Goal: Information Seeking & Learning: Learn about a topic

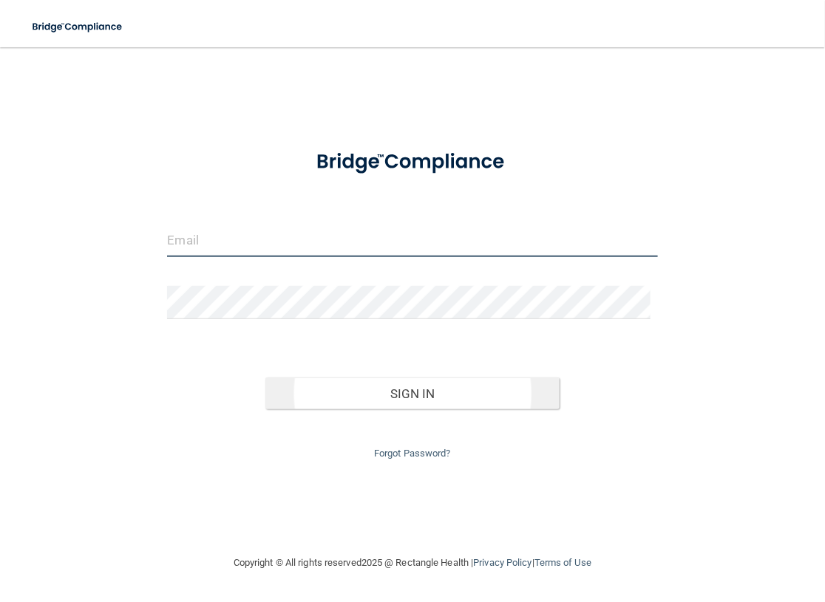
type input "[EMAIL_ADDRESS][DOMAIN_NAME]"
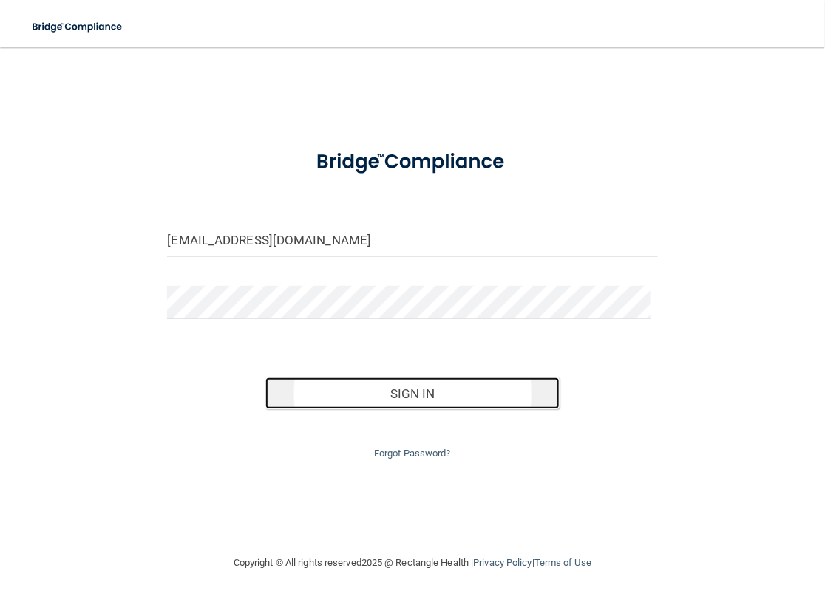
click at [341, 410] on button "Sign In" at bounding box center [412, 394] width 294 height 33
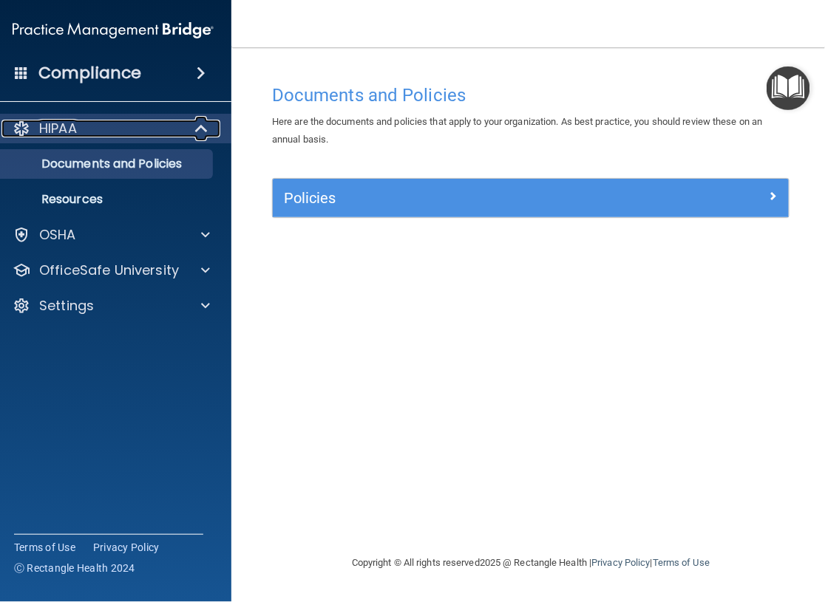
click at [95, 134] on div "HIPAA" at bounding box center [110, 129] width 219 height 18
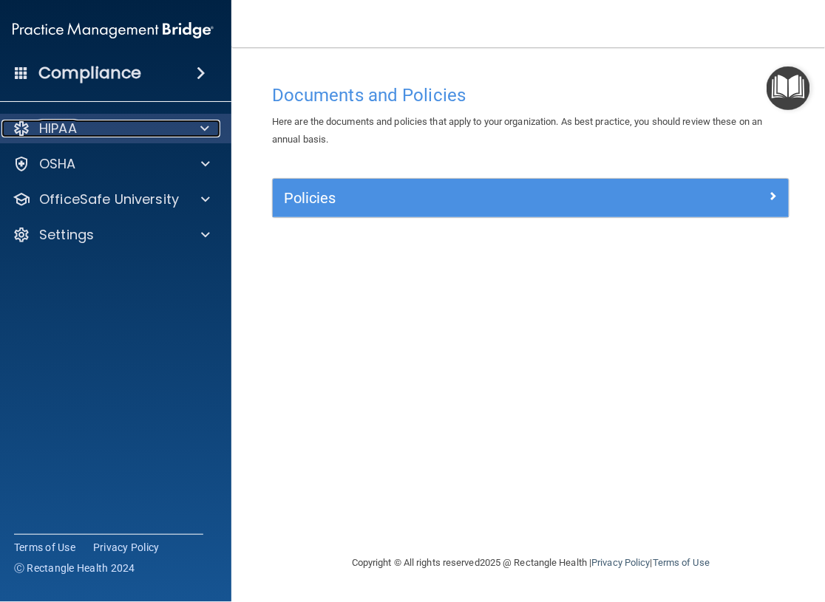
click at [95, 134] on div "HIPAA" at bounding box center [110, 129] width 219 height 18
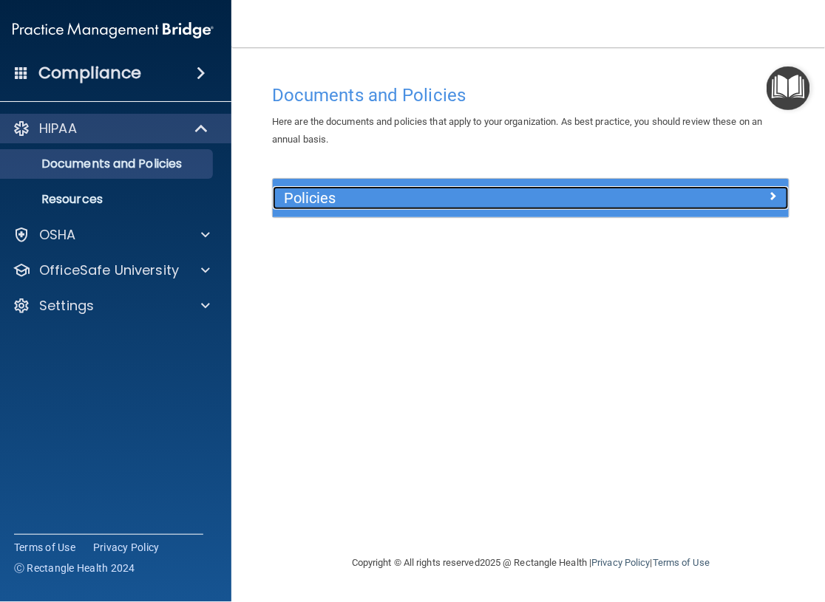
click at [736, 204] on div at bounding box center [724, 195] width 129 height 18
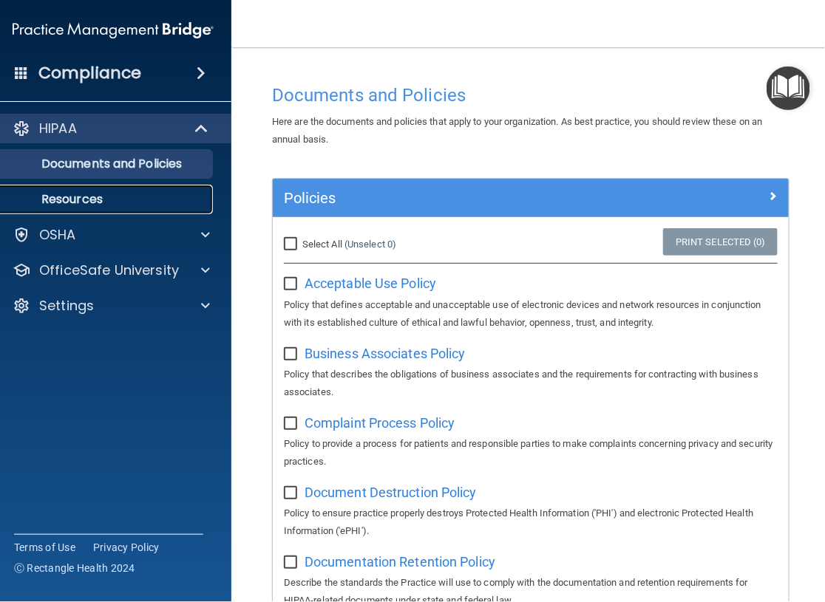
click at [75, 205] on p "Resources" at bounding box center [105, 199] width 202 height 15
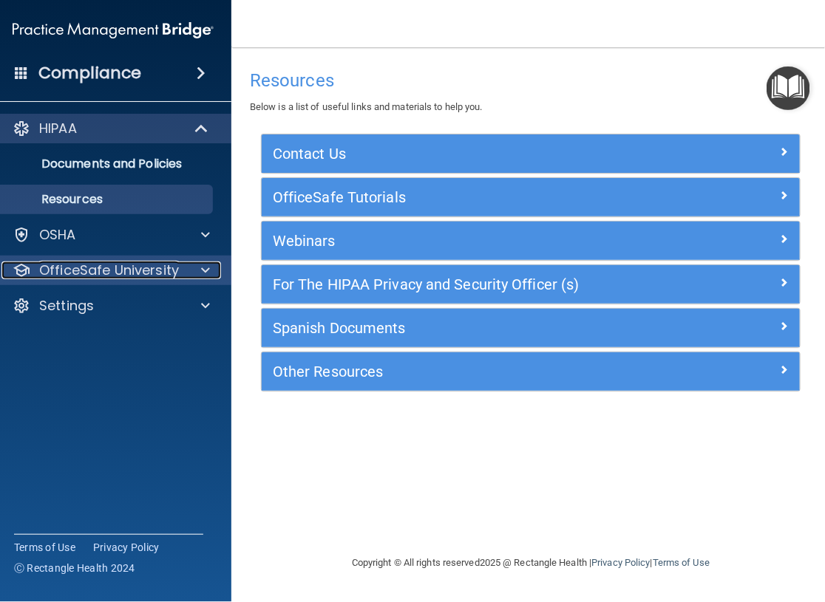
click at [143, 274] on p "OfficeSafe University" at bounding box center [109, 271] width 140 height 18
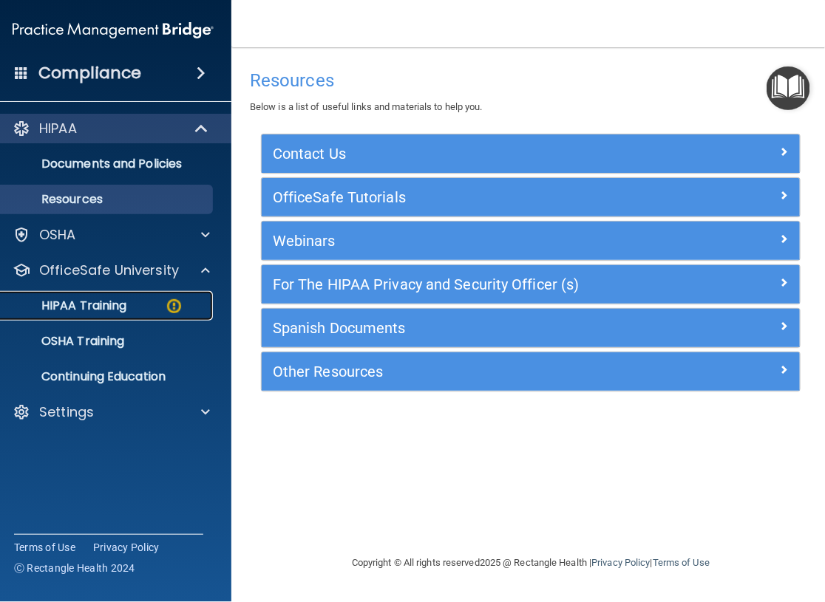
click at [123, 310] on p "HIPAA Training" at bounding box center [65, 305] width 122 height 15
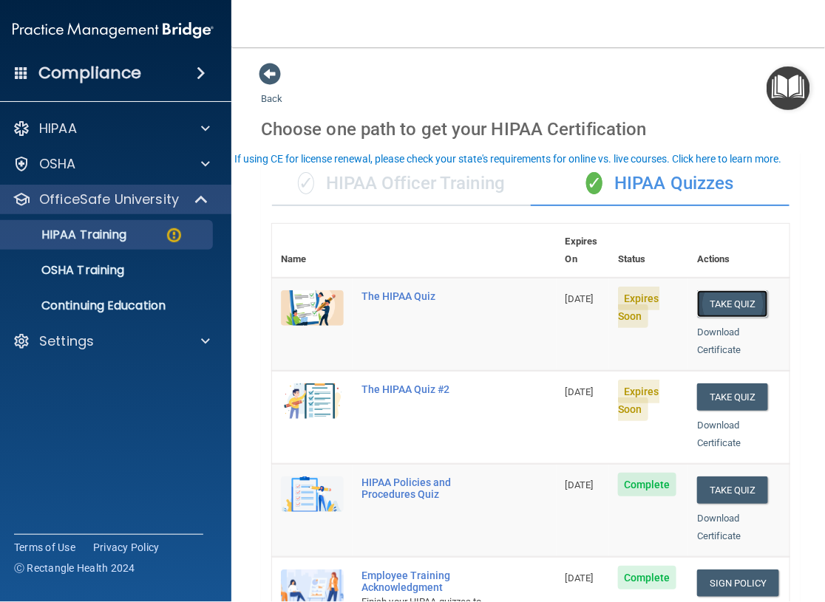
click at [751, 304] on button "Take Quiz" at bounding box center [732, 303] width 71 height 27
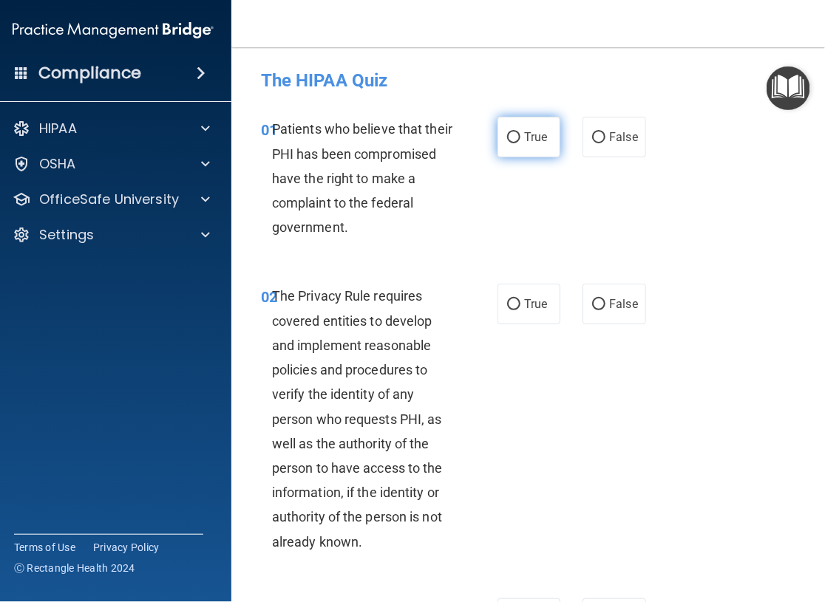
click at [508, 139] on input "True" at bounding box center [513, 137] width 13 height 11
radio input "true"
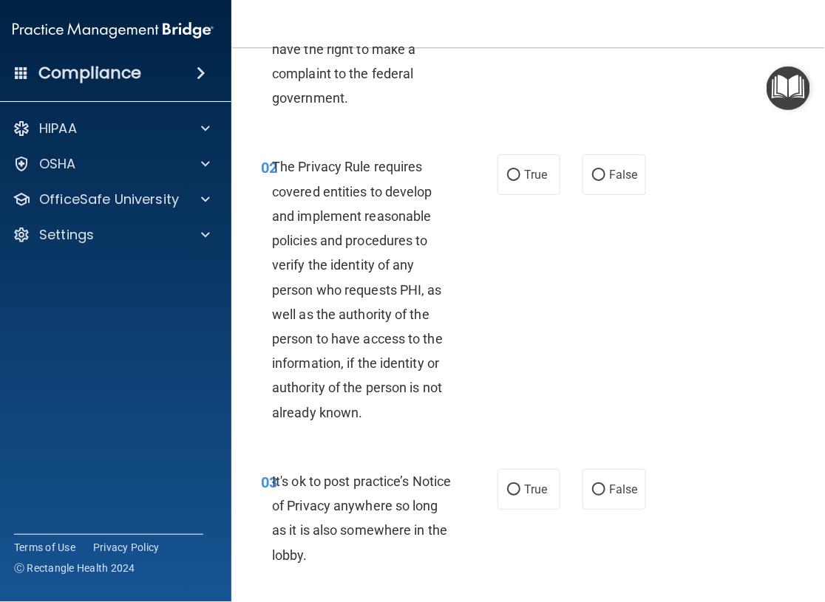
scroll to position [148, 0]
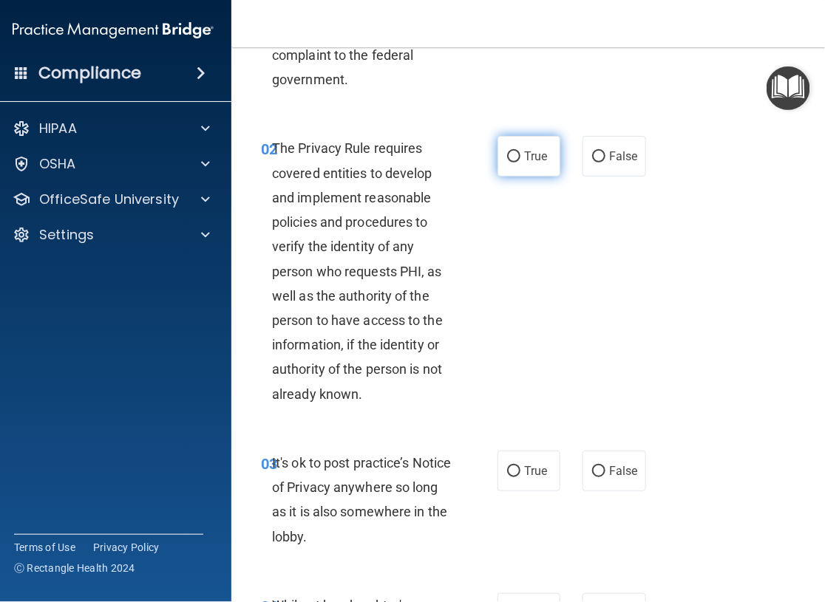
click at [511, 154] on input "True" at bounding box center [513, 156] width 13 height 11
radio input "true"
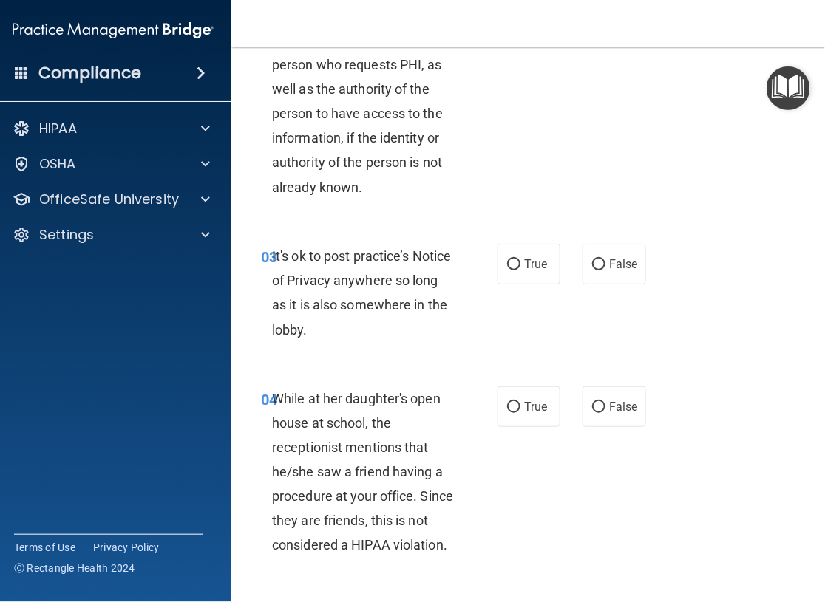
scroll to position [369, 0]
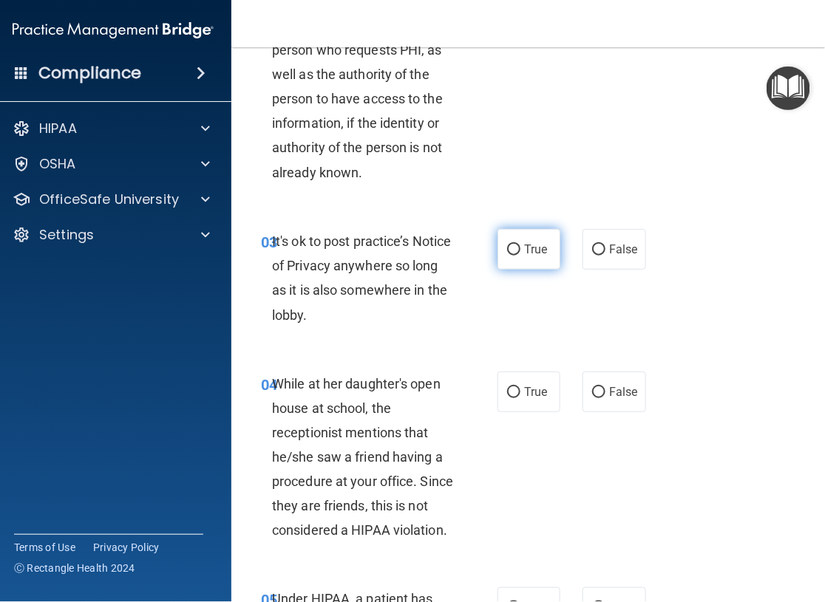
click at [511, 250] on input "True" at bounding box center [513, 250] width 13 height 11
radio input "true"
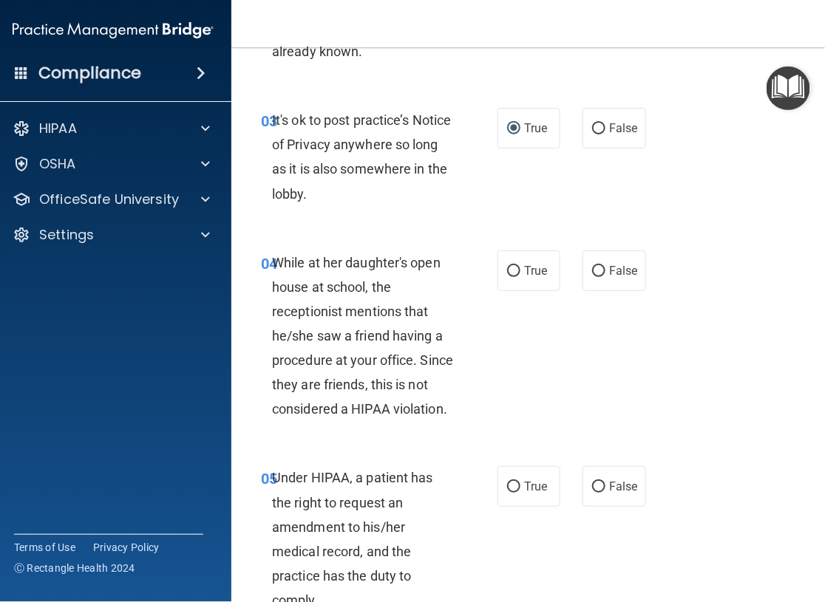
scroll to position [517, 0]
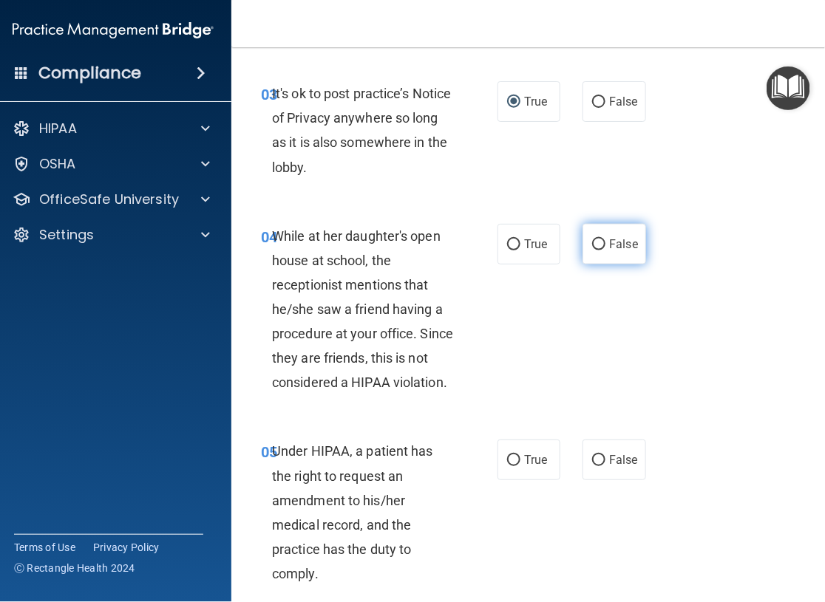
click at [600, 248] on label "False" at bounding box center [613, 244] width 63 height 41
click at [600, 248] on input "False" at bounding box center [598, 244] width 13 height 11
radio input "true"
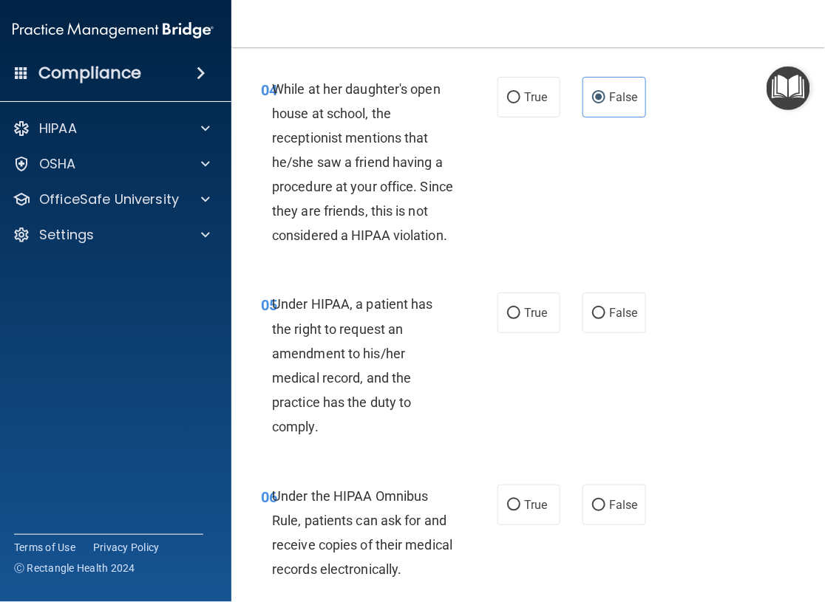
scroll to position [665, 0]
click at [512, 310] on input "True" at bounding box center [513, 312] width 13 height 11
radio input "true"
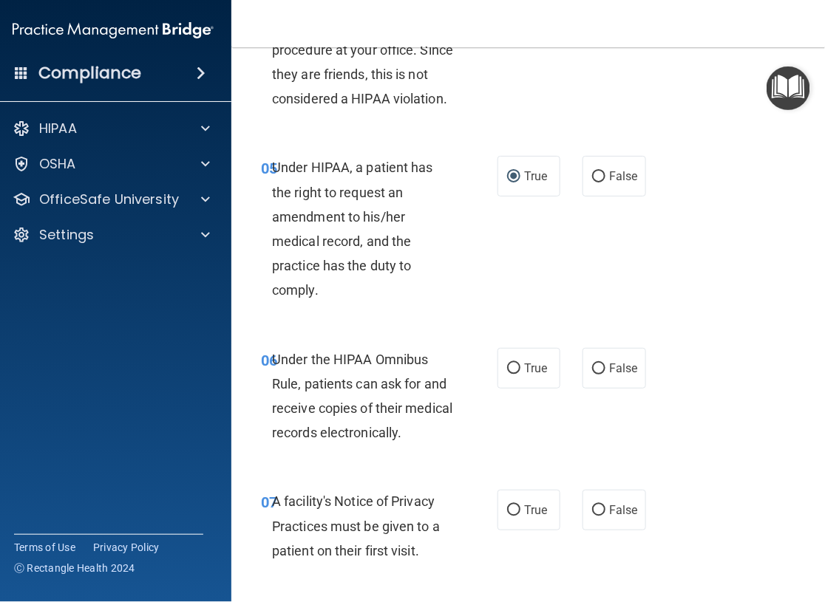
scroll to position [813, 0]
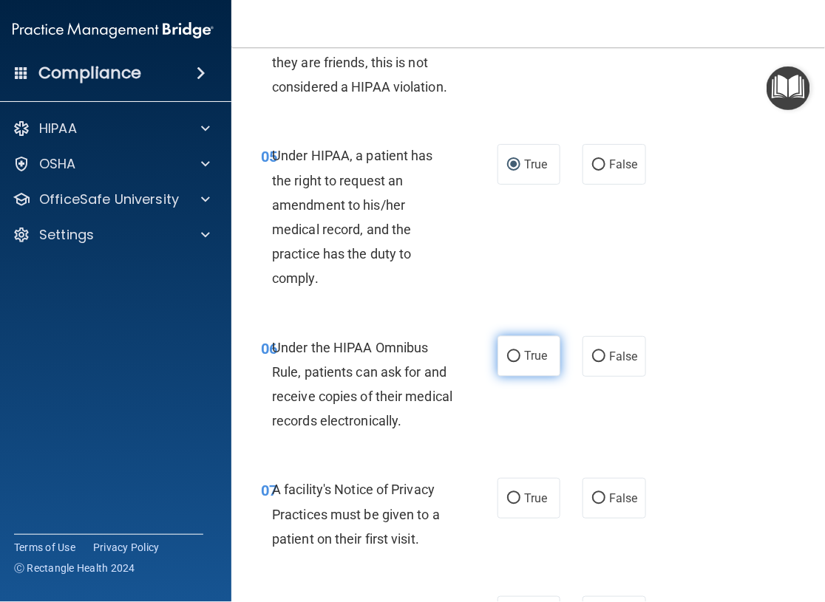
click at [509, 360] on input "True" at bounding box center [513, 357] width 13 height 11
radio input "true"
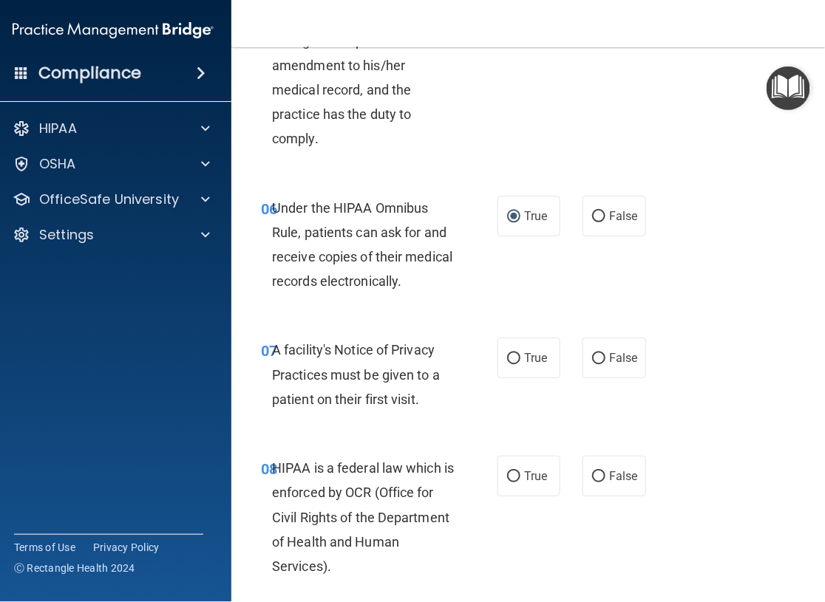
scroll to position [960, 0]
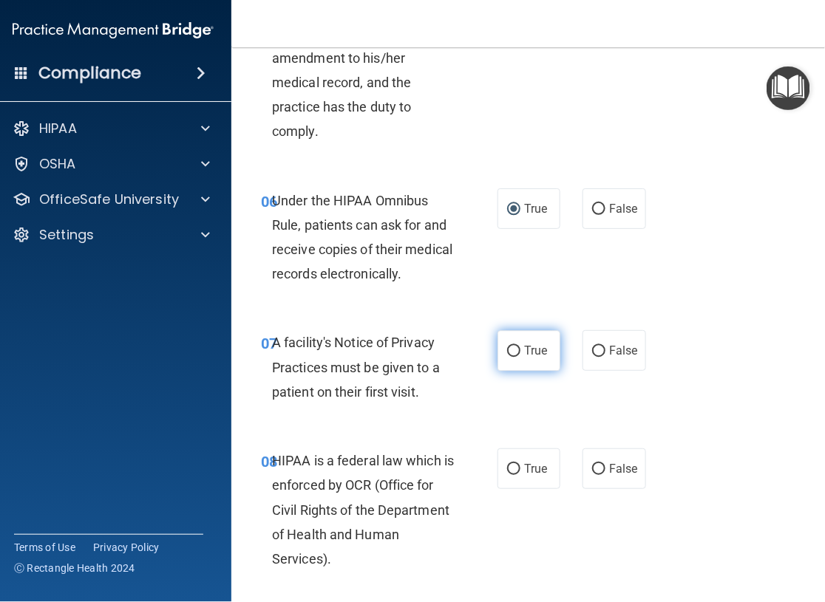
click at [507, 356] on input "True" at bounding box center [513, 351] width 13 height 11
radio input "true"
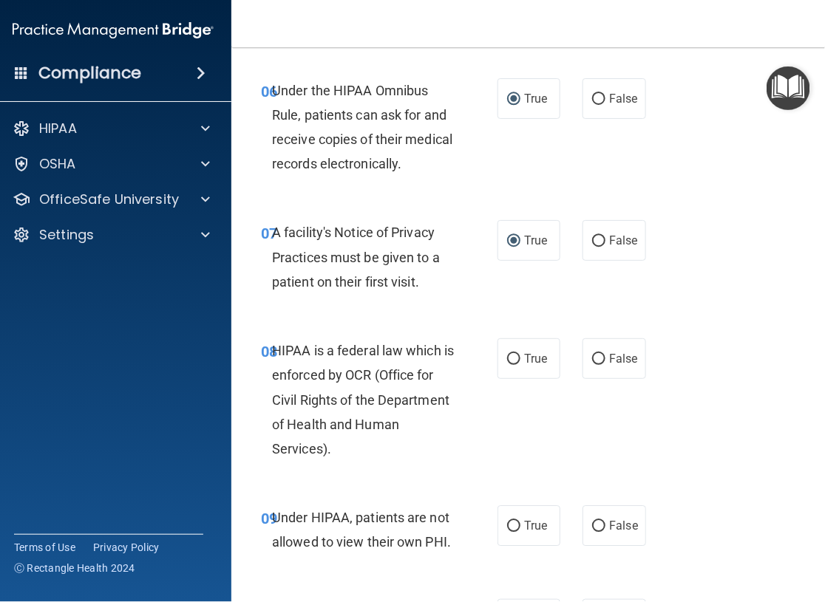
scroll to position [1108, 0]
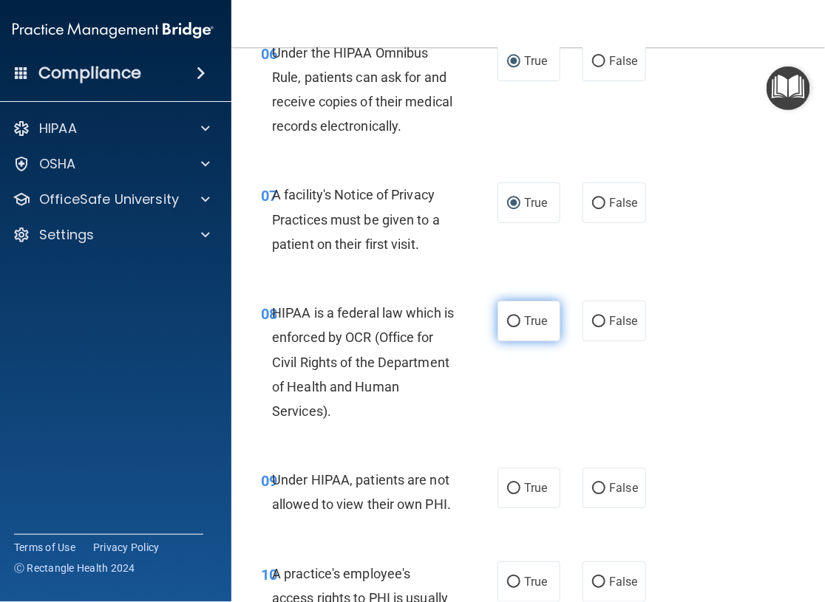
click at [509, 324] on input "True" at bounding box center [513, 321] width 13 height 11
radio input "true"
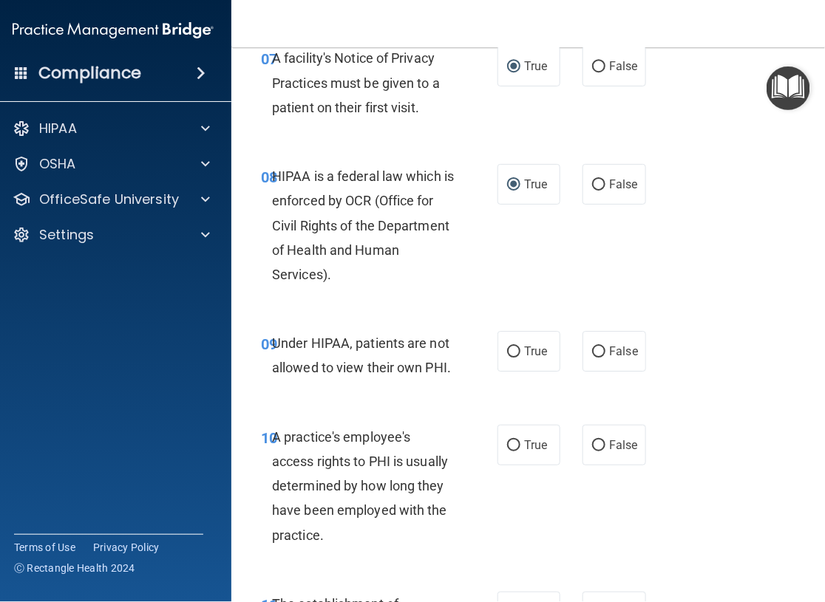
scroll to position [1256, 0]
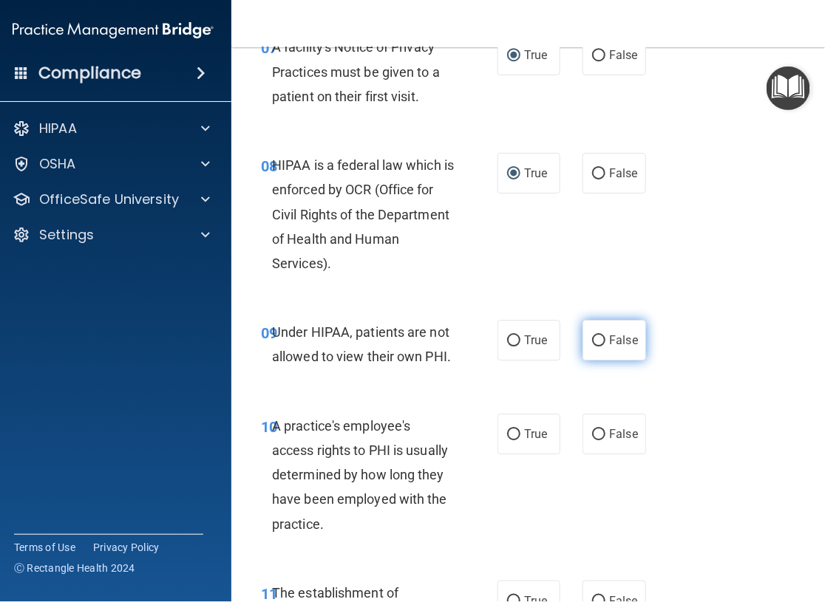
click at [593, 345] on input "False" at bounding box center [598, 340] width 13 height 11
radio input "true"
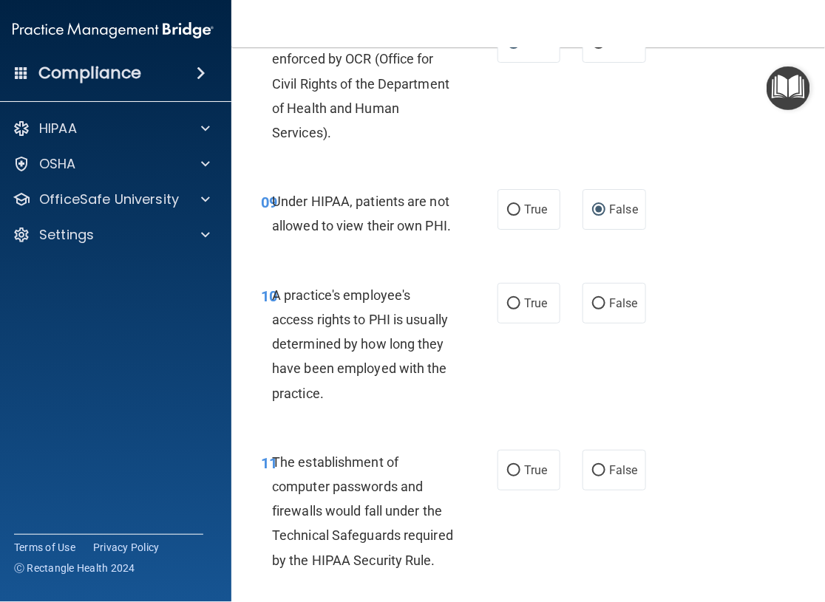
scroll to position [1404, 0]
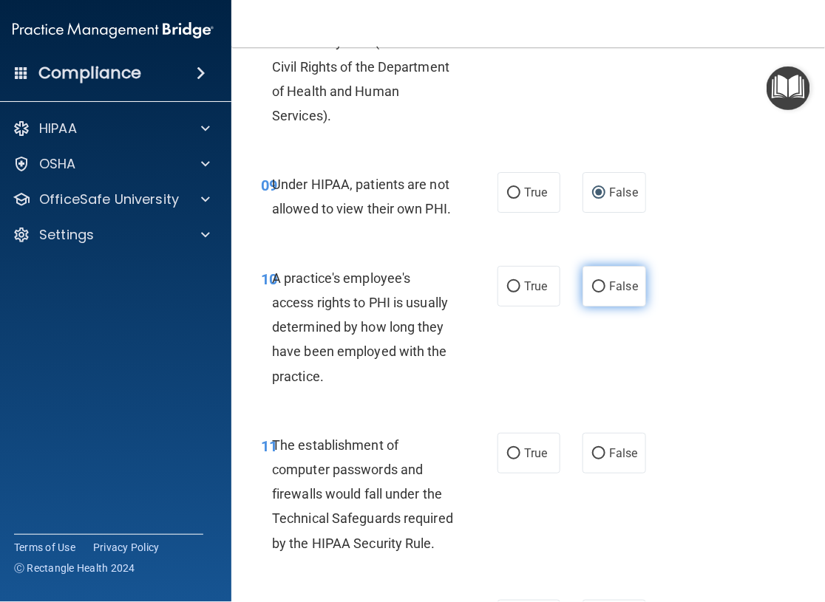
click at [595, 287] on input "False" at bounding box center [598, 287] width 13 height 11
radio input "true"
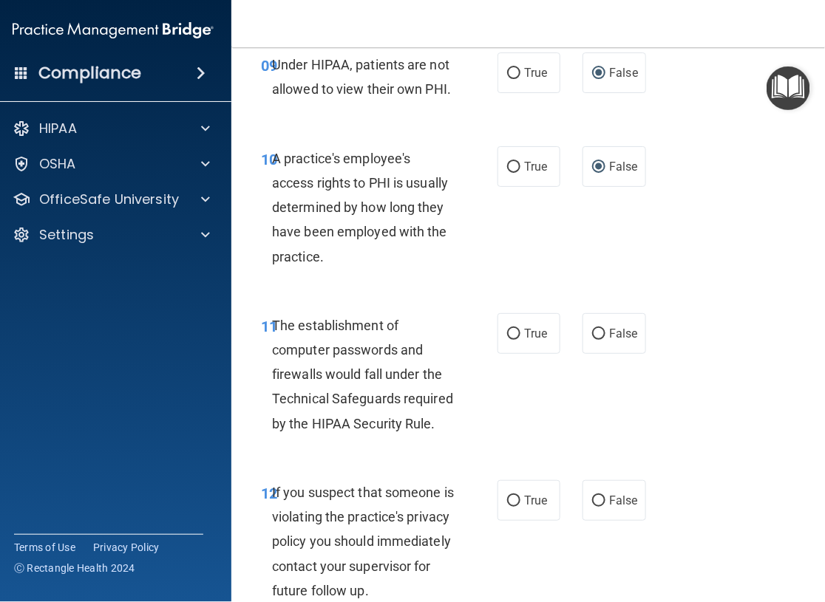
scroll to position [1552, 0]
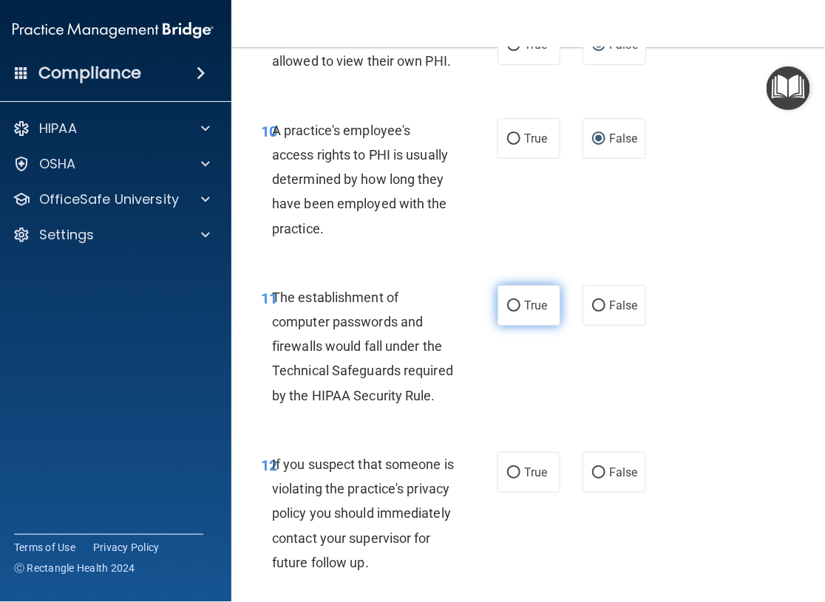
click at [507, 304] on input "True" at bounding box center [513, 306] width 13 height 11
radio input "true"
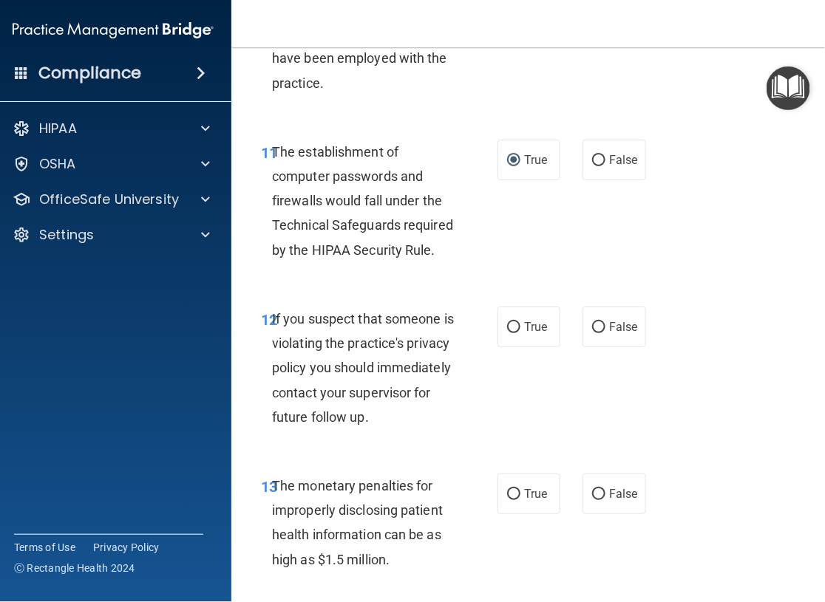
scroll to position [1699, 0]
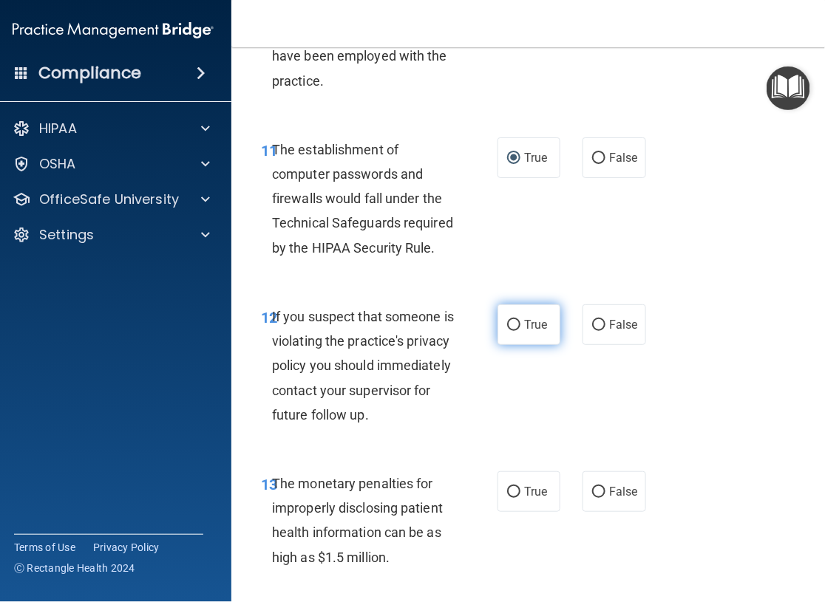
click at [508, 326] on input "True" at bounding box center [513, 325] width 13 height 11
radio input "true"
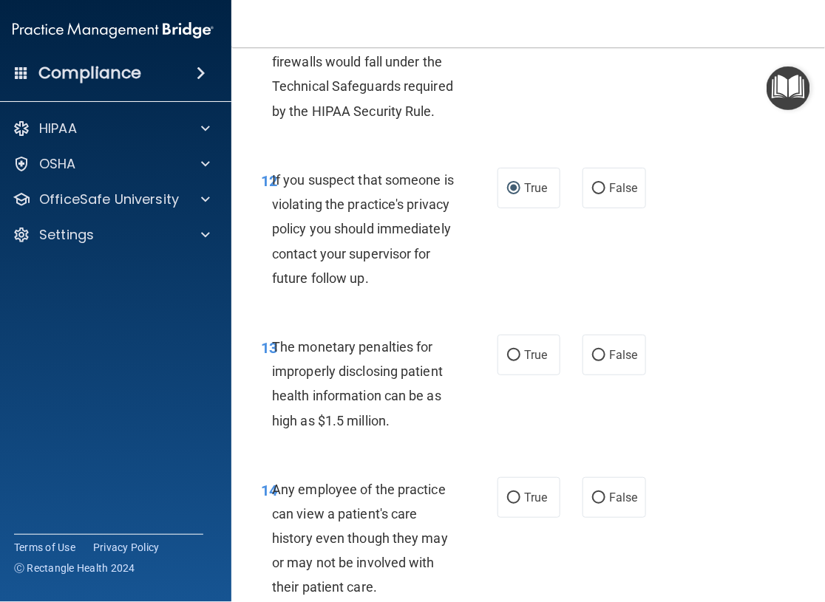
scroll to position [1847, 0]
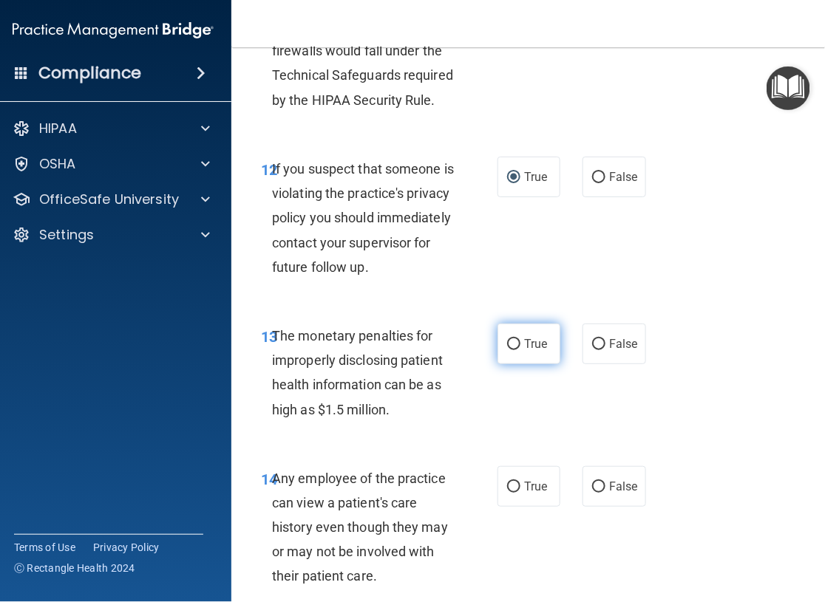
click at [507, 350] on input "True" at bounding box center [513, 344] width 13 height 11
radio input "true"
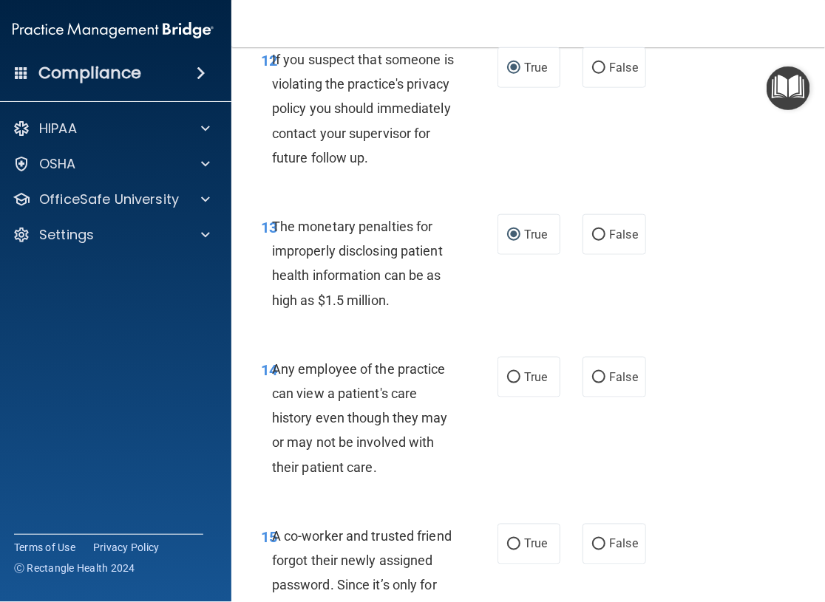
scroll to position [1995, 0]
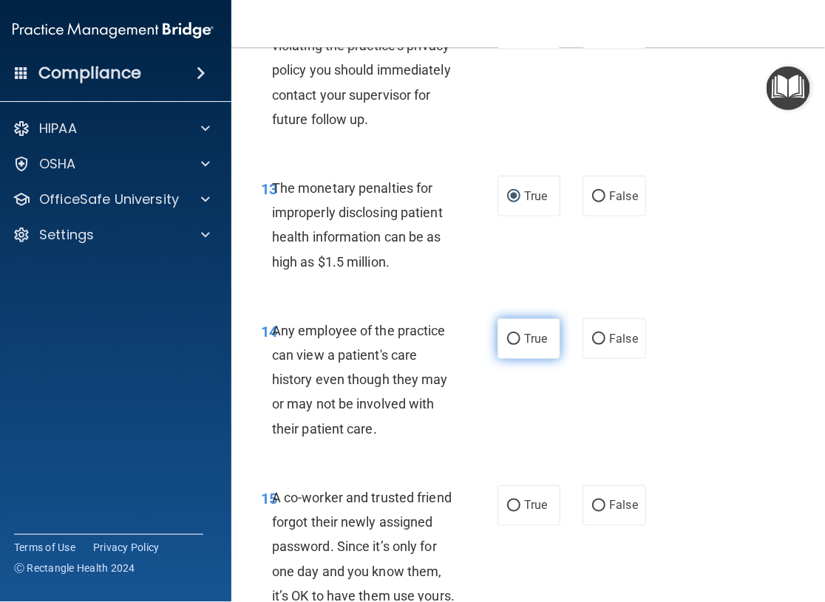
click at [507, 345] on input "True" at bounding box center [513, 339] width 13 height 11
radio input "true"
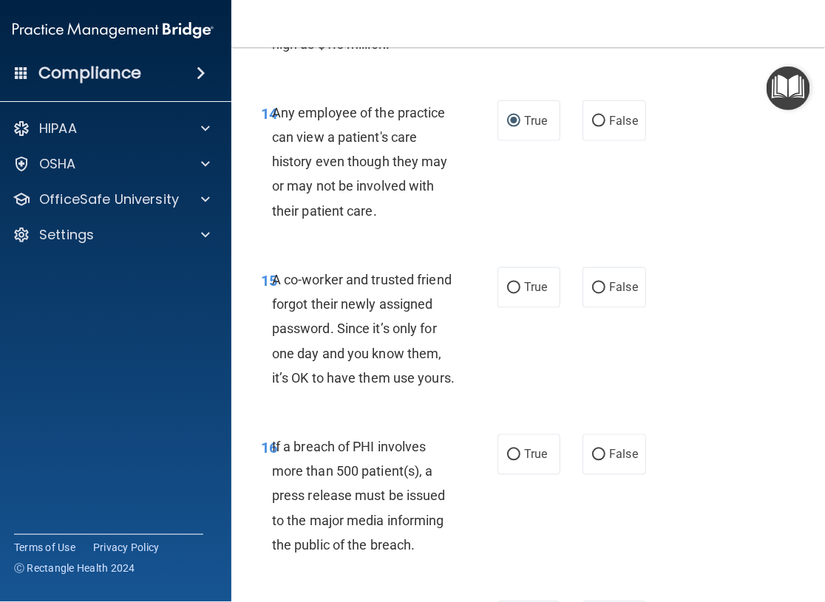
scroll to position [2217, 0]
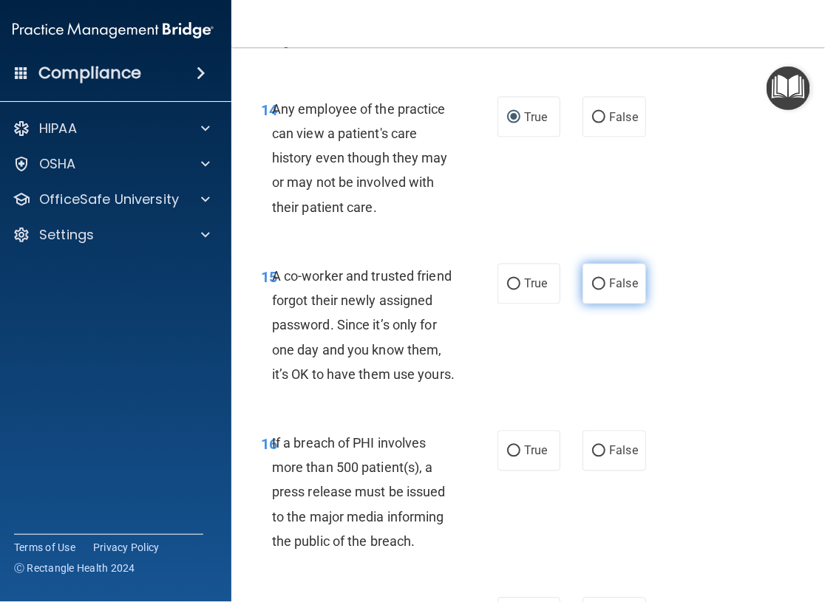
click at [597, 290] on input "False" at bounding box center [598, 284] width 13 height 11
radio input "true"
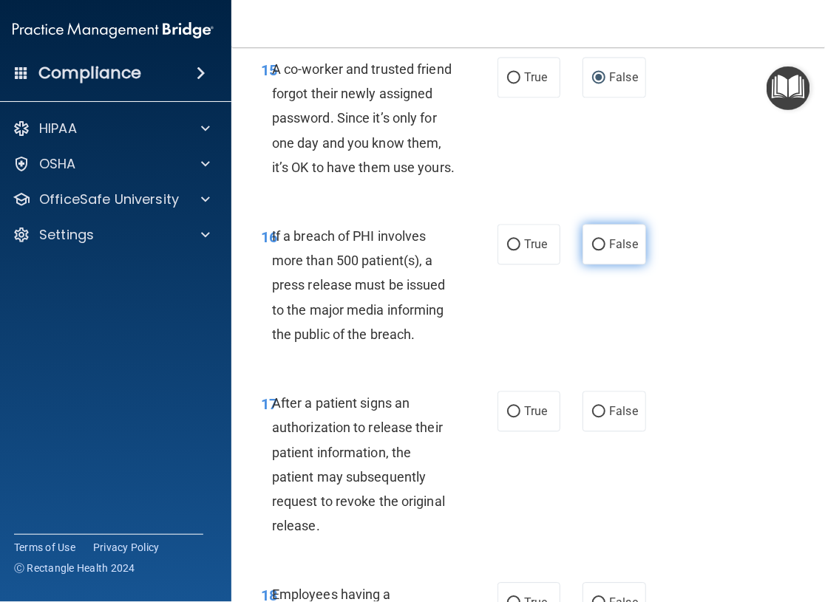
scroll to position [2438, 0]
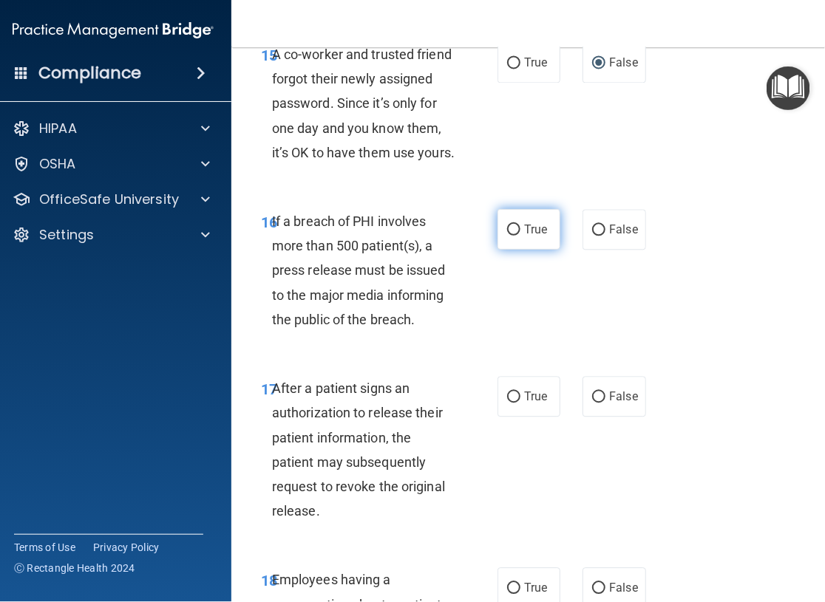
click at [507, 236] on input "True" at bounding box center [513, 230] width 13 height 11
radio input "true"
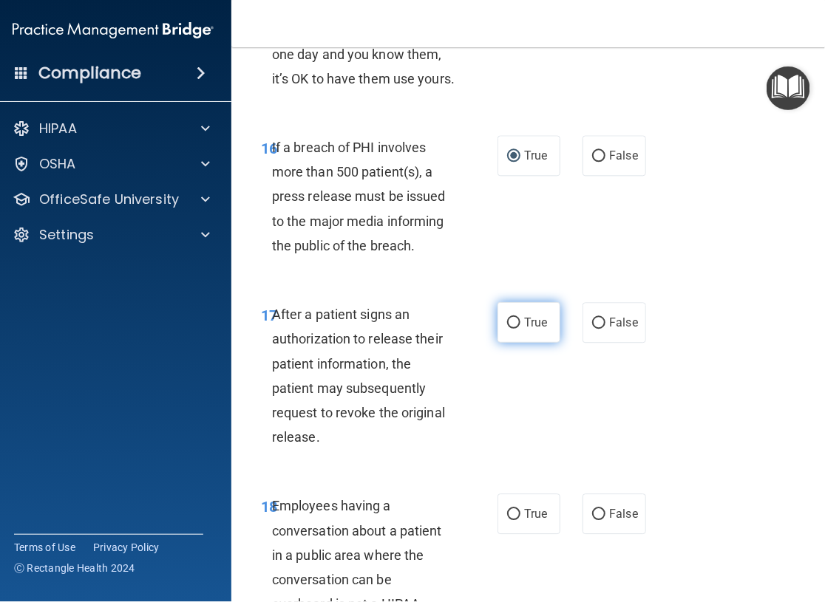
click at [509, 329] on input "True" at bounding box center [513, 323] width 13 height 11
radio input "true"
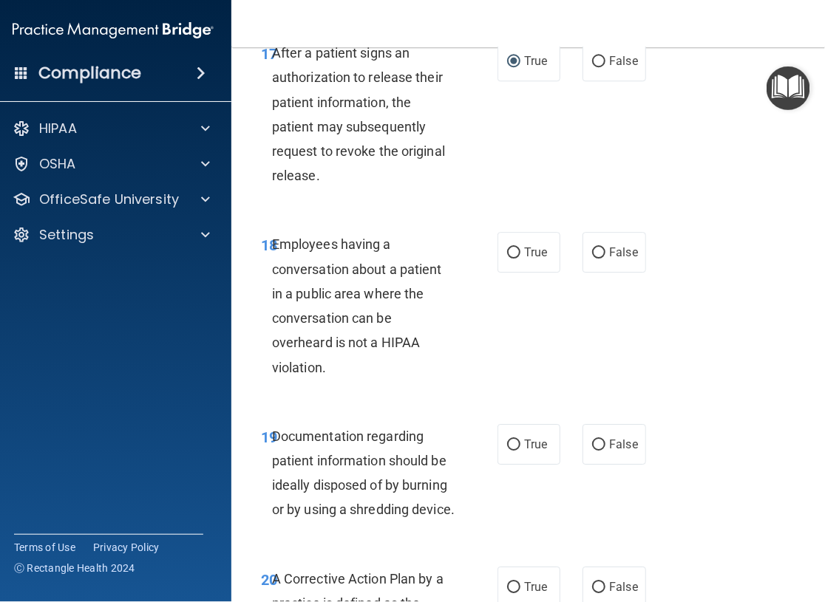
scroll to position [2808, 0]
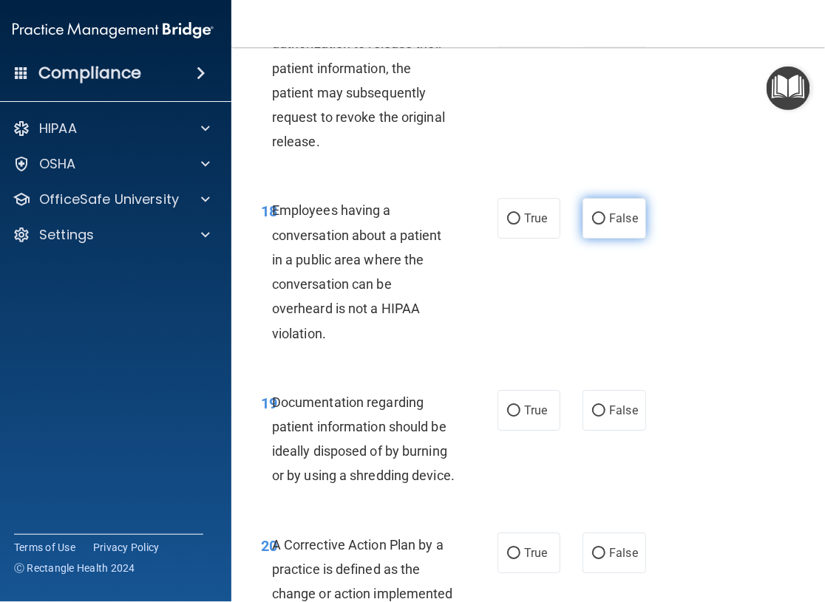
click at [594, 225] on input "False" at bounding box center [598, 219] width 13 height 11
radio input "true"
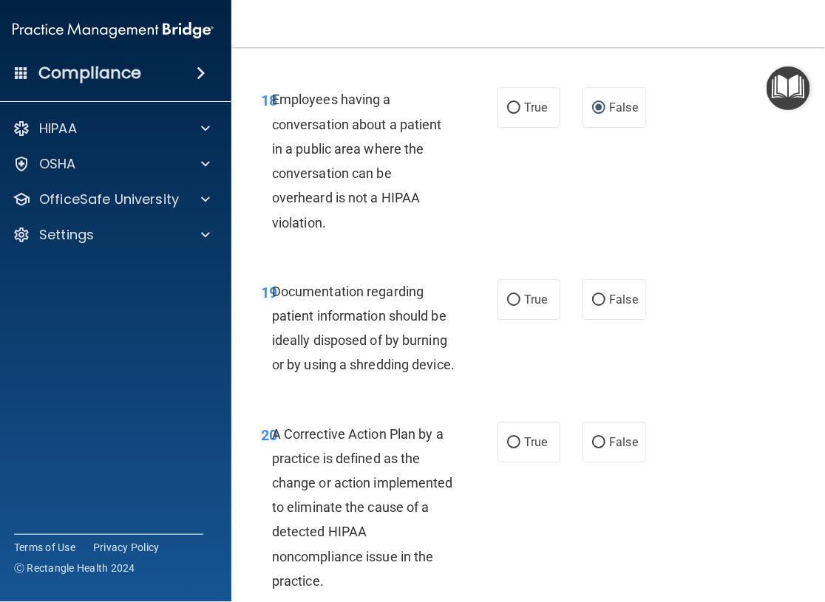
scroll to position [2955, 0]
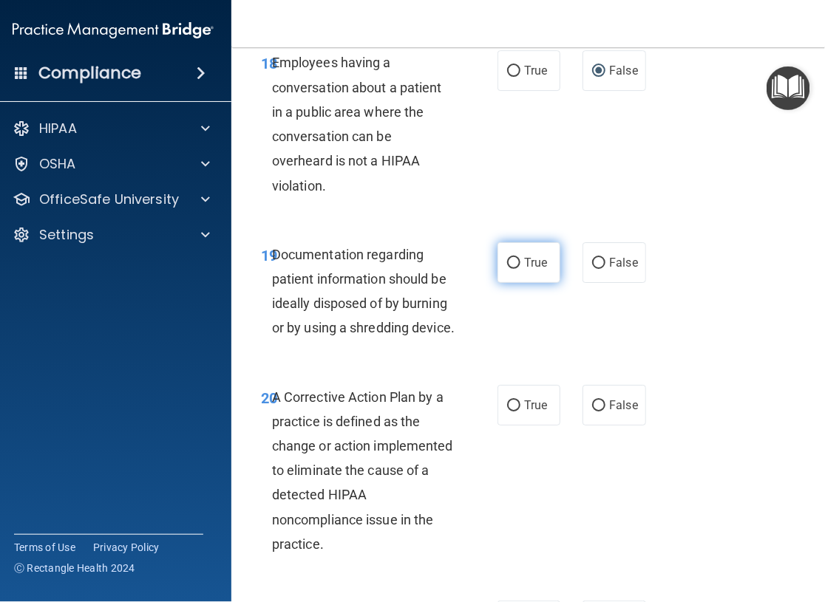
click at [507, 269] on input "True" at bounding box center [513, 263] width 13 height 11
radio input "true"
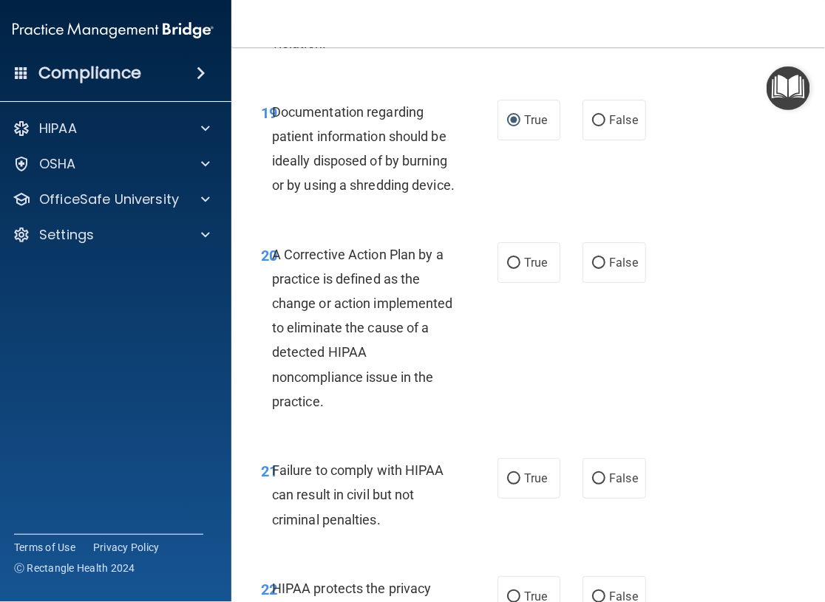
scroll to position [3103, 0]
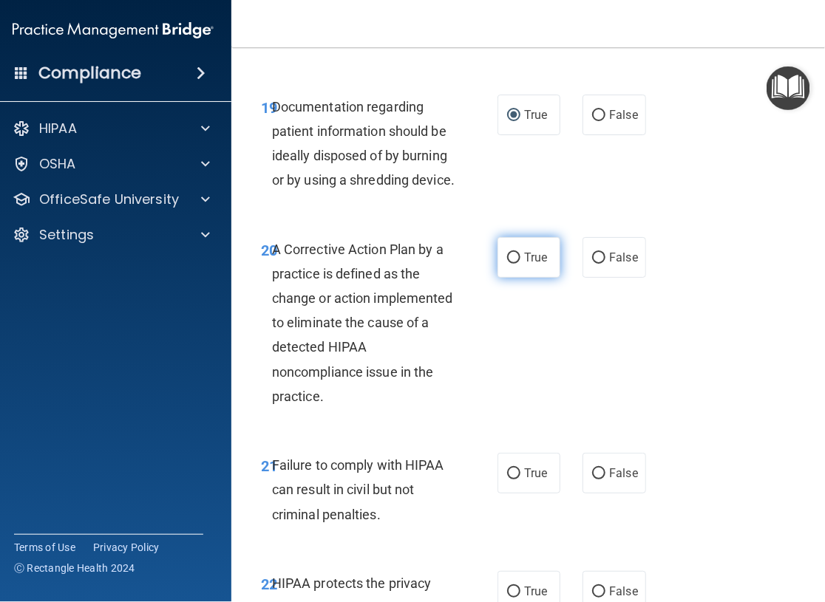
click at [508, 264] on input "True" at bounding box center [513, 258] width 13 height 11
radio input "true"
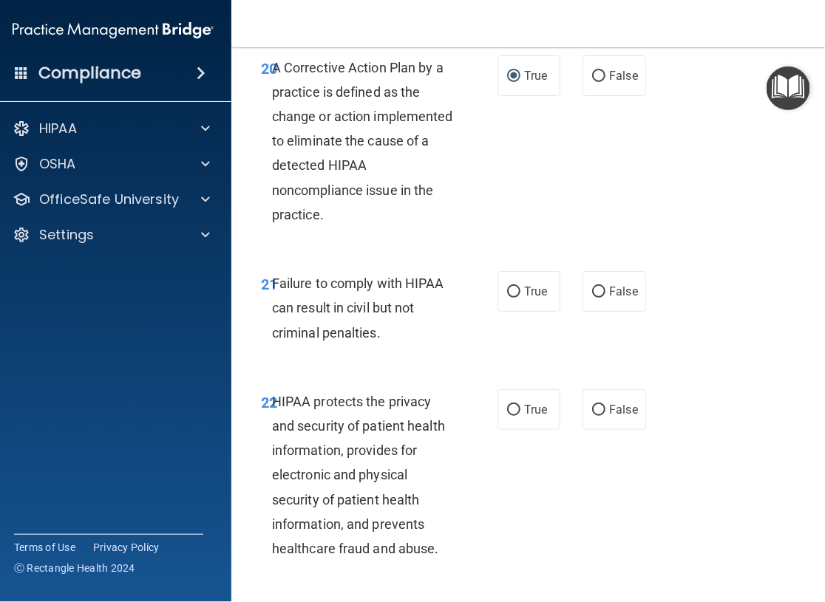
scroll to position [3325, 0]
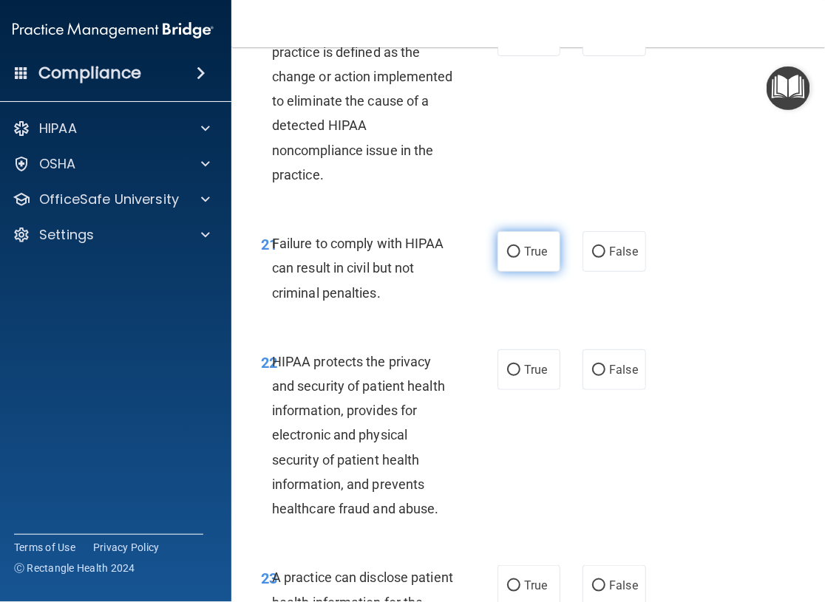
click at [508, 258] on input "True" at bounding box center [513, 252] width 13 height 11
radio input "true"
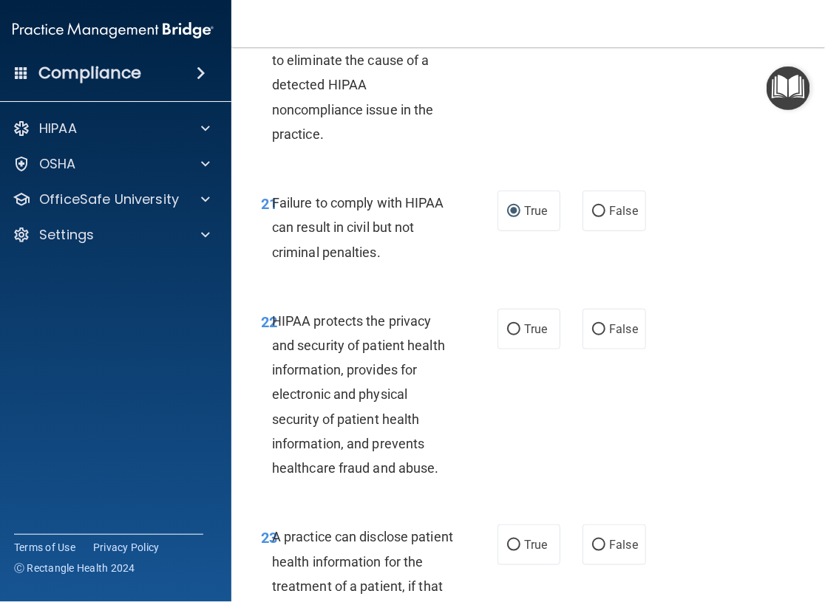
scroll to position [3399, 0]
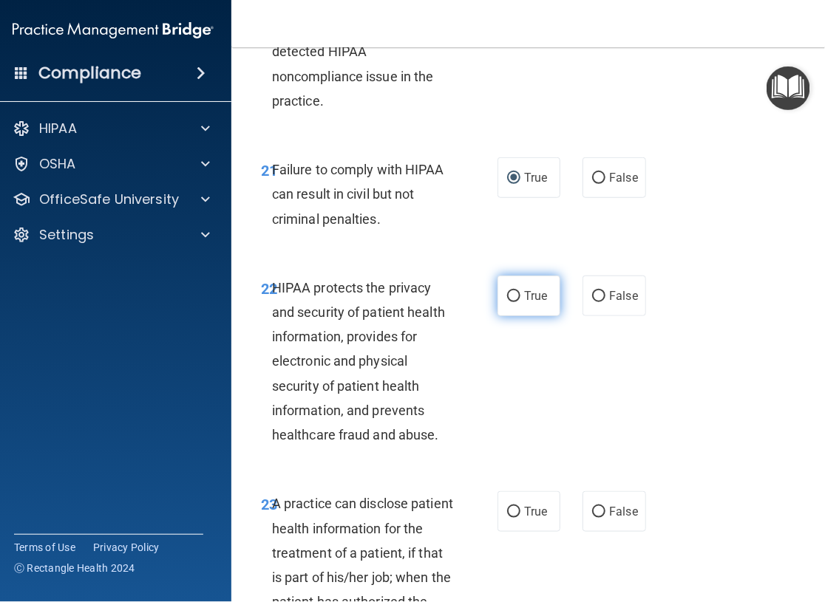
click at [514, 302] on input "True" at bounding box center [513, 296] width 13 height 11
radio input "true"
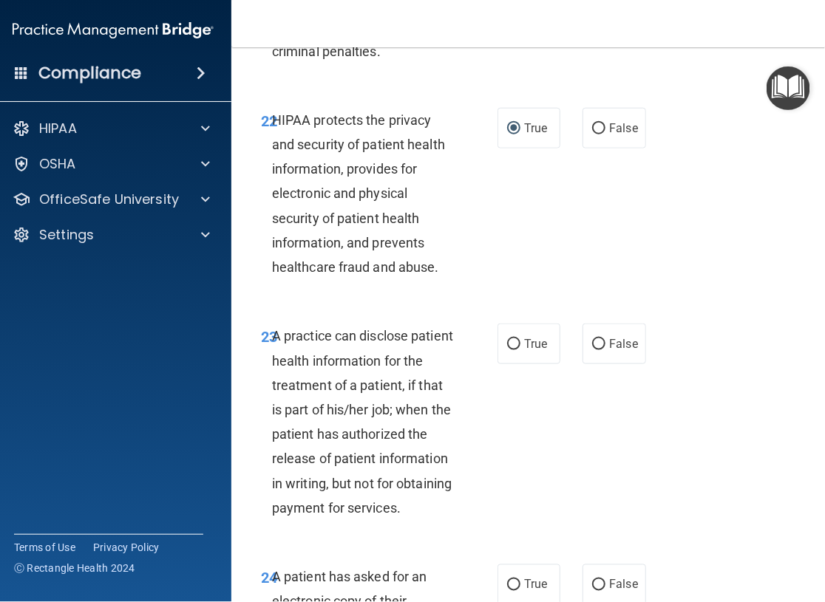
scroll to position [3620, 0]
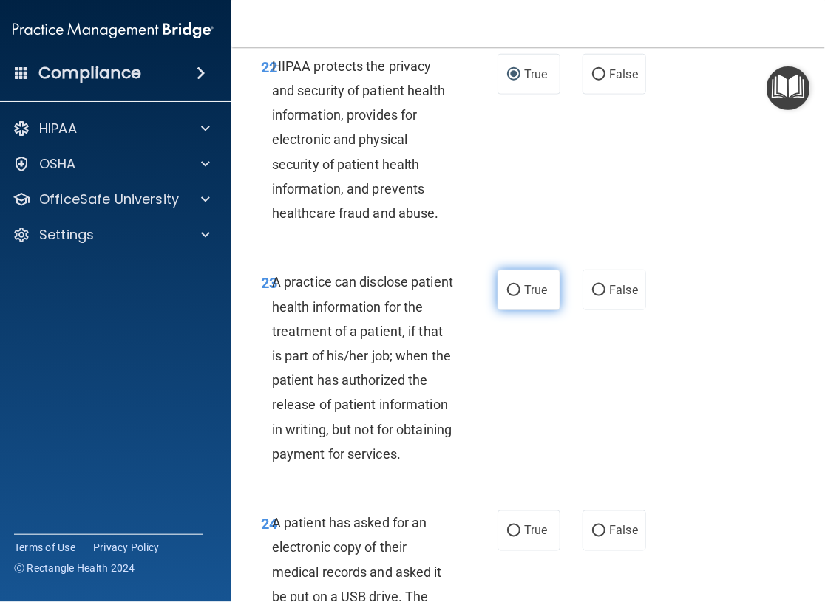
click at [509, 296] on input "True" at bounding box center [513, 290] width 13 height 11
radio input "true"
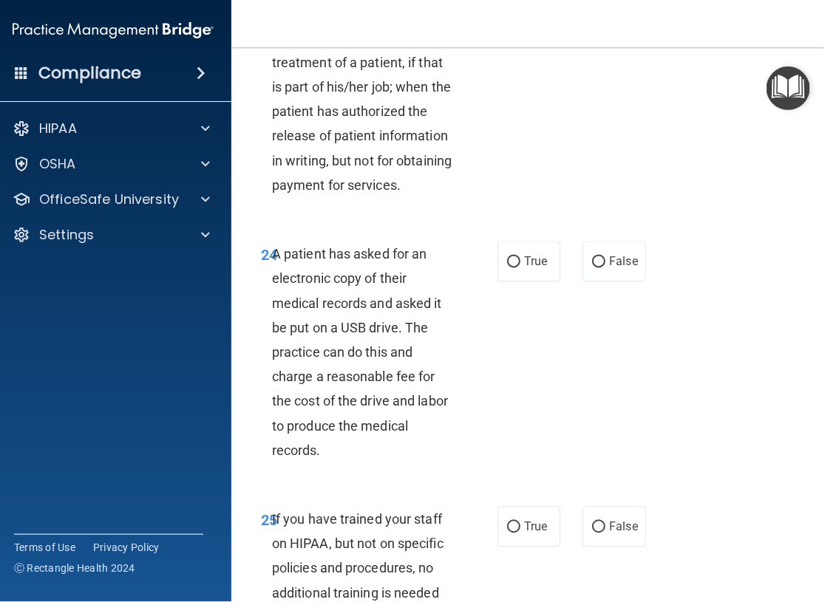
scroll to position [3916, 0]
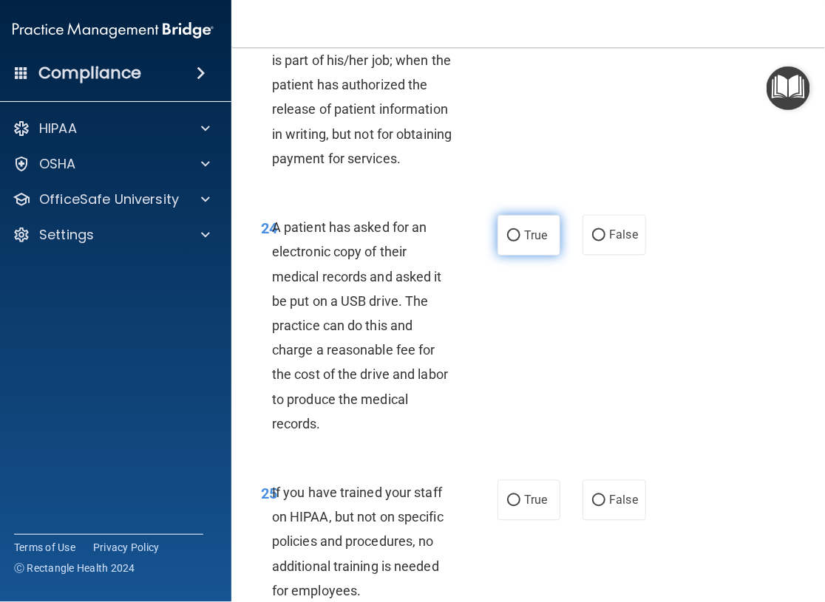
click at [508, 242] on input "True" at bounding box center [513, 236] width 13 height 11
radio input "true"
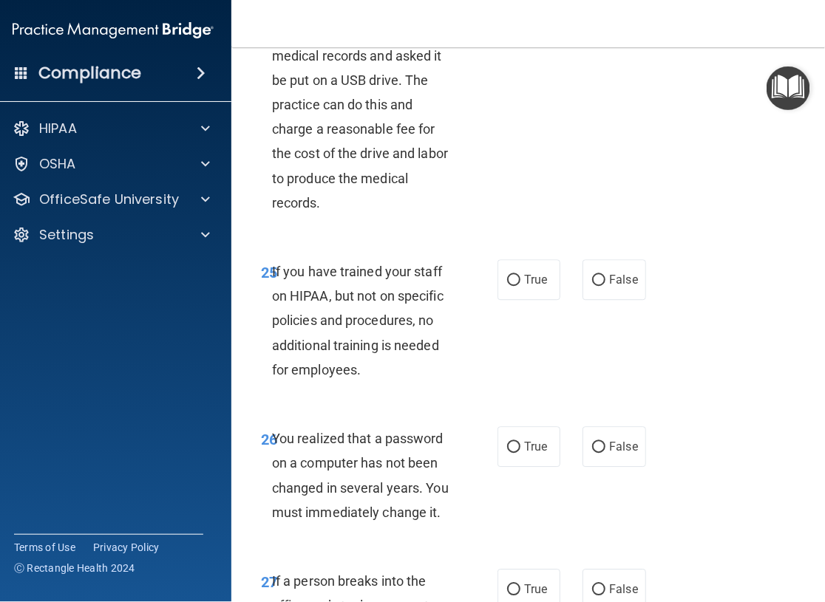
scroll to position [4138, 0]
click at [592, 285] on input "False" at bounding box center [598, 279] width 13 height 11
radio input "true"
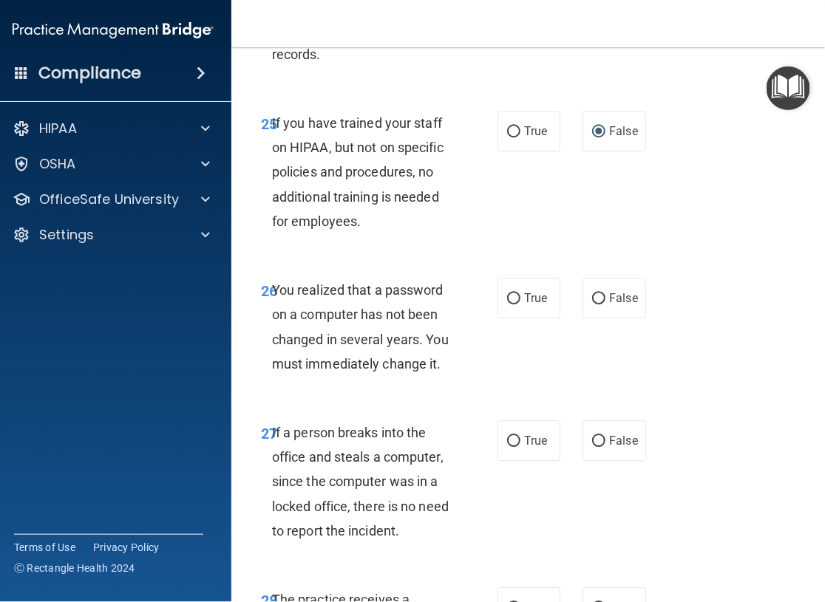
scroll to position [4359, 0]
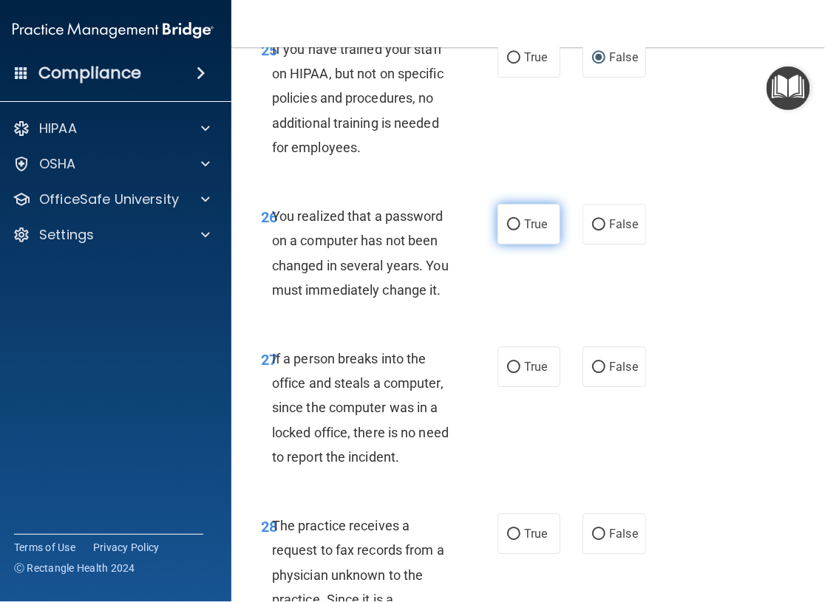
click at [507, 231] on input "True" at bounding box center [513, 224] width 13 height 11
radio input "true"
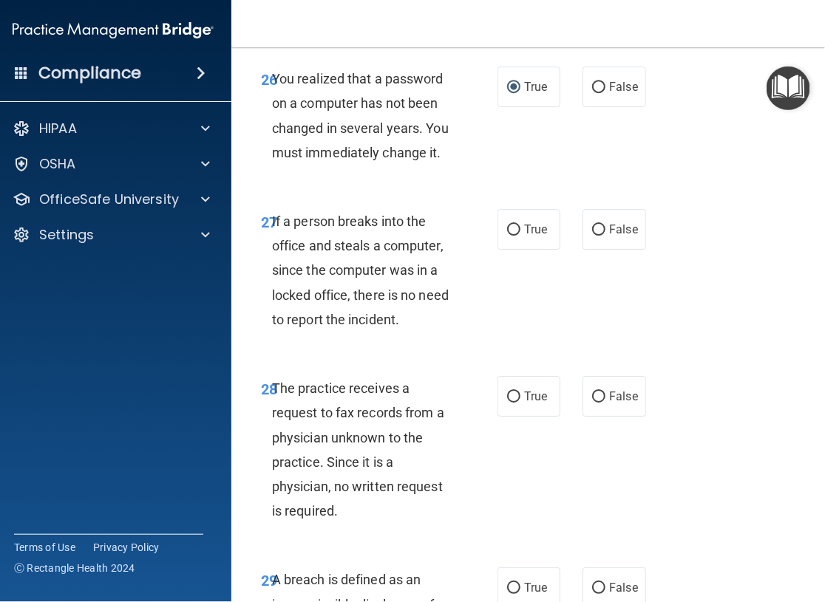
scroll to position [4507, 0]
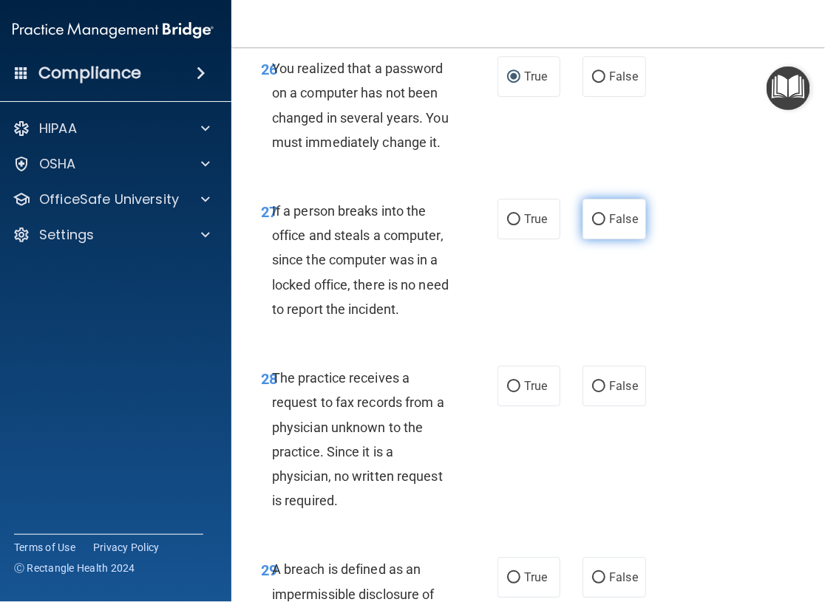
click at [592, 225] on input "False" at bounding box center [598, 219] width 13 height 11
radio input "true"
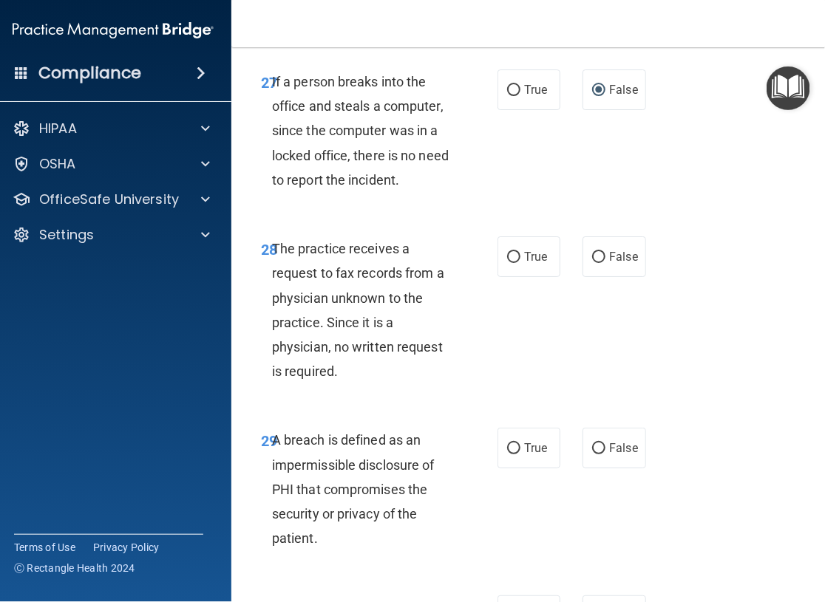
scroll to position [4655, 0]
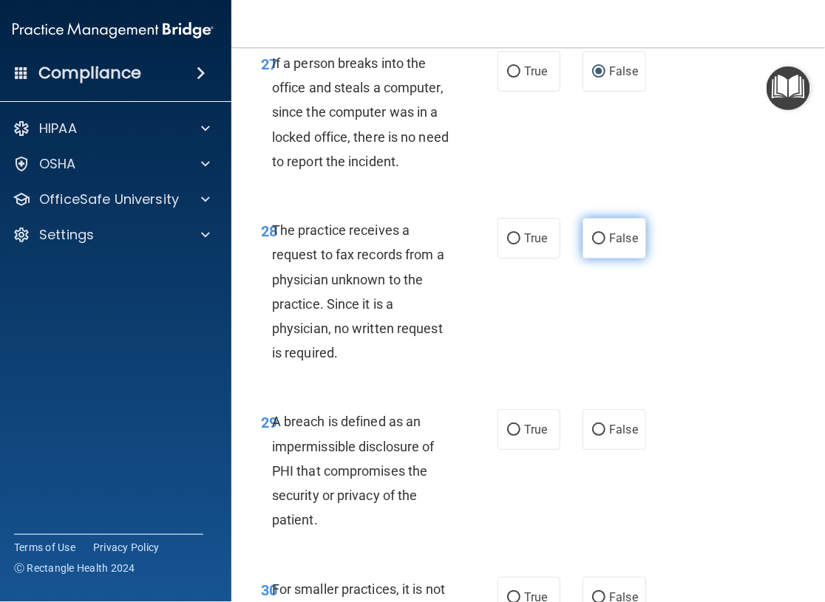
click at [592, 245] on input "False" at bounding box center [598, 238] width 13 height 11
radio input "true"
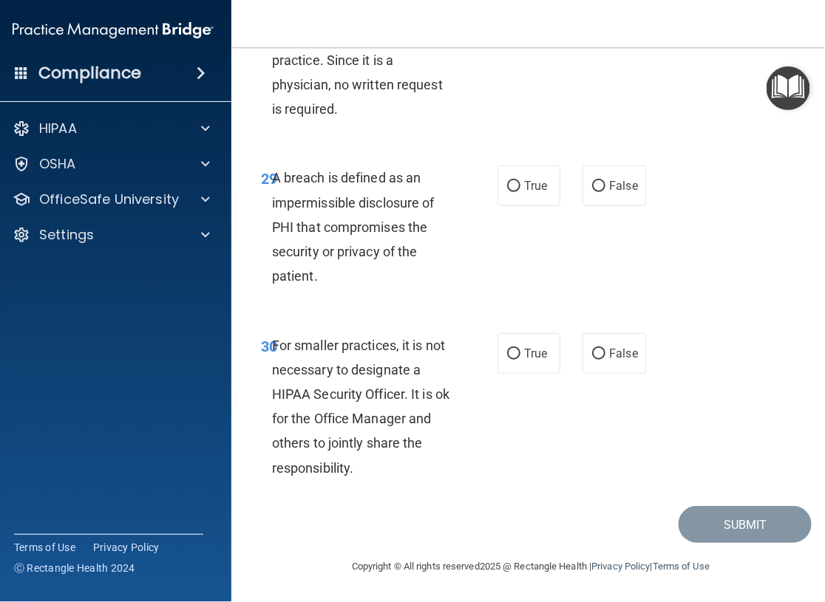
scroll to position [4950, 0]
click at [508, 192] on input "True" at bounding box center [513, 186] width 13 height 11
radio input "true"
click at [510, 360] on input "True" at bounding box center [513, 354] width 13 height 11
radio input "true"
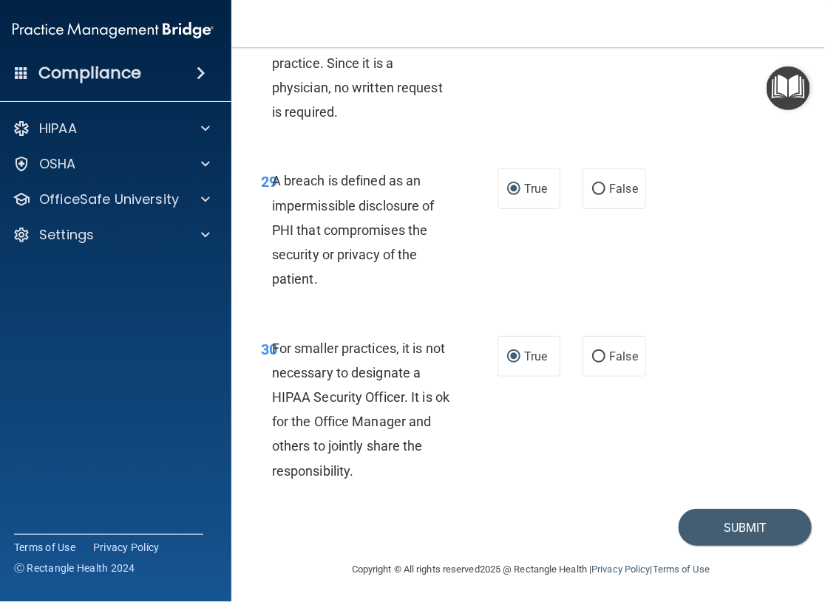
scroll to position [5019, 0]
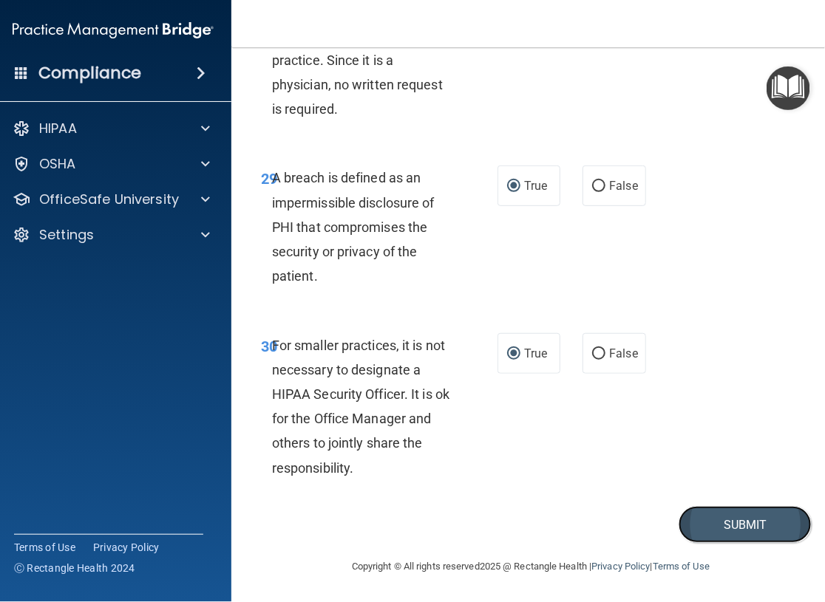
click at [725, 506] on button "Submit" at bounding box center [744, 525] width 133 height 38
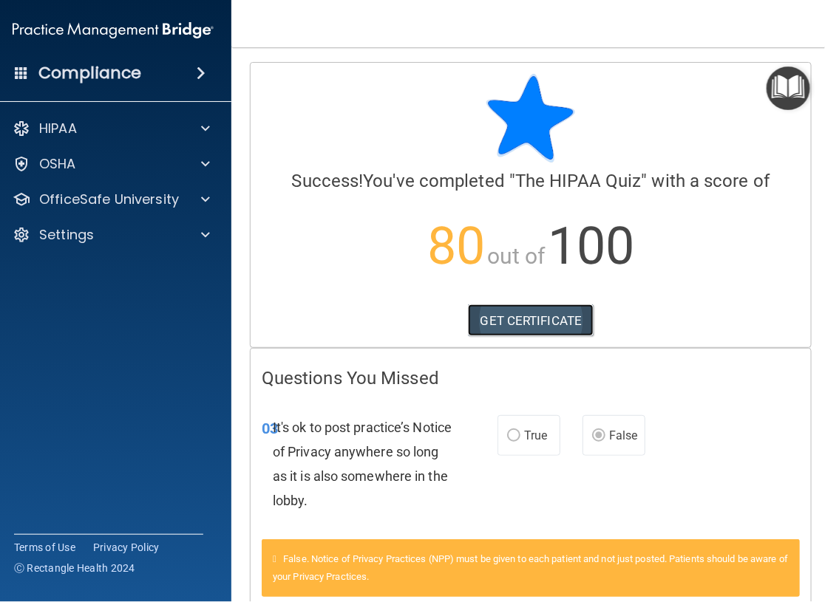
click at [491, 314] on link "GET CERTIFICATE" at bounding box center [531, 320] width 126 height 33
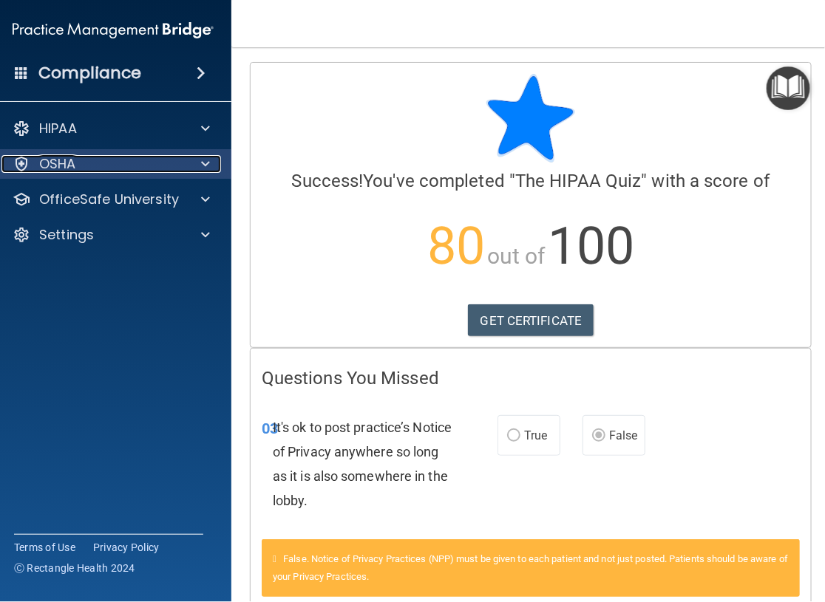
click at [78, 169] on div "OSHA" at bounding box center [92, 164] width 183 height 18
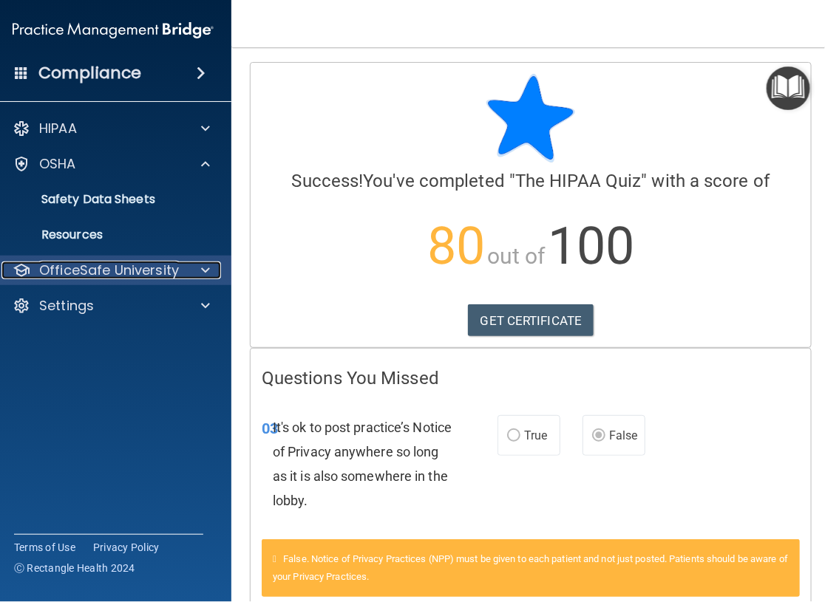
click at [98, 274] on p "OfficeSafe University" at bounding box center [109, 271] width 140 height 18
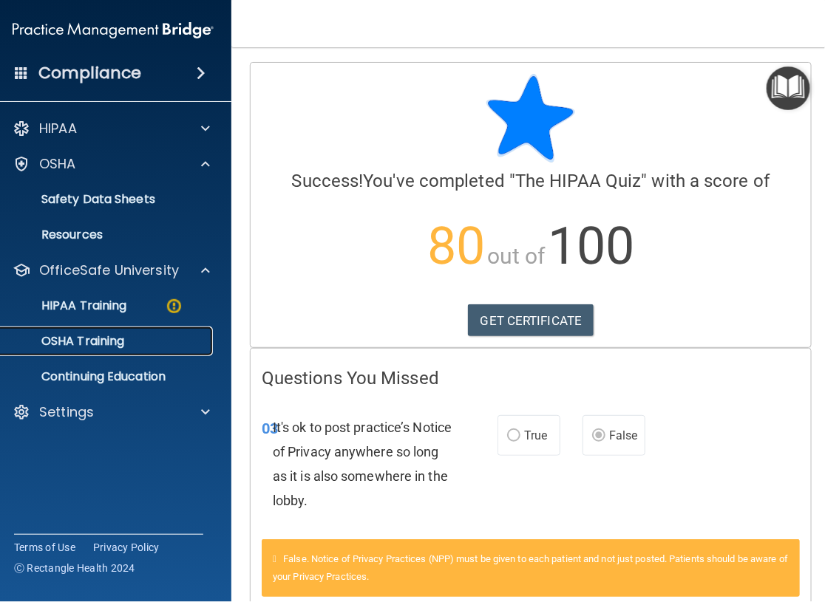
click at [85, 349] on p "OSHA Training" at bounding box center [64, 341] width 120 height 15
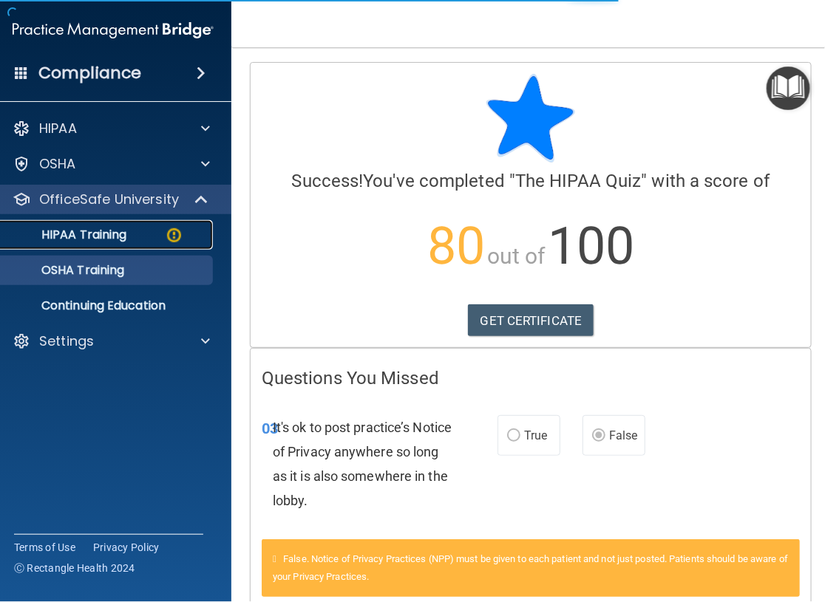
click at [105, 242] on p "HIPAA Training" at bounding box center [65, 235] width 122 height 15
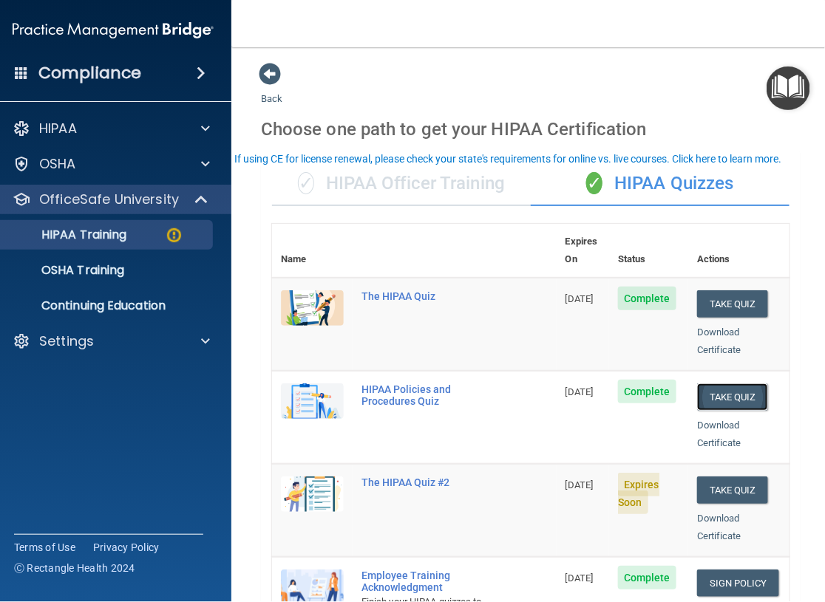
click at [726, 411] on button "Take Quiz" at bounding box center [732, 396] width 71 height 27
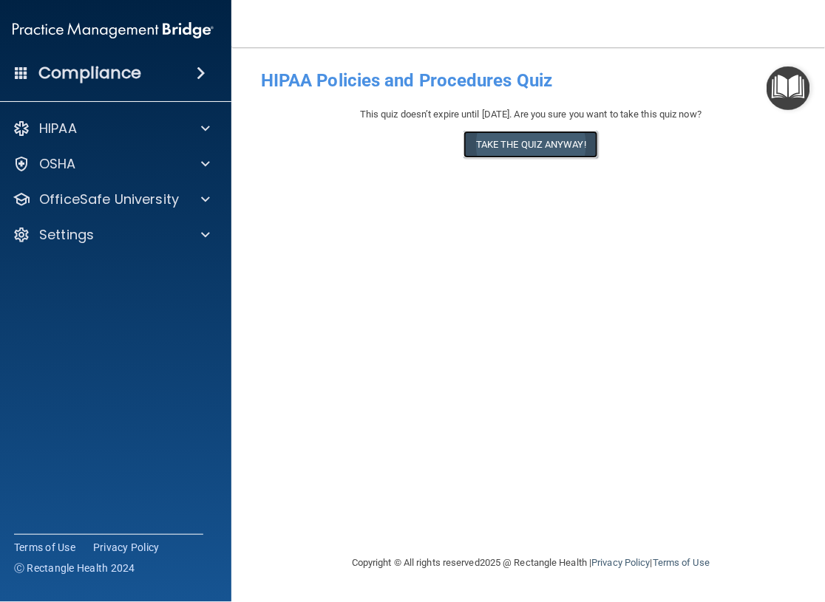
click at [528, 155] on button "Take the quiz anyway!" at bounding box center [530, 144] width 134 height 27
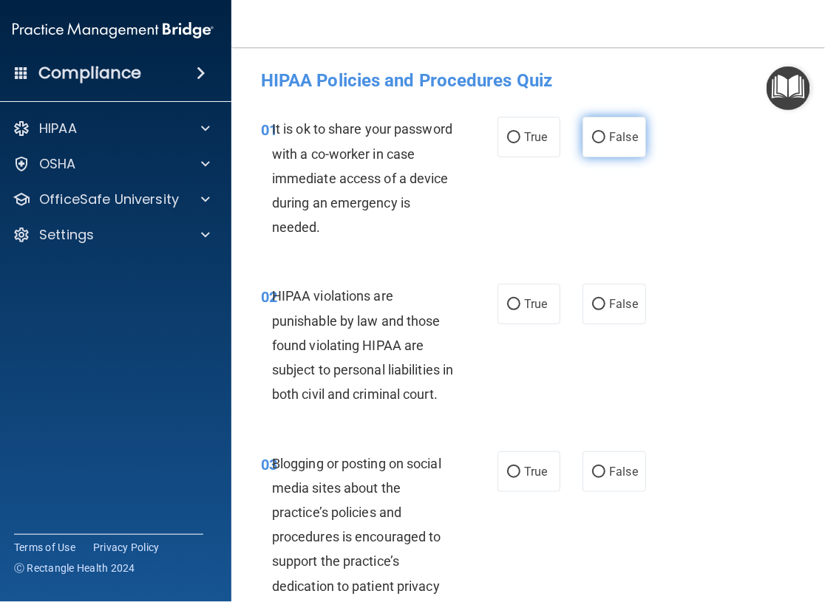
click at [592, 134] on input "False" at bounding box center [598, 137] width 13 height 11
radio input "true"
click at [514, 304] on label "True" at bounding box center [528, 304] width 63 height 41
click at [514, 304] on input "True" at bounding box center [513, 304] width 13 height 11
radio input "true"
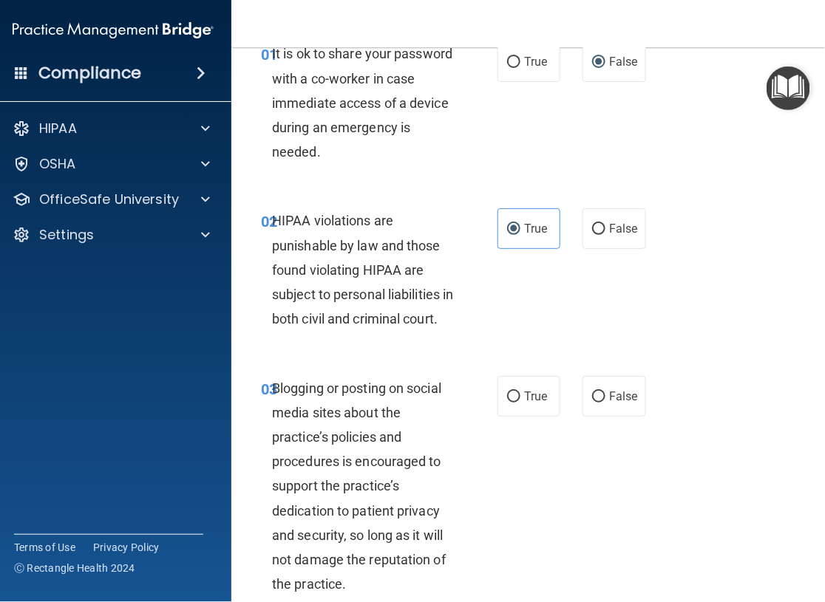
scroll to position [148, 0]
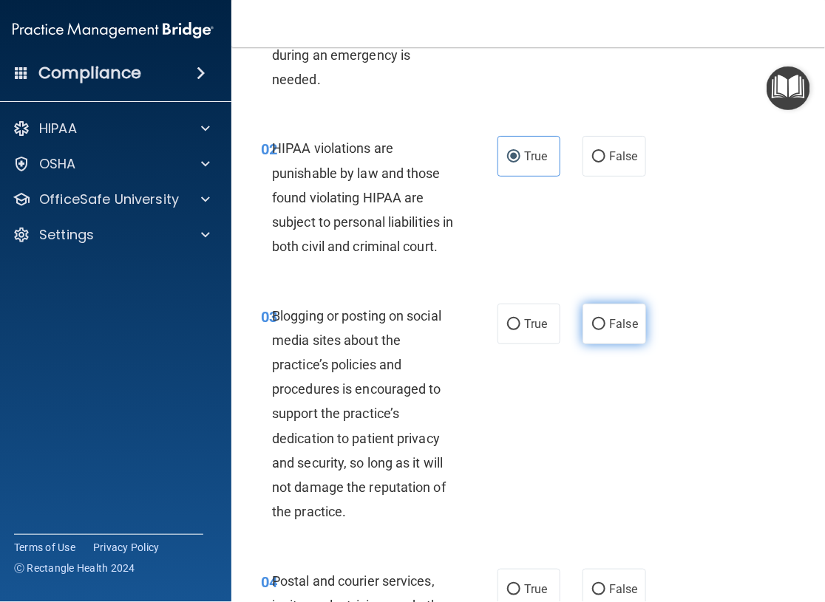
click at [598, 342] on label "False" at bounding box center [613, 324] width 63 height 41
click at [598, 330] on input "False" at bounding box center [598, 324] width 13 height 11
radio input "true"
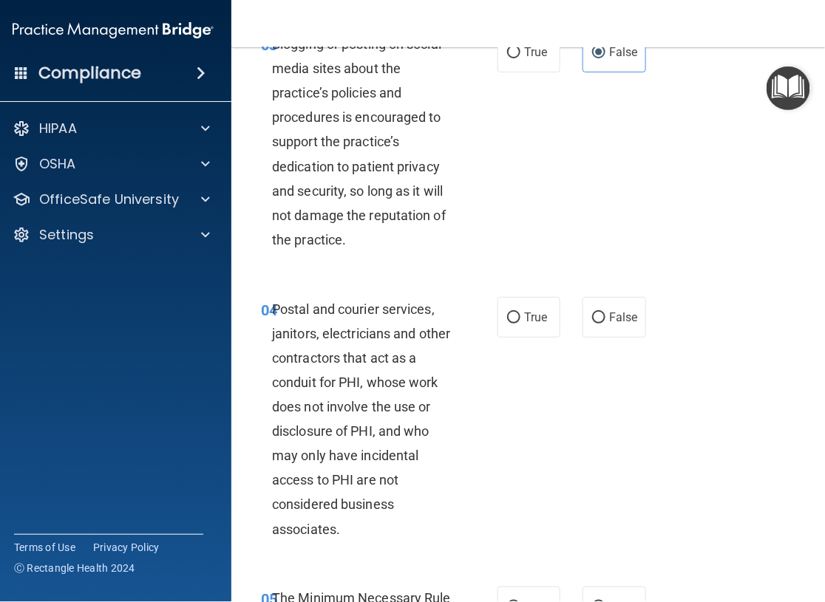
scroll to position [443, 0]
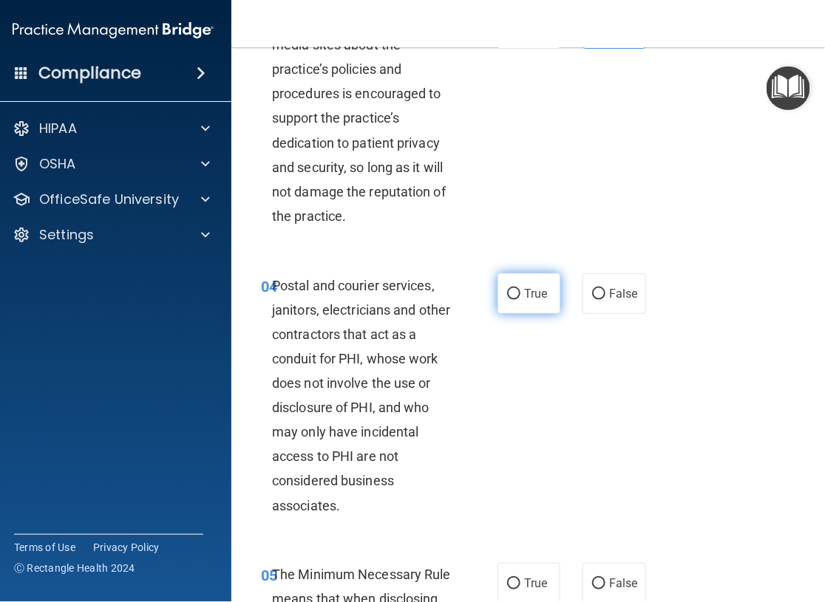
click at [511, 300] on input "True" at bounding box center [513, 294] width 13 height 11
radio input "true"
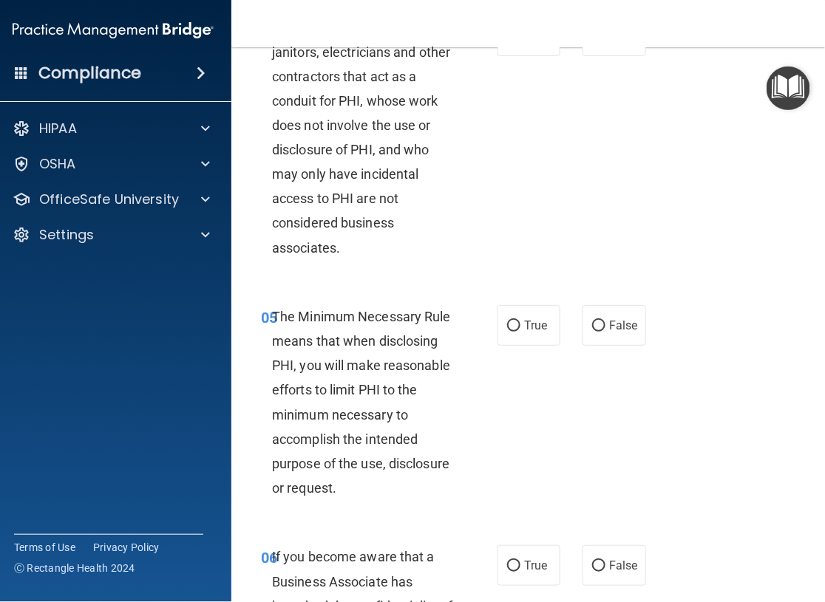
scroll to position [739, 0]
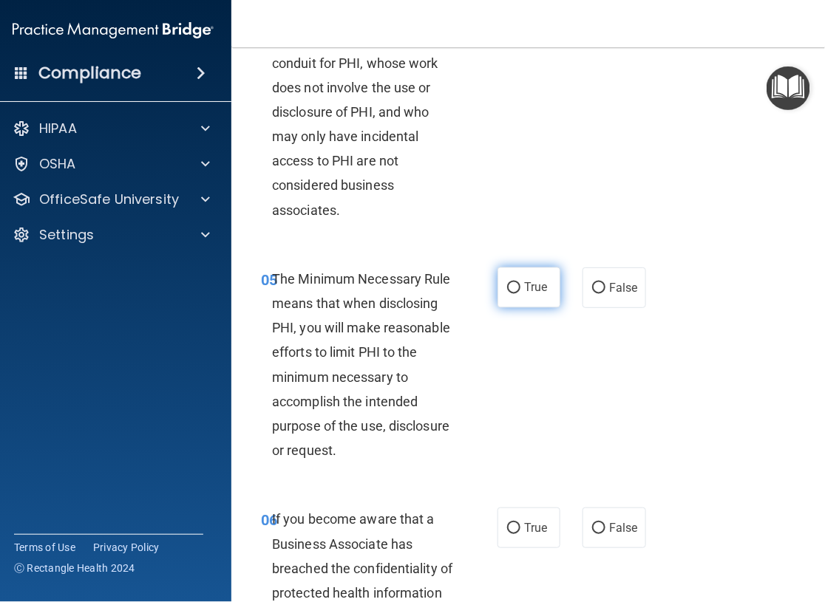
click at [508, 294] on input "True" at bounding box center [513, 288] width 13 height 11
radio input "true"
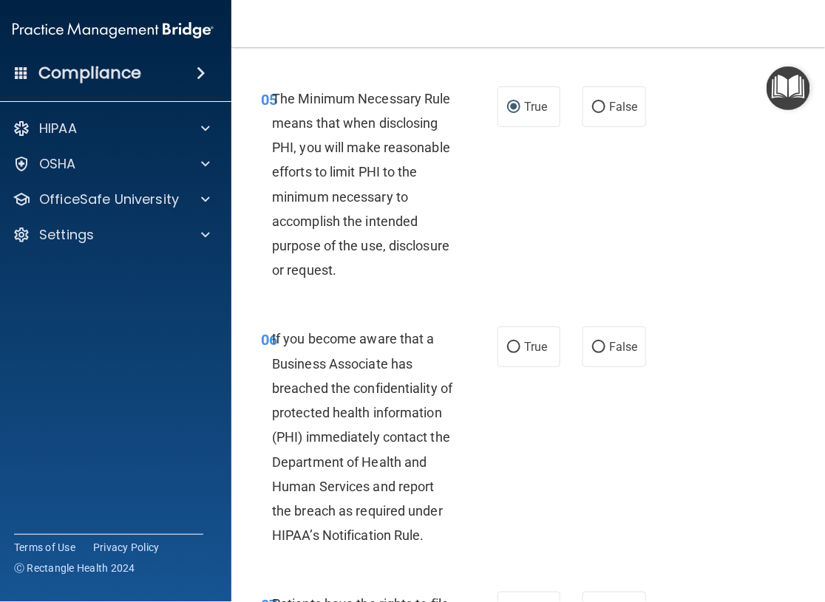
scroll to position [960, 0]
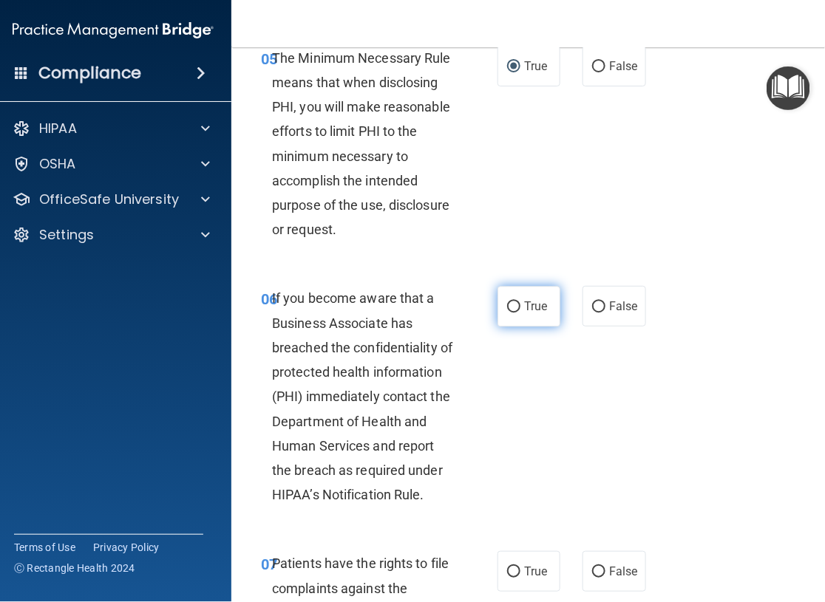
click at [513, 313] on input "True" at bounding box center [513, 306] width 13 height 11
radio input "true"
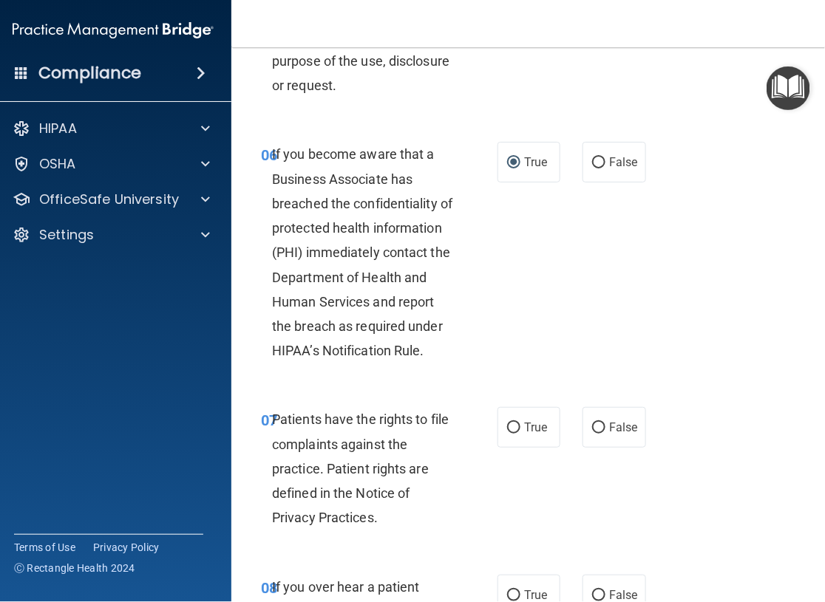
scroll to position [1108, 0]
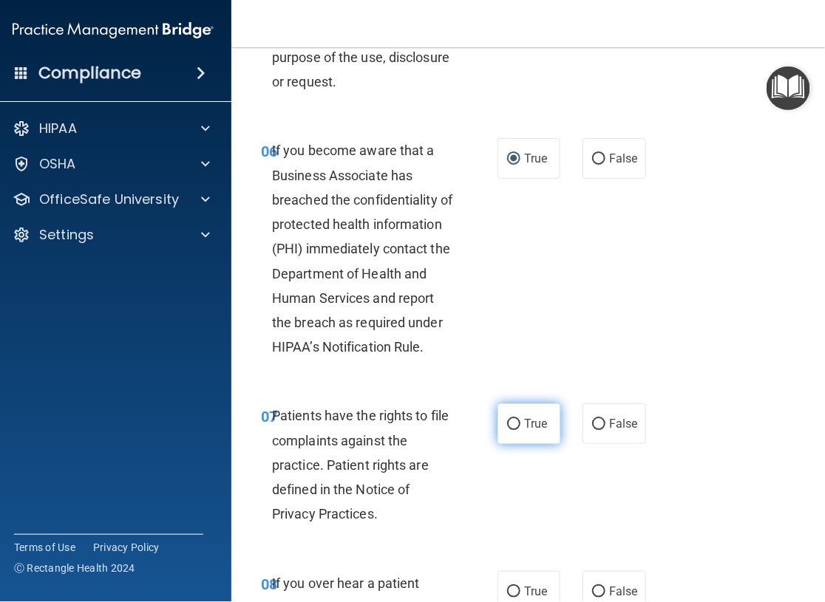
click at [507, 430] on input "True" at bounding box center [513, 424] width 13 height 11
radio input "true"
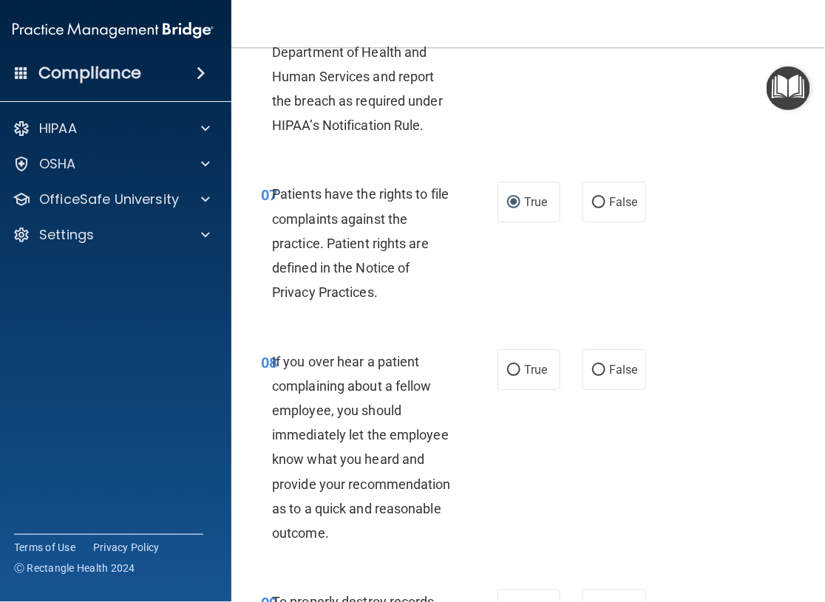
scroll to position [1404, 0]
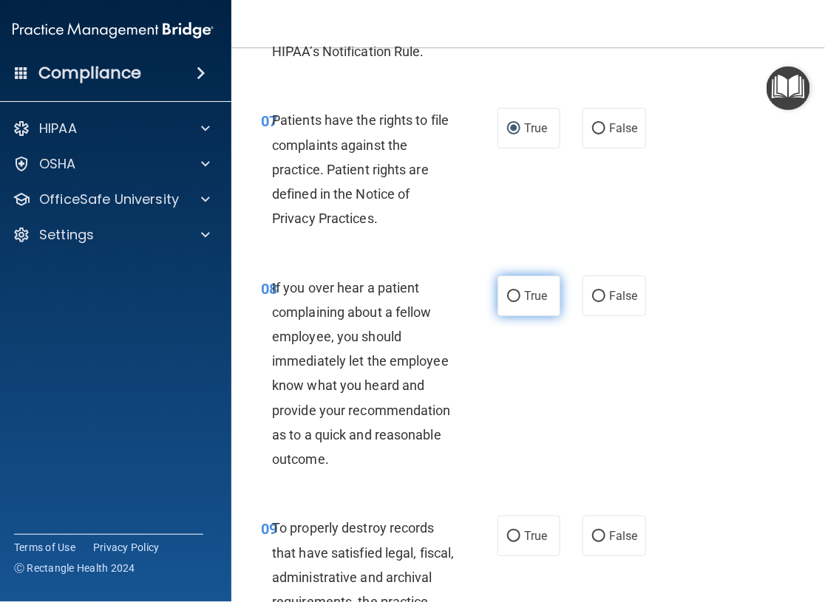
click at [510, 302] on input "True" at bounding box center [513, 296] width 13 height 11
radio input "true"
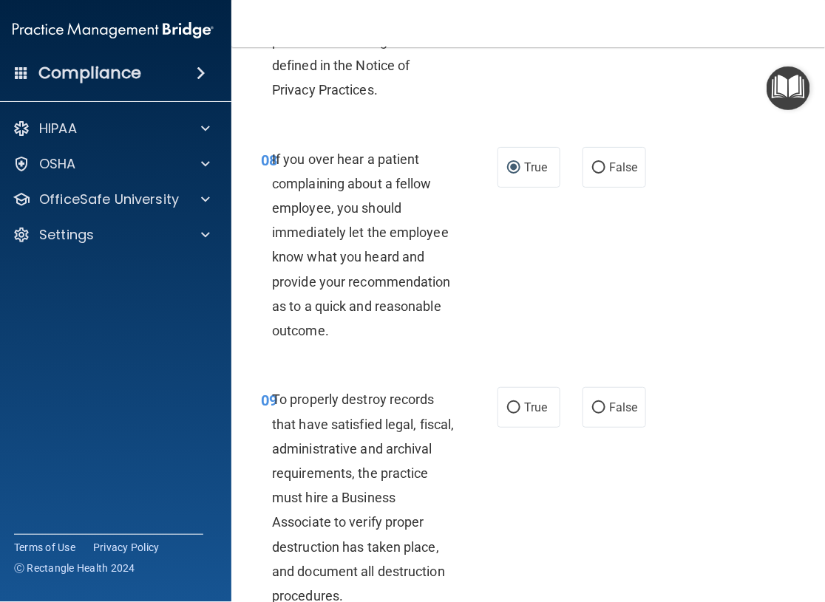
scroll to position [1552, 0]
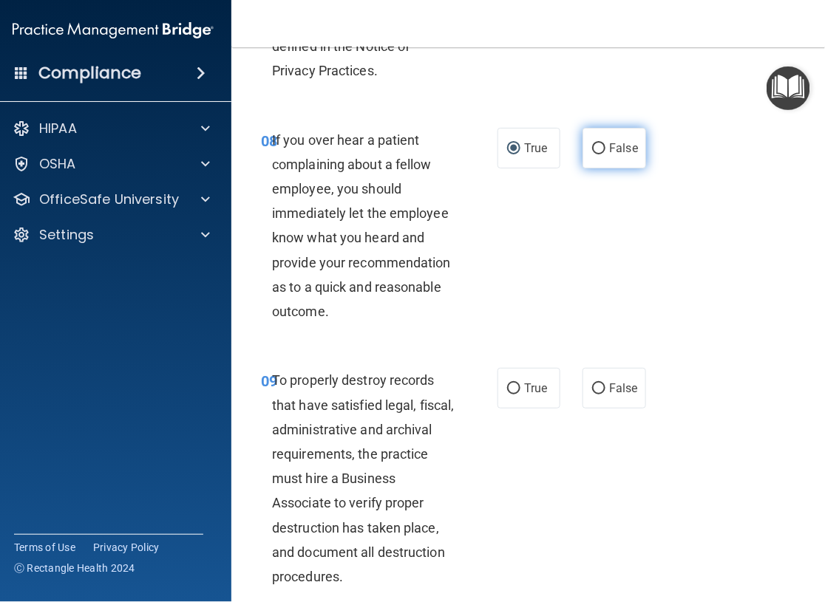
click at [598, 154] on input "False" at bounding box center [598, 148] width 13 height 11
radio input "true"
click at [513, 154] on input "True" at bounding box center [513, 148] width 13 height 11
radio input "true"
click at [592, 154] on input "False" at bounding box center [598, 148] width 13 height 11
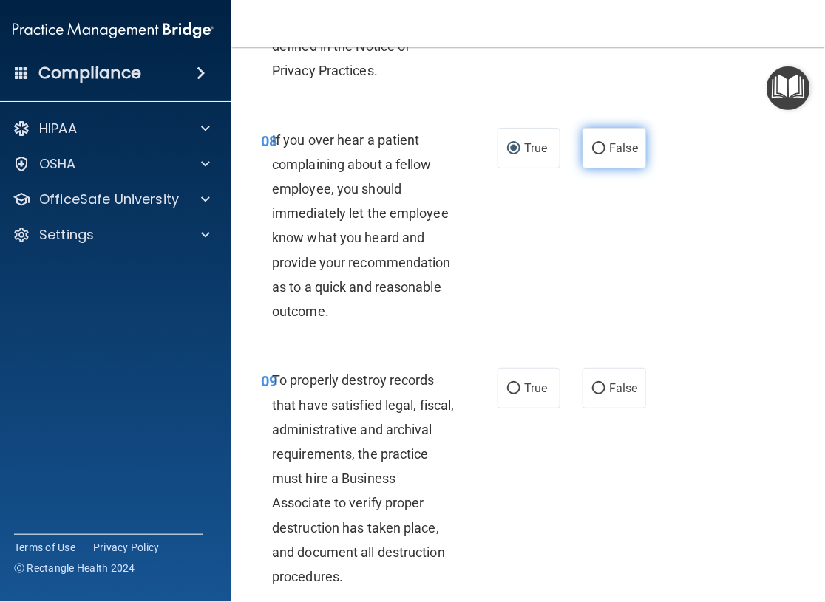
radio input "true"
radio input "false"
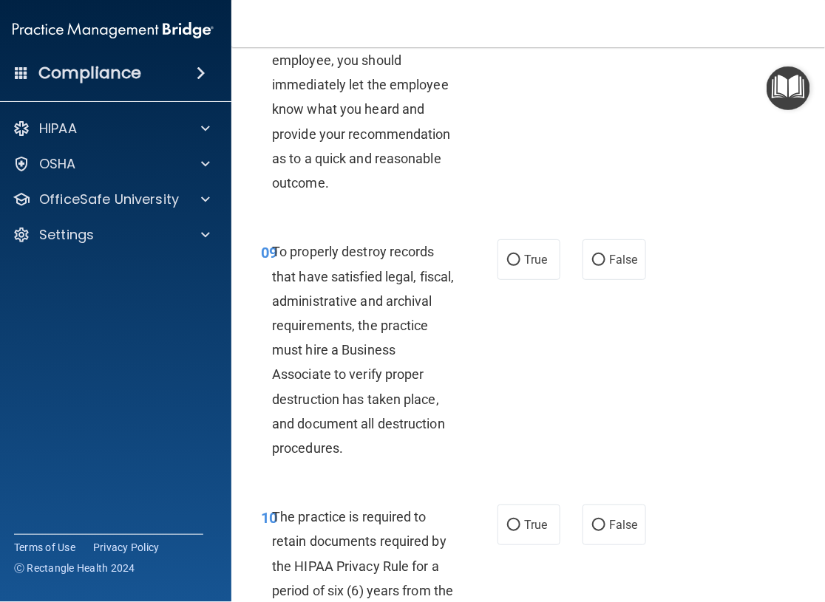
scroll to position [1699, 0]
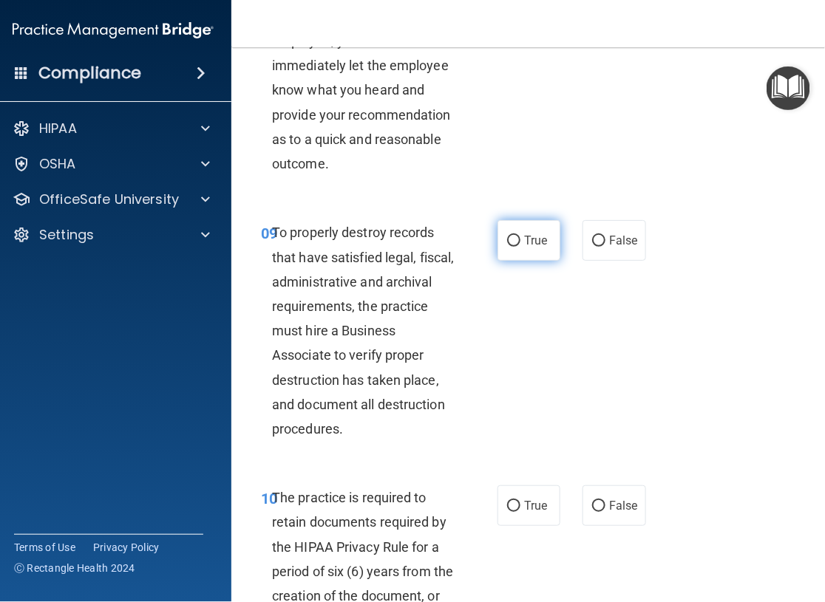
click at [507, 247] on input "True" at bounding box center [513, 241] width 13 height 11
radio input "true"
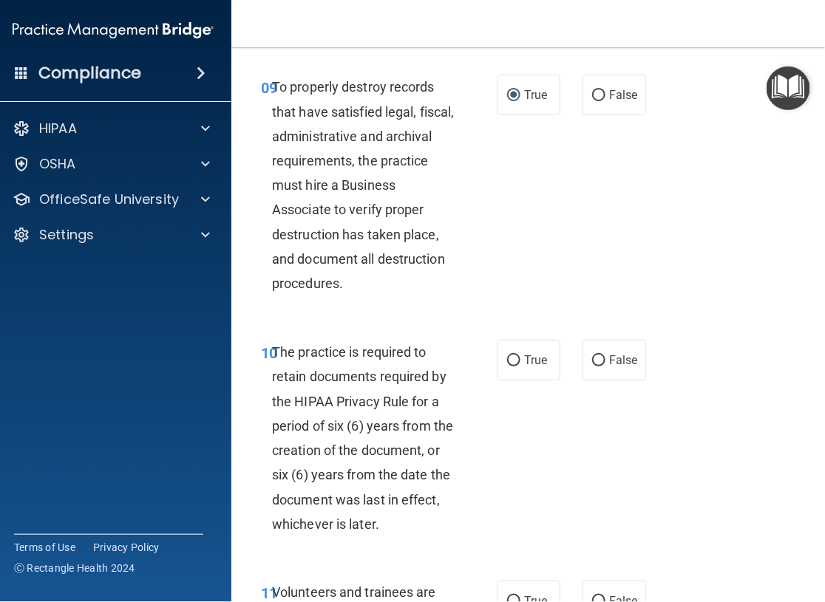
scroll to position [1847, 0]
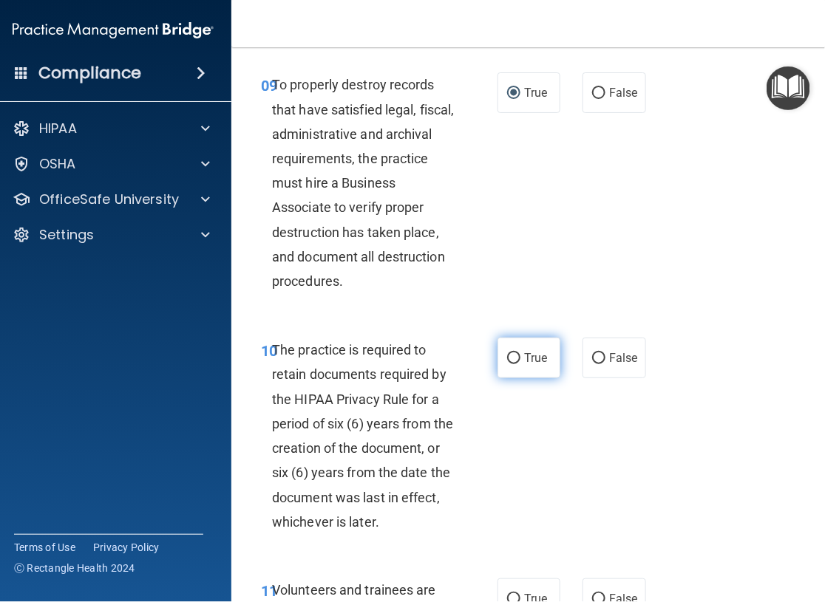
click at [508, 364] on input "True" at bounding box center [513, 358] width 13 height 11
radio input "true"
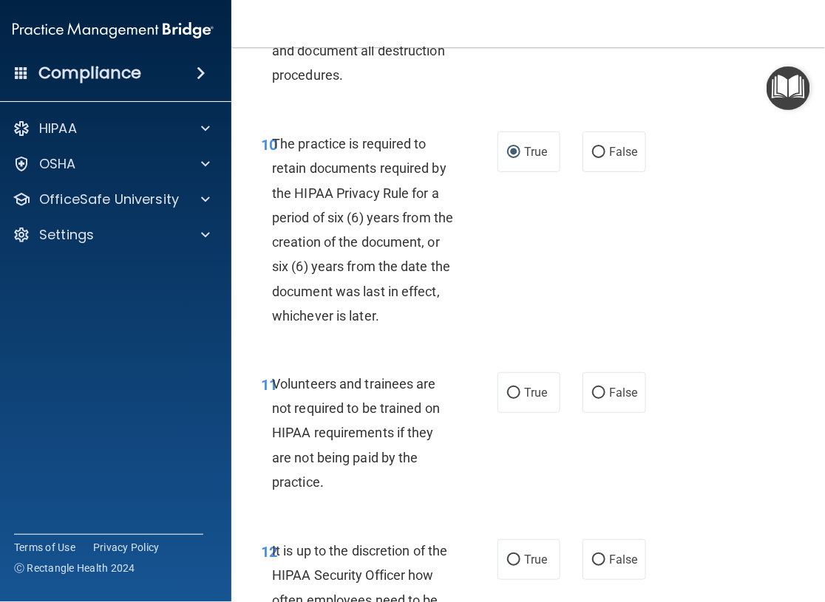
scroll to position [2069, 0]
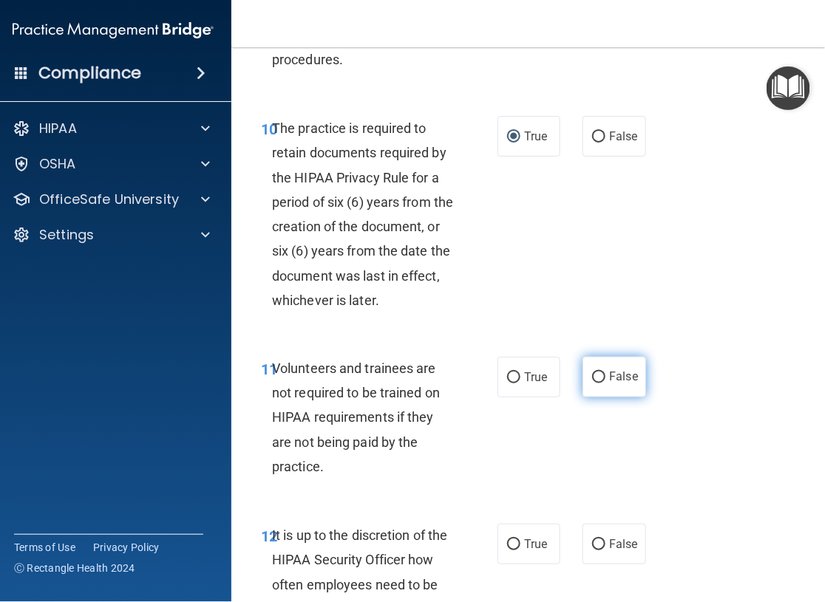
click at [592, 383] on input "False" at bounding box center [598, 377] width 13 height 11
radio input "true"
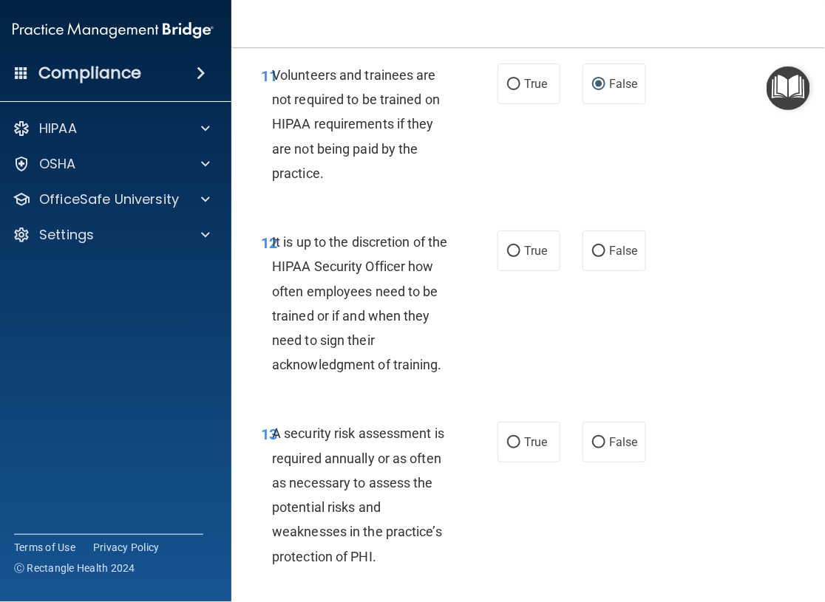
scroll to position [2364, 0]
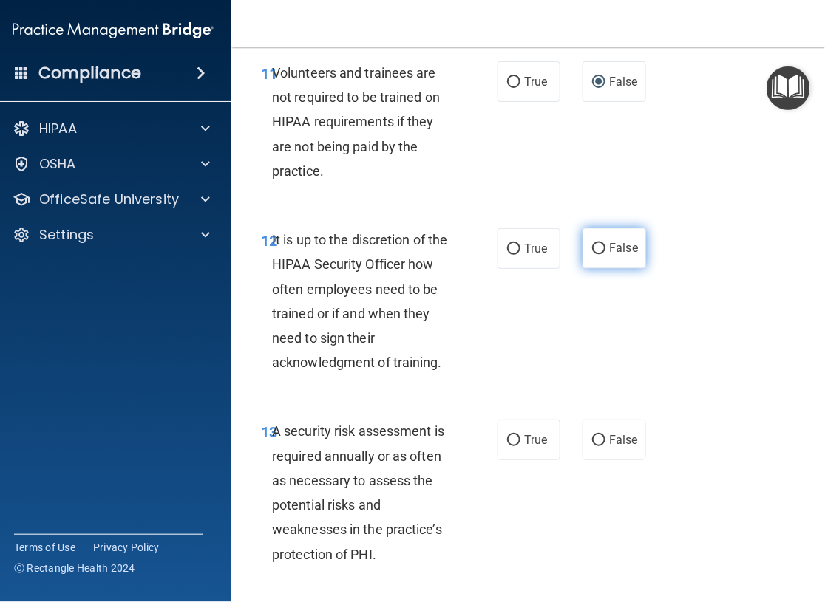
click at [593, 255] on input "False" at bounding box center [598, 249] width 13 height 11
radio input "true"
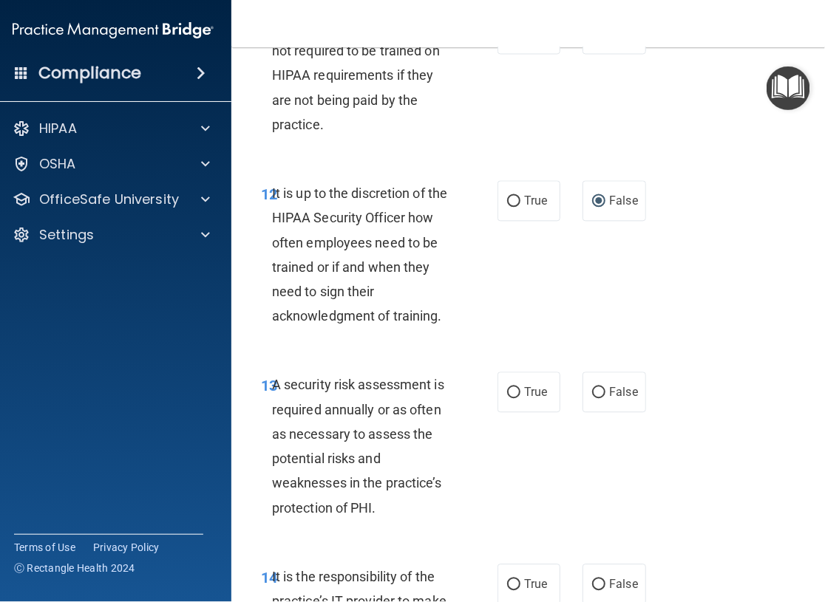
scroll to position [2438, 0]
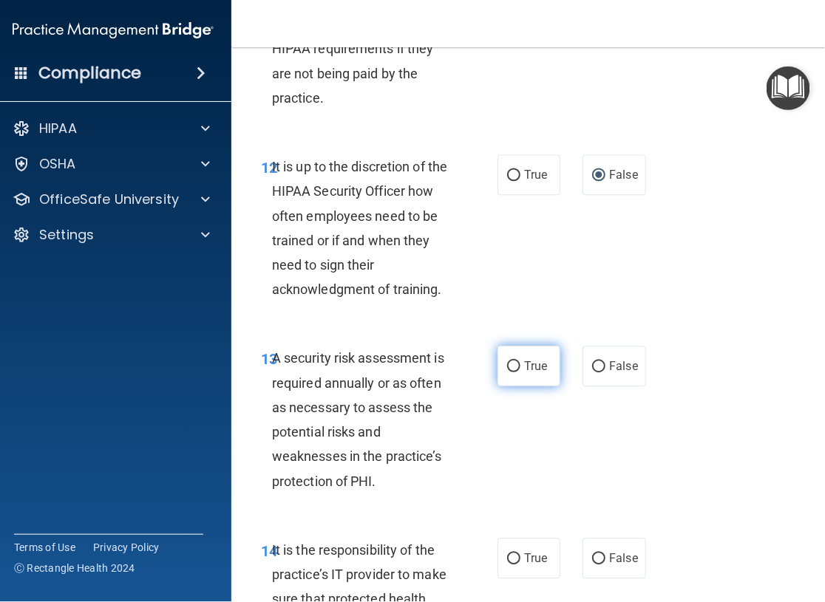
click at [507, 372] on input "True" at bounding box center [513, 366] width 13 height 11
radio input "true"
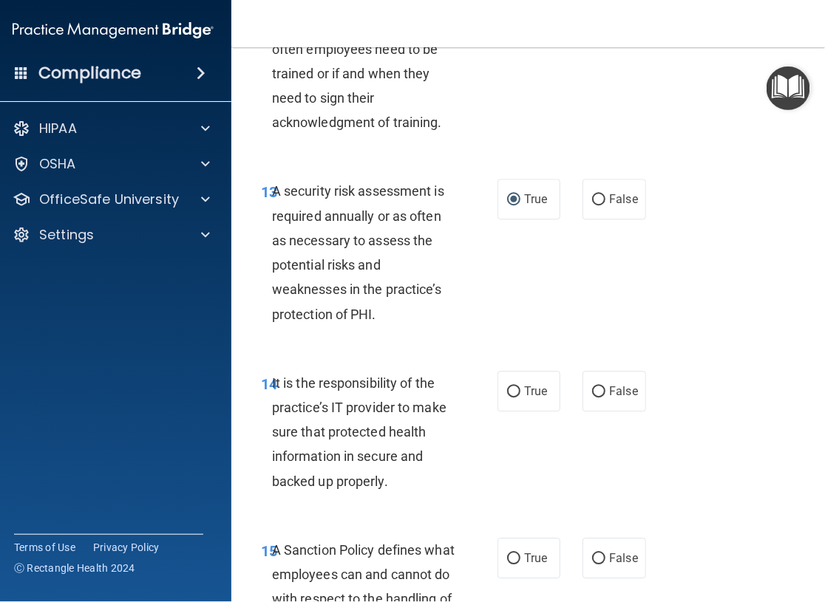
scroll to position [2660, 0]
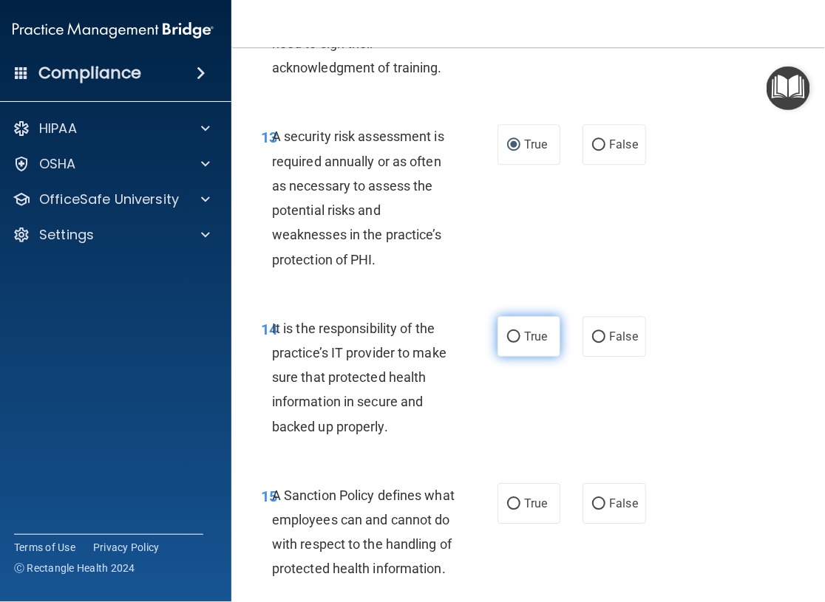
click at [511, 343] on input "True" at bounding box center [513, 337] width 13 height 11
radio input "true"
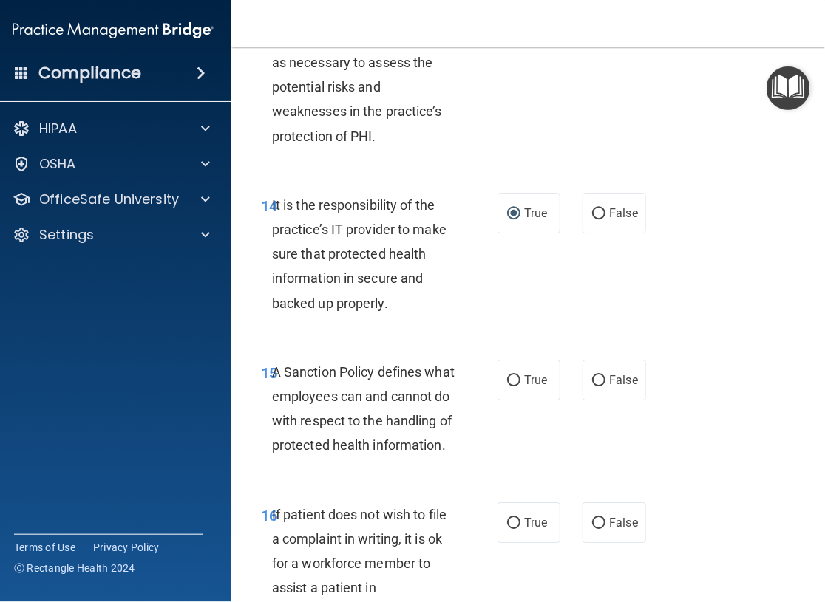
scroll to position [2808, 0]
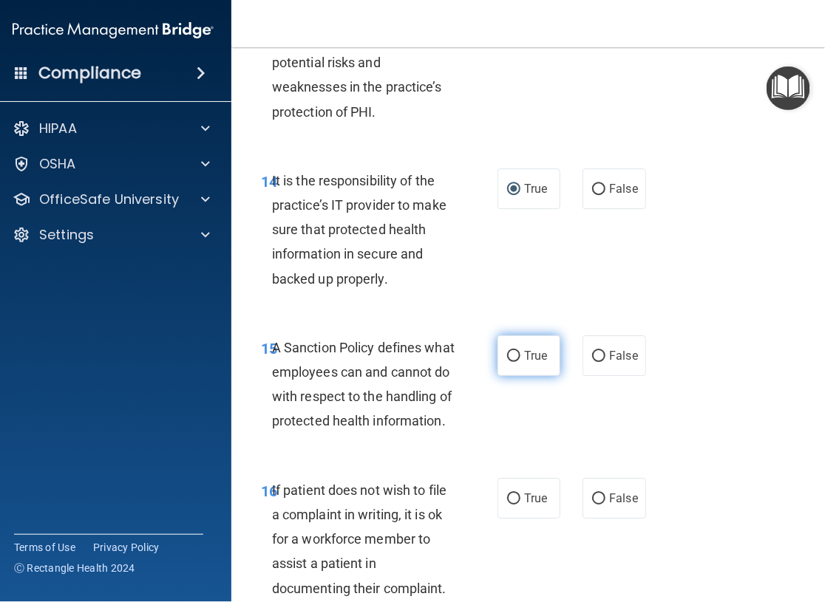
click at [508, 362] on input "True" at bounding box center [513, 356] width 13 height 11
radio input "true"
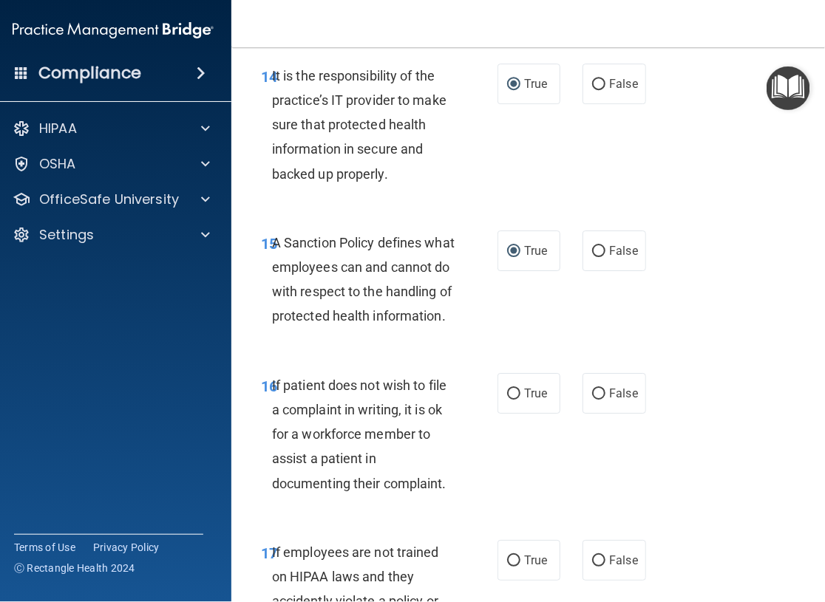
scroll to position [2955, 0]
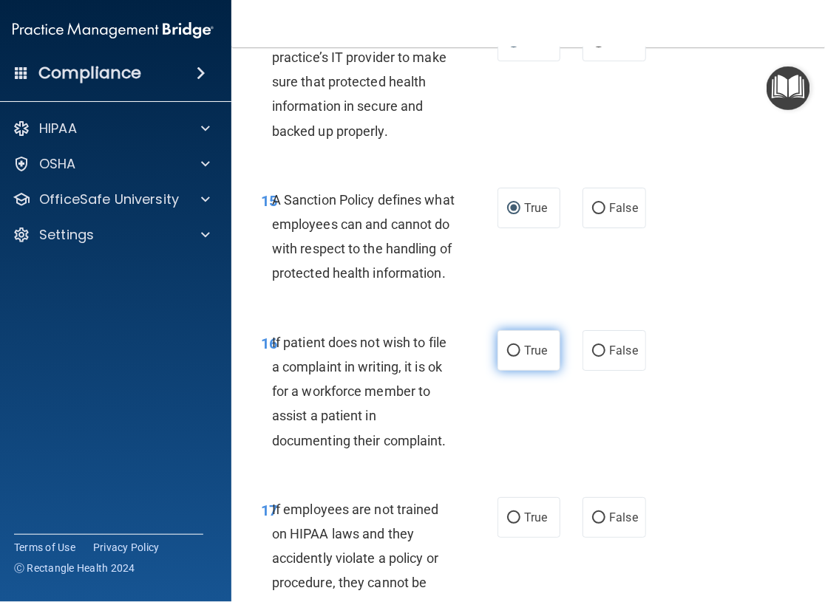
click at [511, 357] on input "True" at bounding box center [513, 351] width 13 height 11
radio input "true"
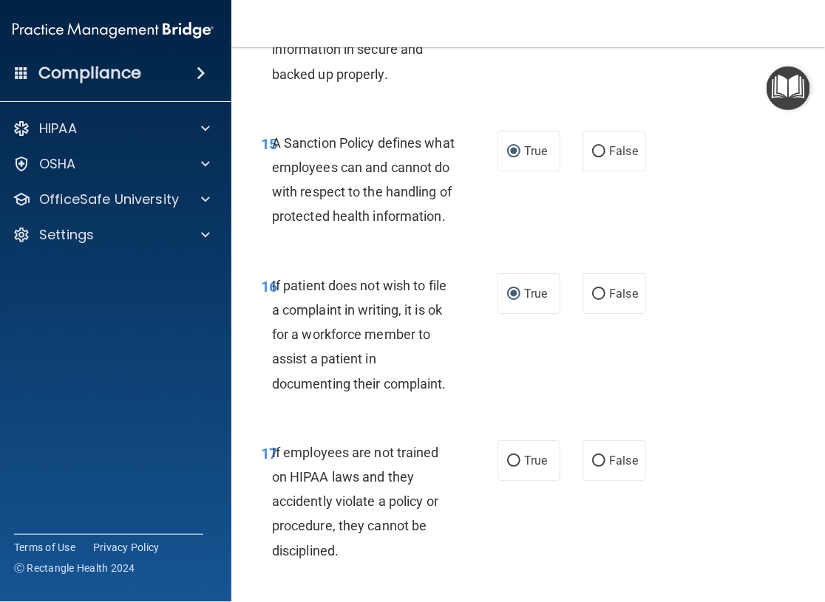
scroll to position [3103, 0]
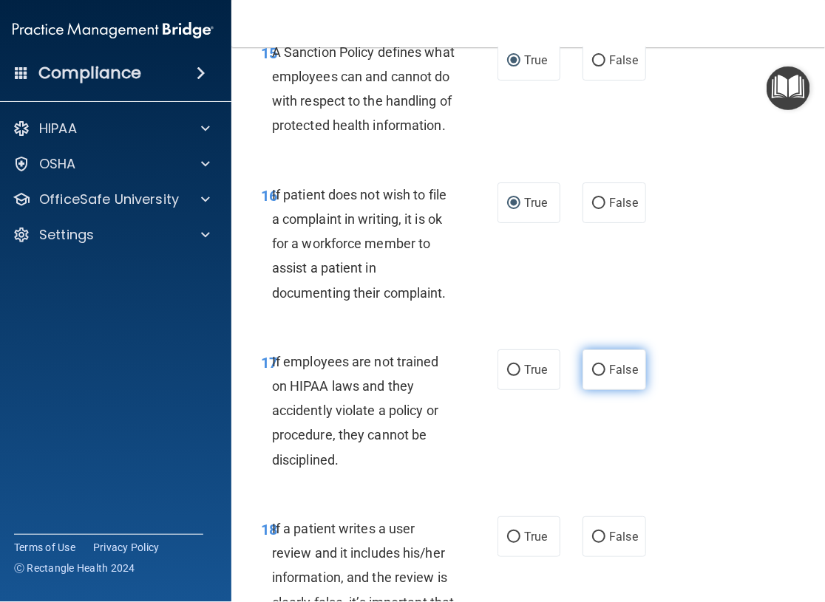
click at [594, 376] on input "False" at bounding box center [598, 370] width 13 height 11
radio input "true"
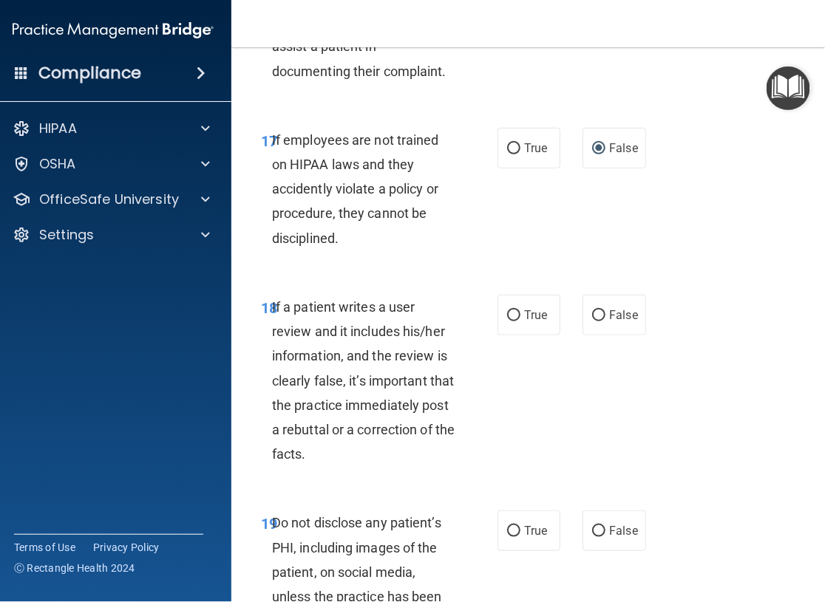
scroll to position [3399, 0]
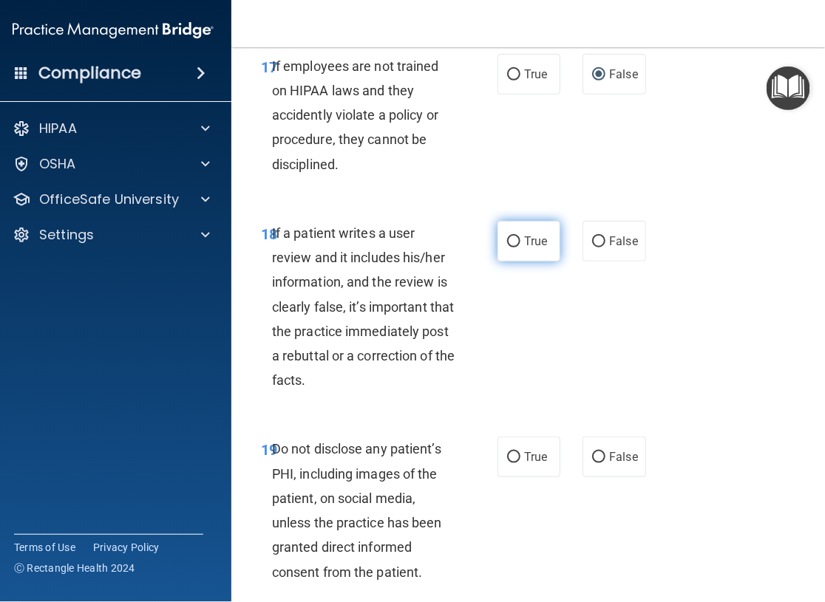
click at [507, 248] on input "True" at bounding box center [513, 241] width 13 height 11
radio input "true"
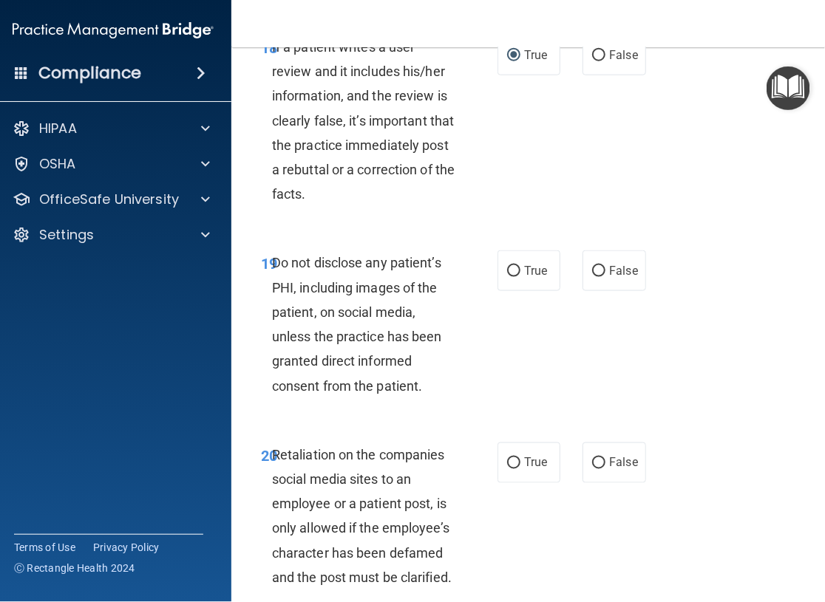
scroll to position [3620, 0]
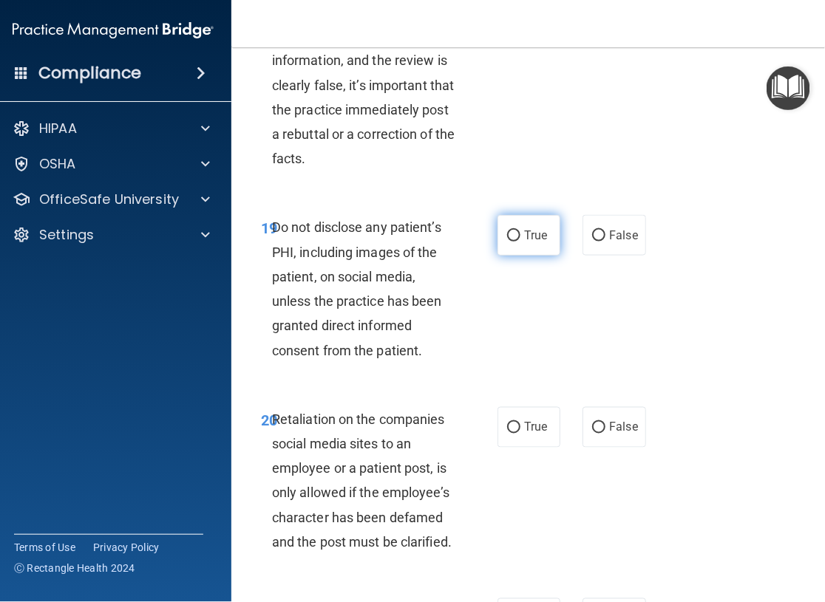
click at [507, 242] on input "True" at bounding box center [513, 236] width 13 height 11
radio input "true"
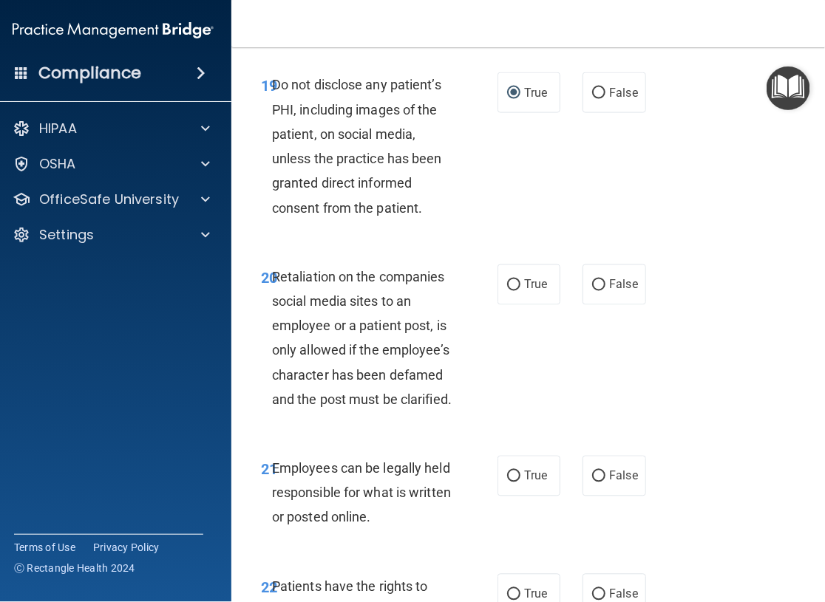
scroll to position [3768, 0]
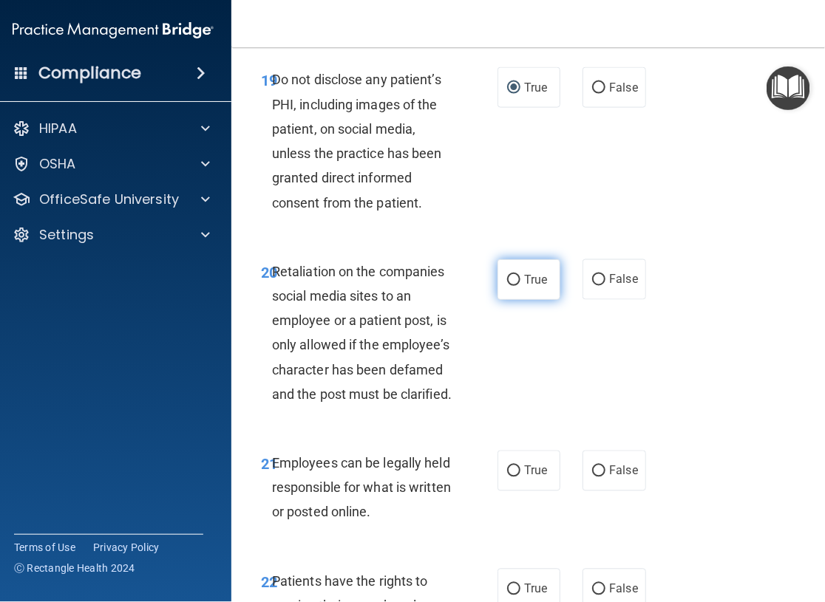
click at [509, 286] on input "True" at bounding box center [513, 280] width 13 height 11
radio input "true"
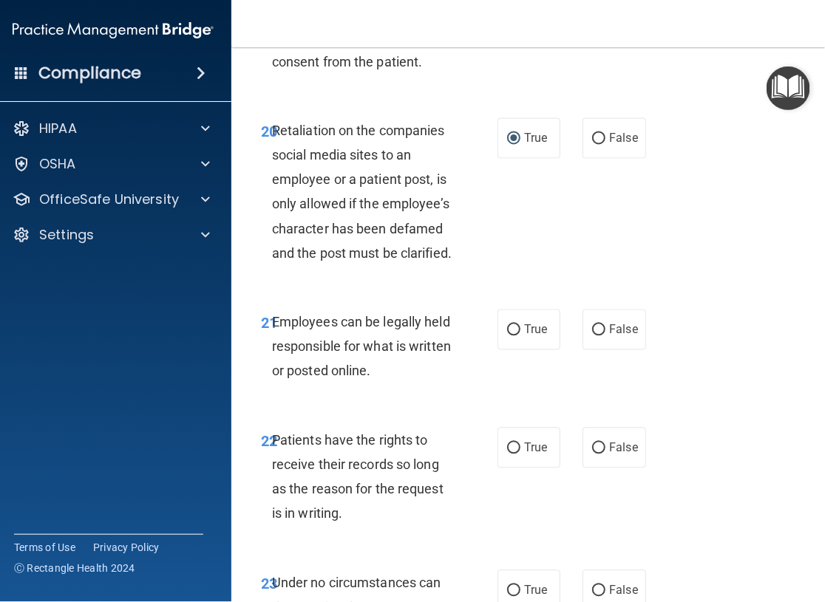
scroll to position [3916, 0]
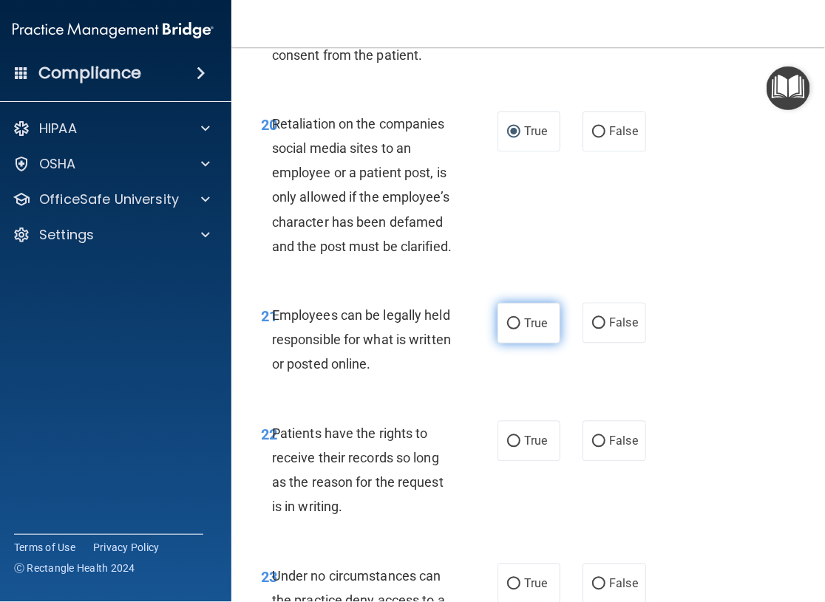
click at [511, 330] on input "True" at bounding box center [513, 323] width 13 height 11
radio input "true"
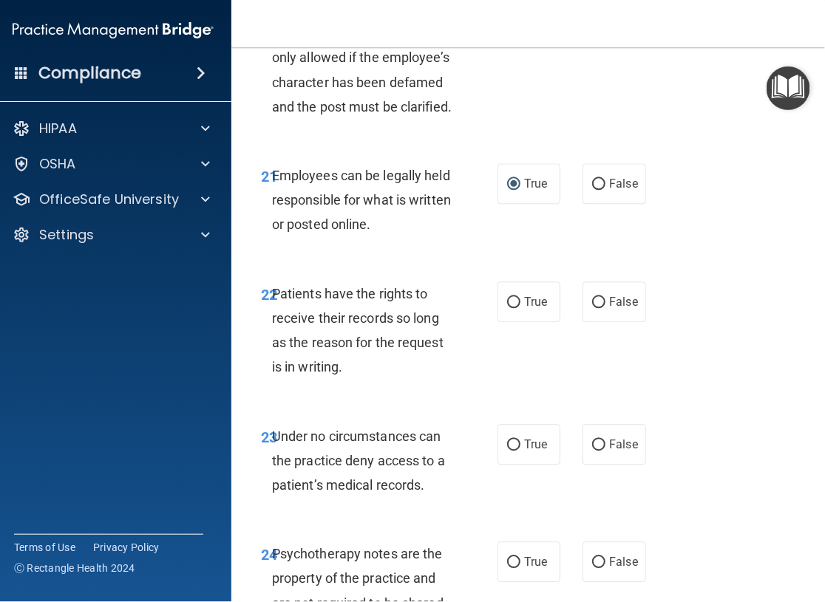
scroll to position [4064, 0]
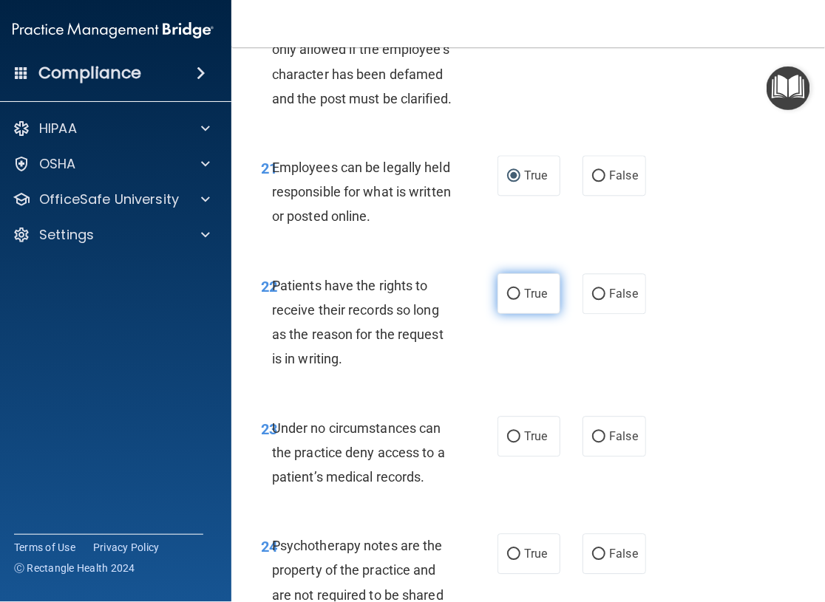
click at [509, 300] on input "True" at bounding box center [513, 294] width 13 height 11
radio input "true"
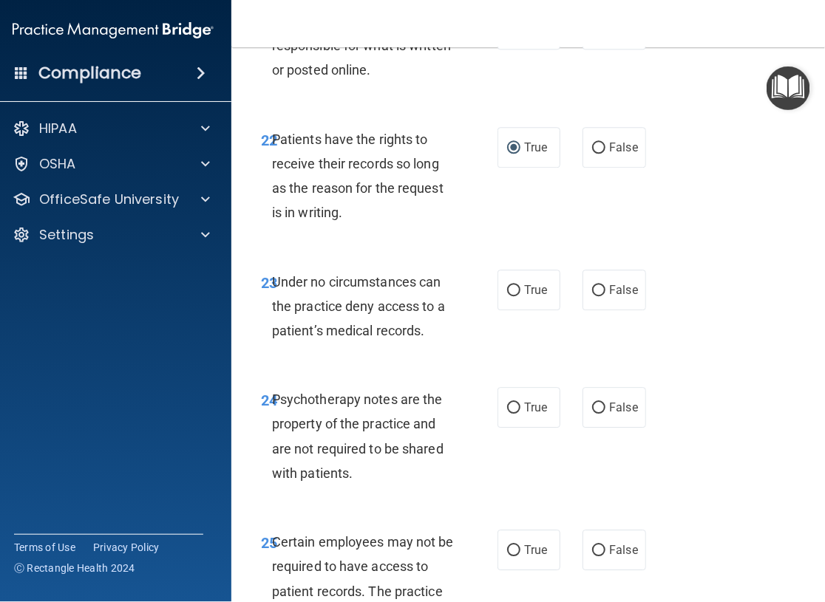
scroll to position [4211, 0]
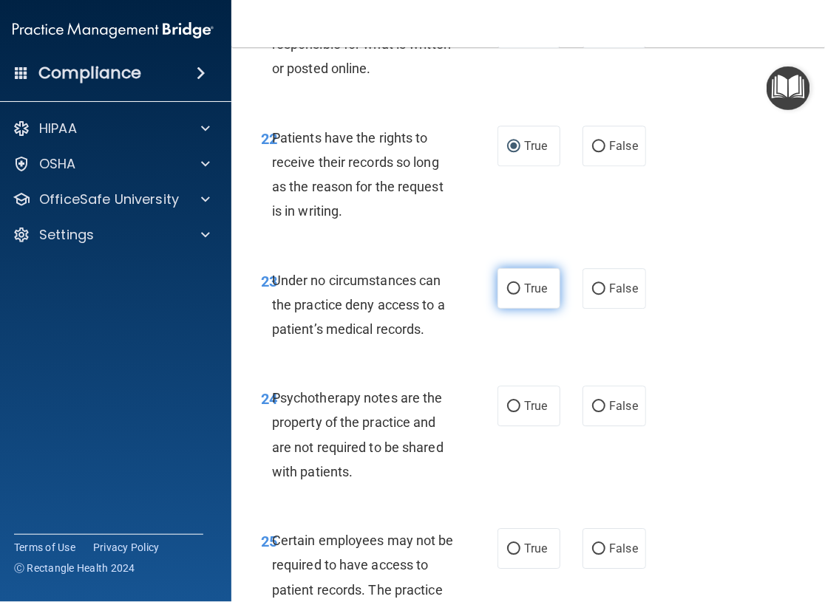
click at [507, 295] on input "True" at bounding box center [513, 289] width 13 height 11
radio input "true"
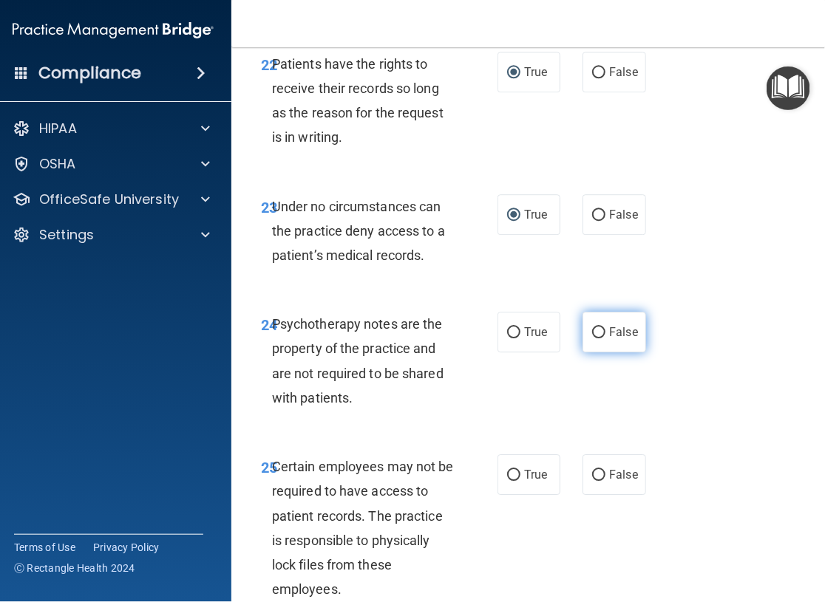
click at [593, 338] on input "False" at bounding box center [598, 332] width 13 height 11
radio input "true"
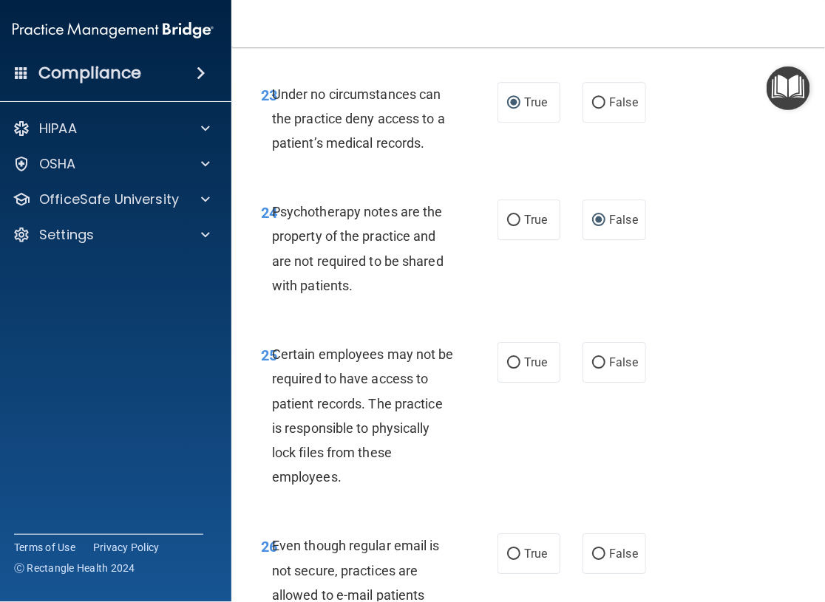
scroll to position [4433, 0]
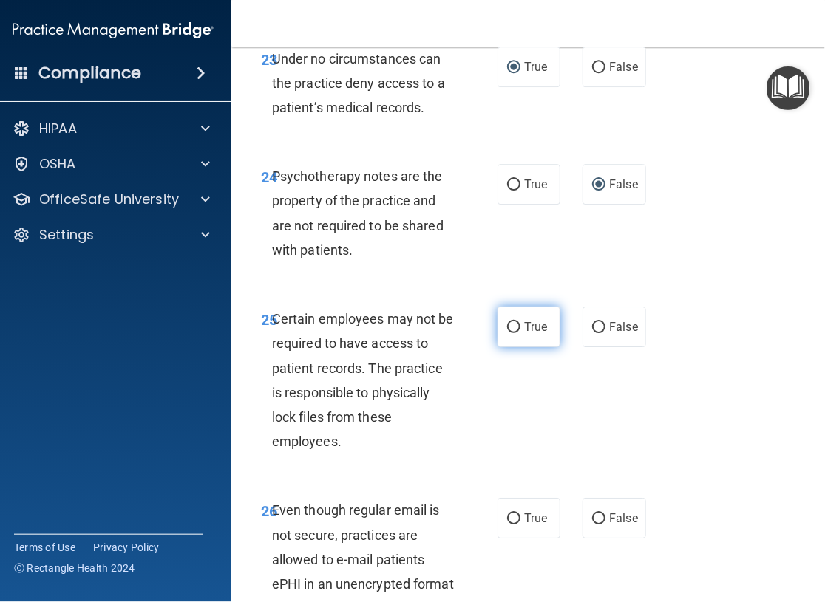
click at [507, 333] on input "True" at bounding box center [513, 327] width 13 height 11
radio input "true"
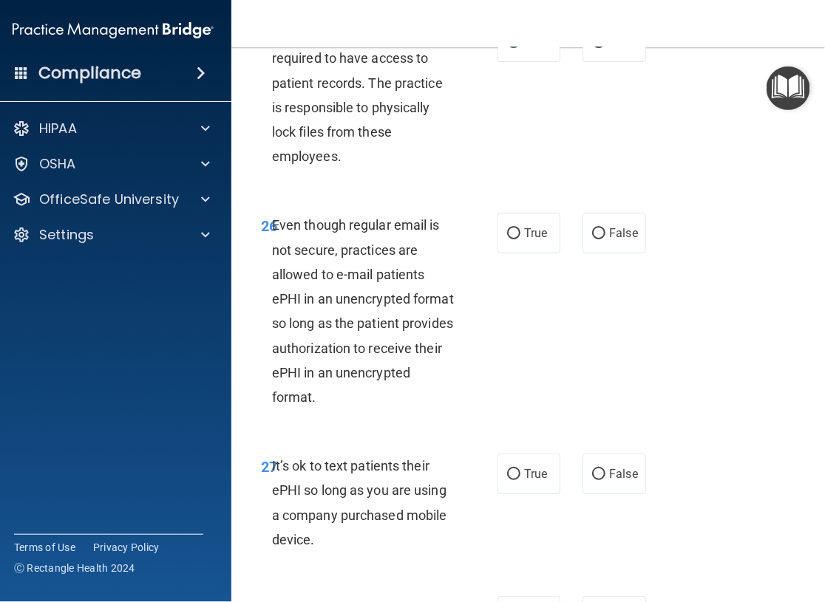
scroll to position [4729, 0]
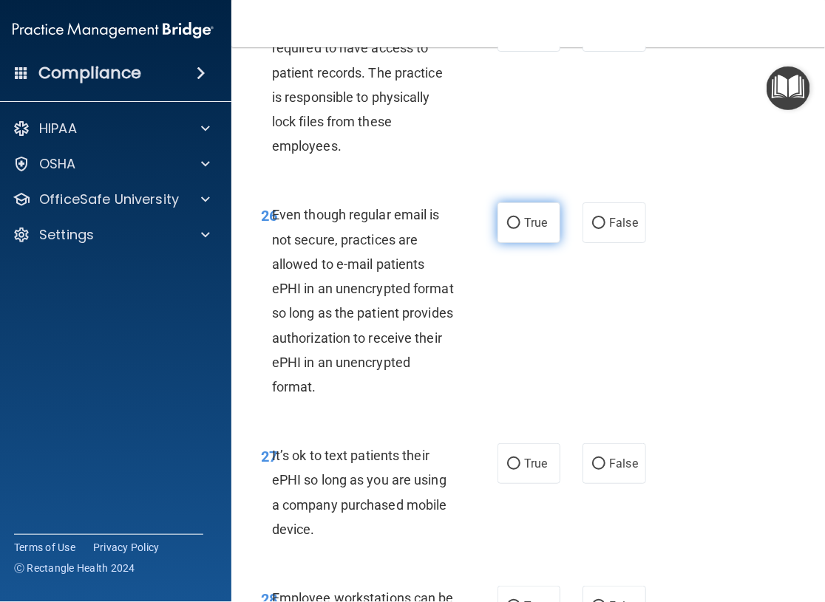
click at [508, 229] on input "True" at bounding box center [513, 223] width 13 height 11
radio input "true"
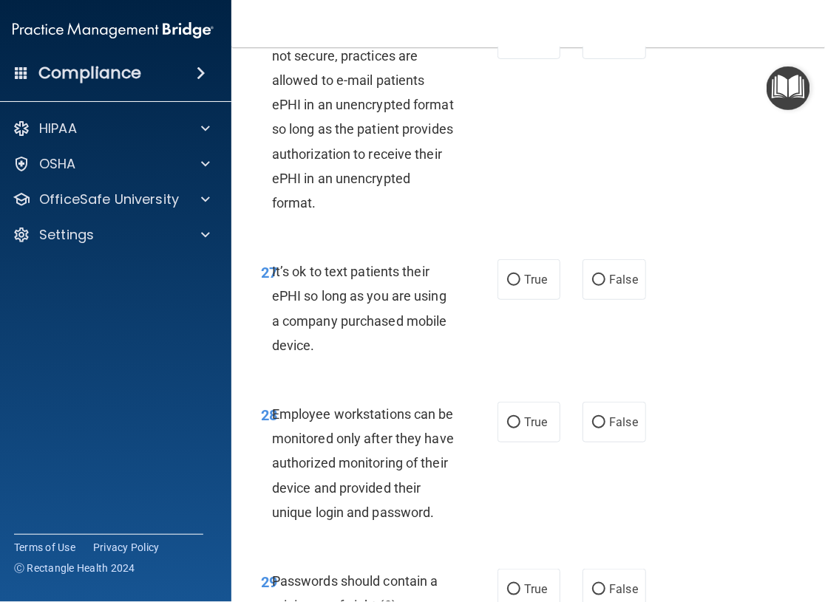
scroll to position [4950, 0]
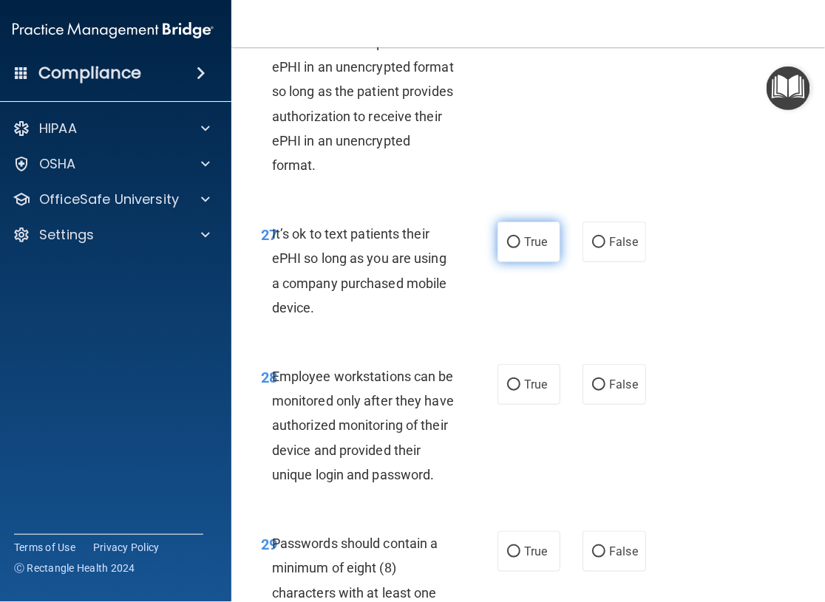
click at [509, 248] on input "True" at bounding box center [513, 242] width 13 height 11
radio input "true"
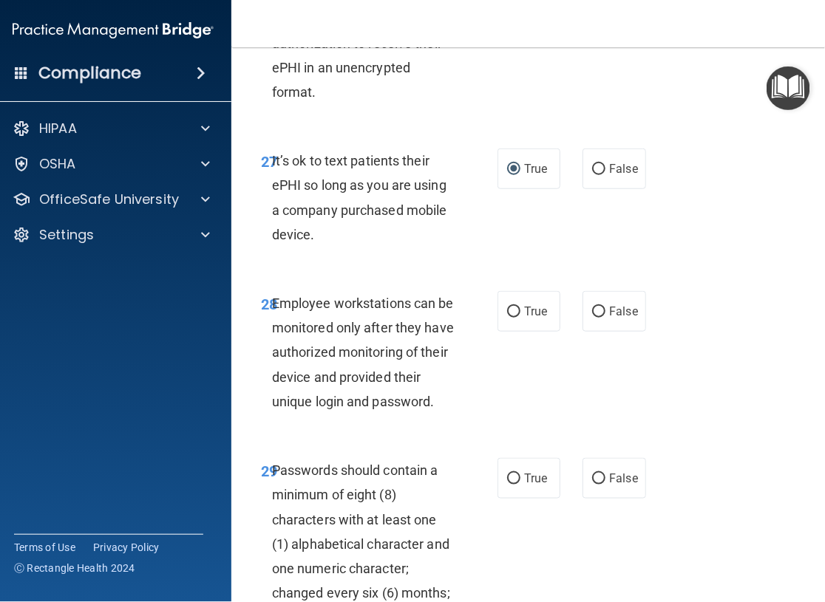
scroll to position [5024, 0]
click at [507, 317] on input "True" at bounding box center [513, 311] width 13 height 11
radio input "true"
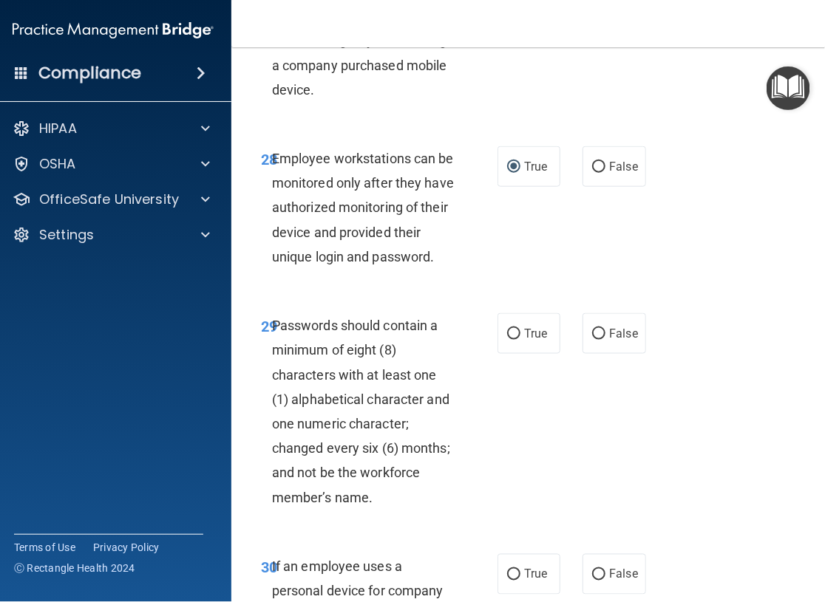
scroll to position [5172, 0]
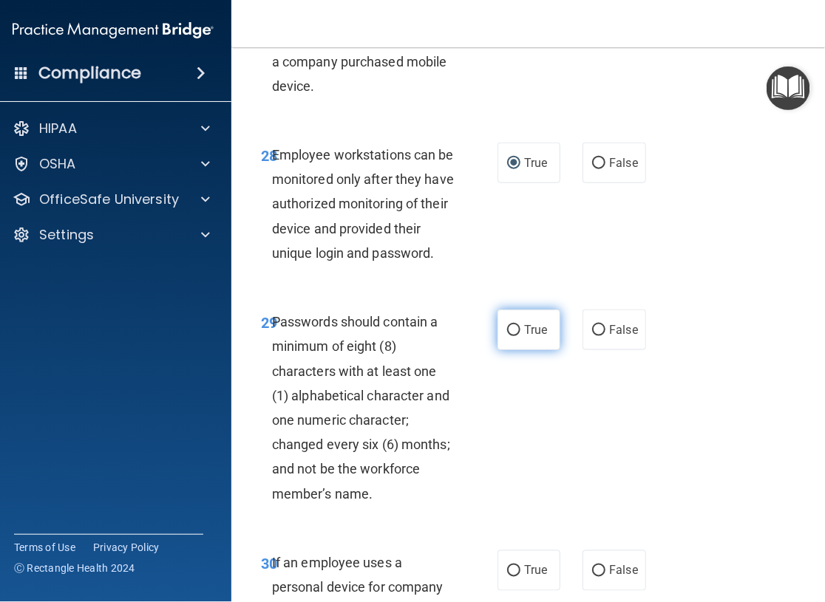
click at [508, 336] on input "True" at bounding box center [513, 330] width 13 height 11
radio input "true"
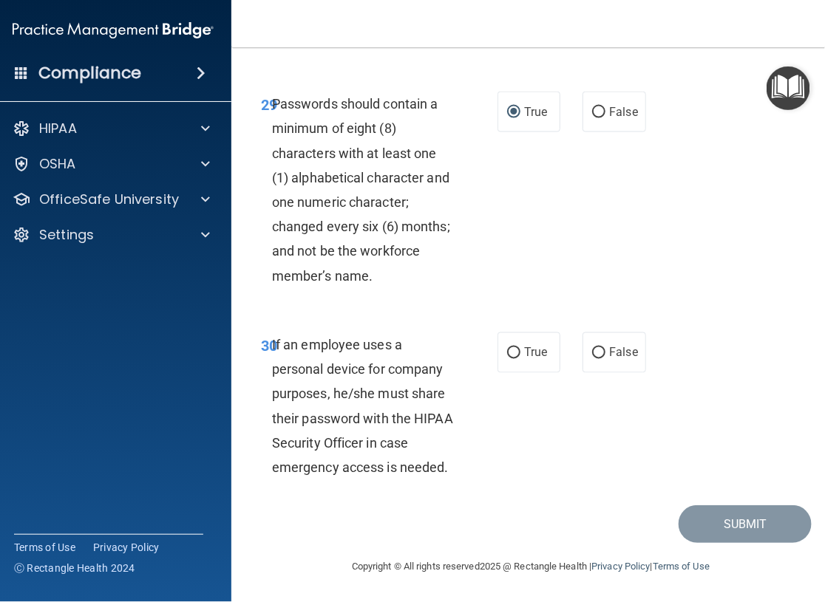
scroll to position [5461, 0]
click at [508, 348] on input "True" at bounding box center [513, 353] width 13 height 11
radio input "true"
click at [703, 505] on button "Submit" at bounding box center [744, 524] width 133 height 38
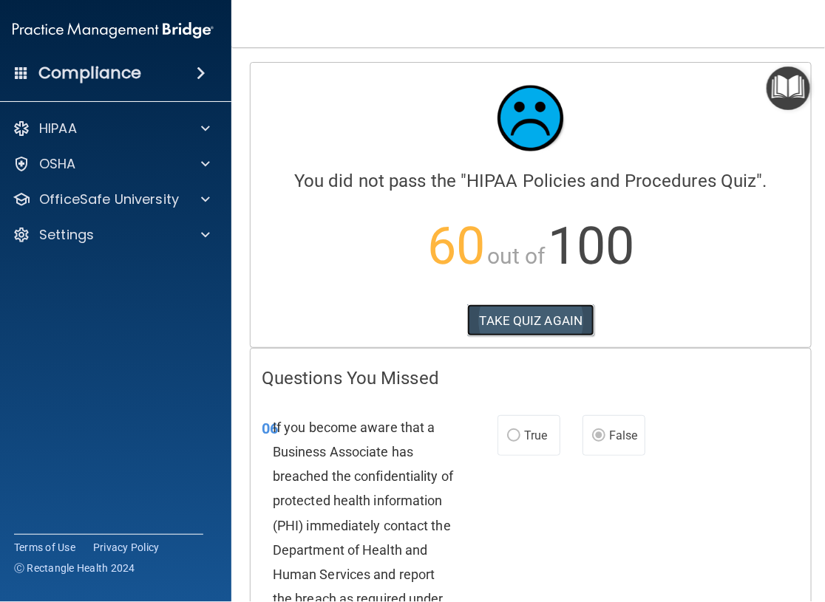
click at [539, 323] on button "TAKE QUIZ AGAIN" at bounding box center [531, 320] width 128 height 33
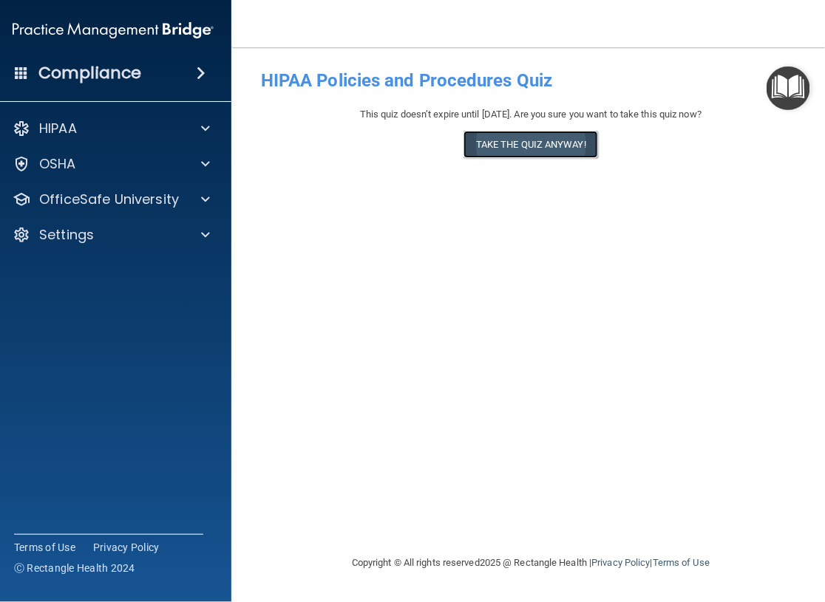
click at [519, 158] on button "Take the quiz anyway!" at bounding box center [530, 144] width 134 height 27
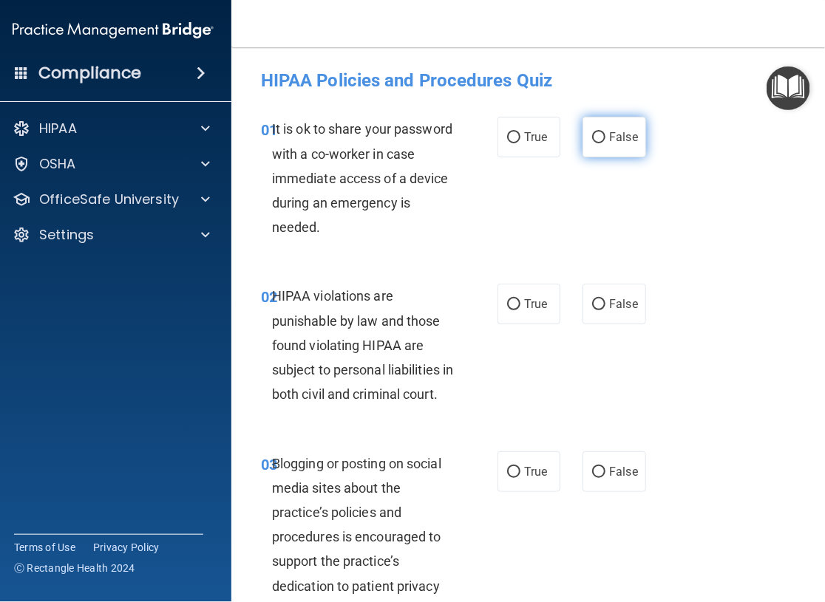
click at [597, 137] on input "False" at bounding box center [598, 137] width 13 height 11
radio input "true"
click at [511, 304] on input "True" at bounding box center [513, 304] width 13 height 11
radio input "true"
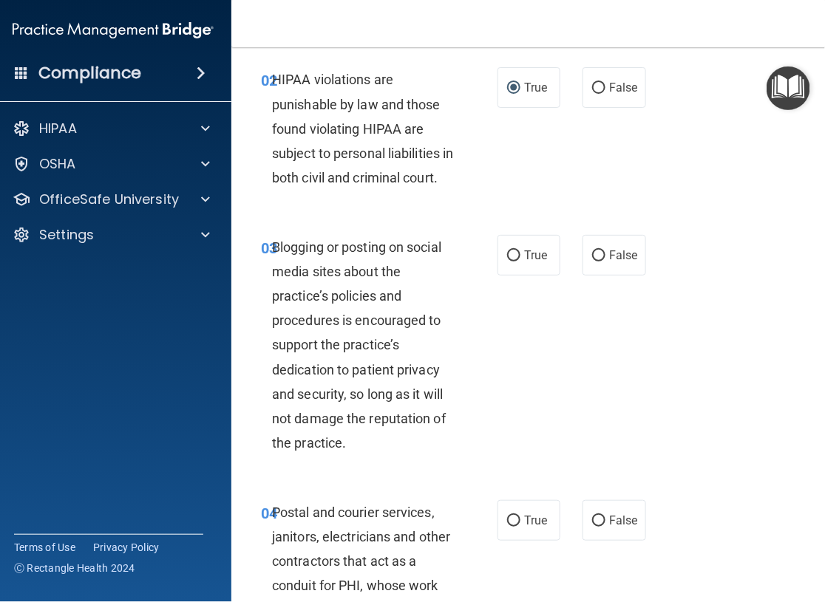
scroll to position [222, 0]
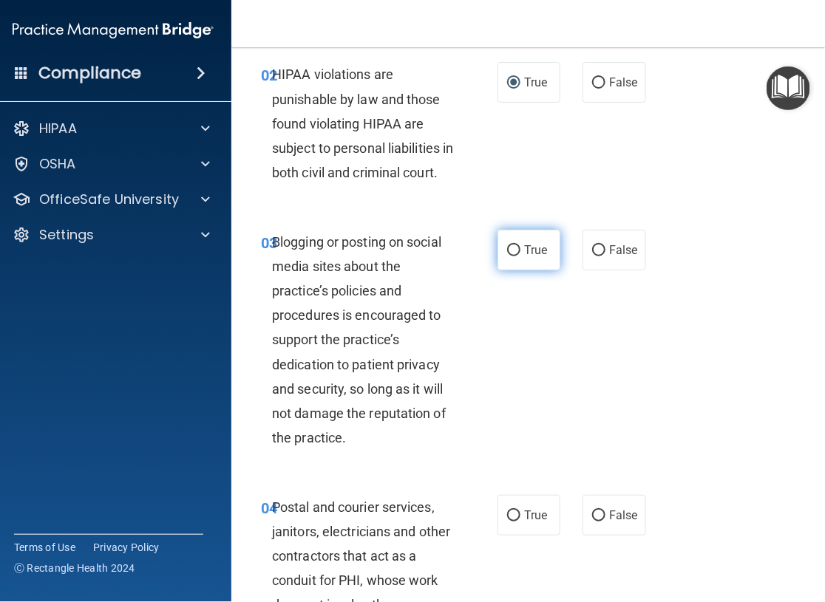
click at [505, 270] on label "True" at bounding box center [528, 250] width 63 height 41
click at [507, 256] on input "True" at bounding box center [513, 250] width 13 height 11
radio input "true"
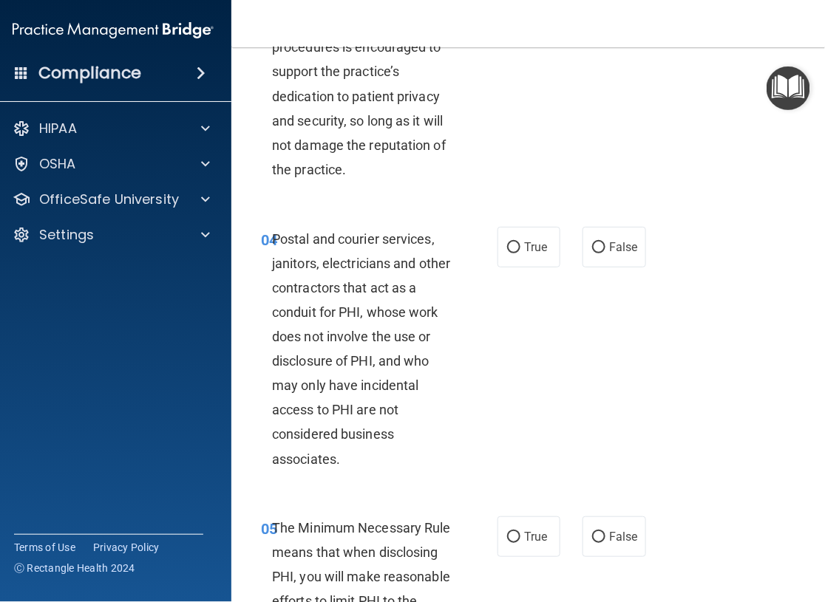
scroll to position [517, 0]
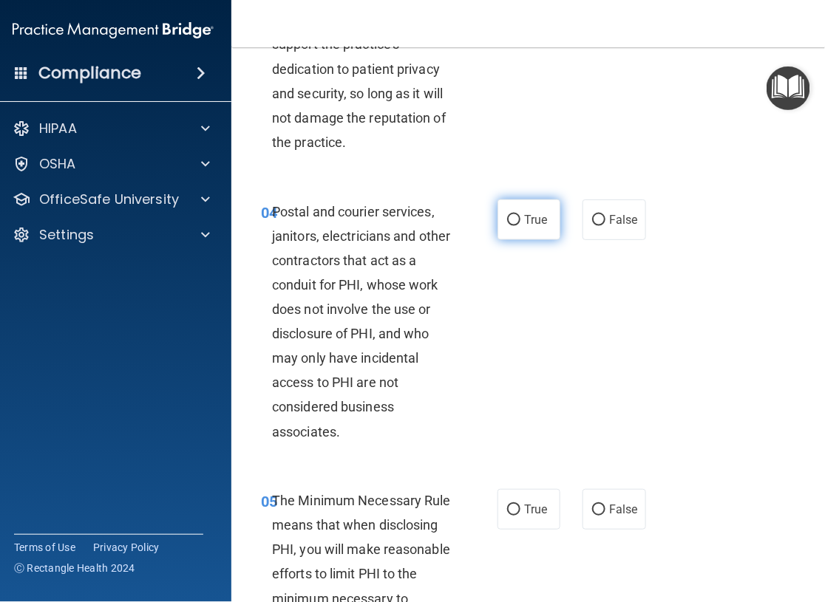
click at [507, 226] on input "True" at bounding box center [513, 220] width 13 height 11
radio input "true"
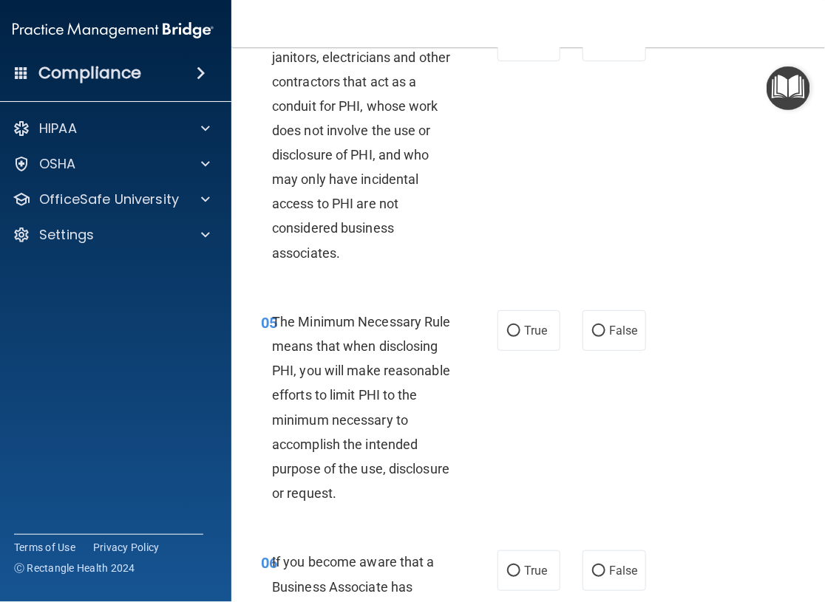
scroll to position [739, 0]
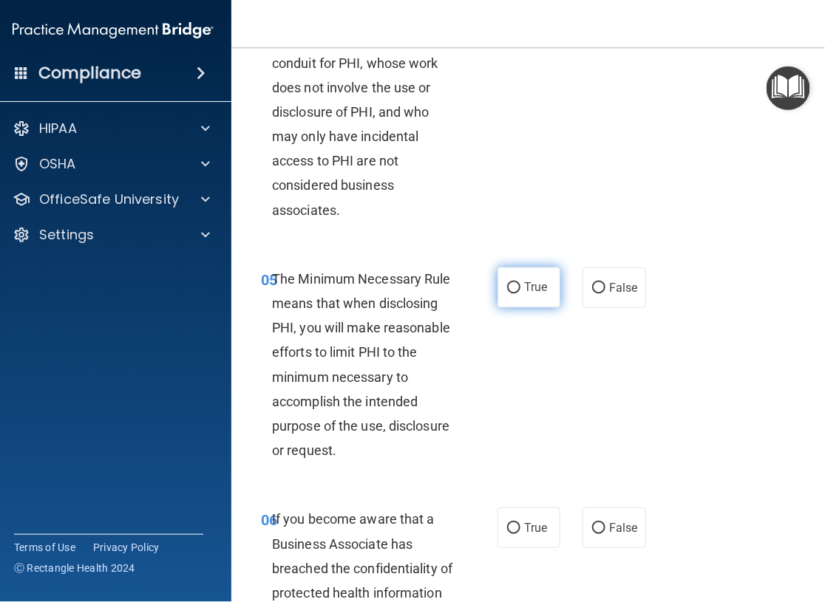
click at [507, 294] on input "True" at bounding box center [513, 288] width 13 height 11
radio input "true"
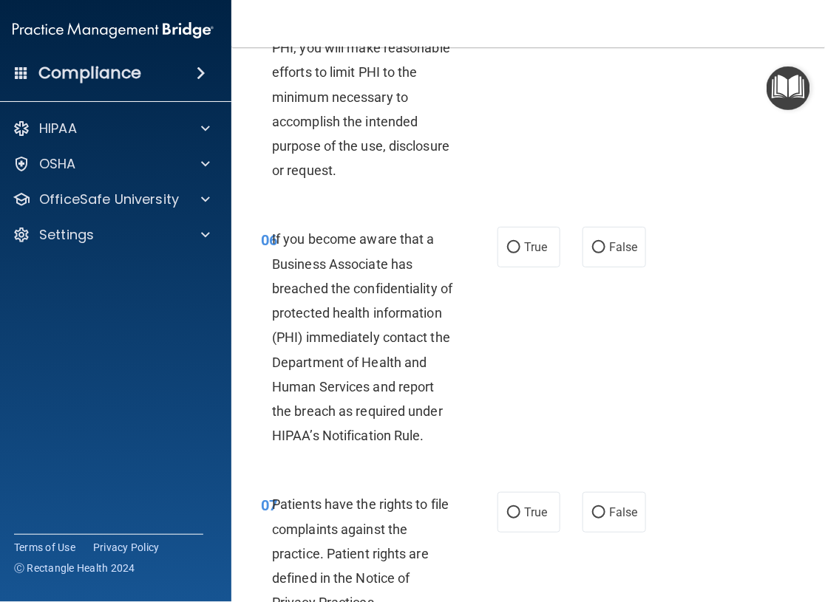
scroll to position [1034, 0]
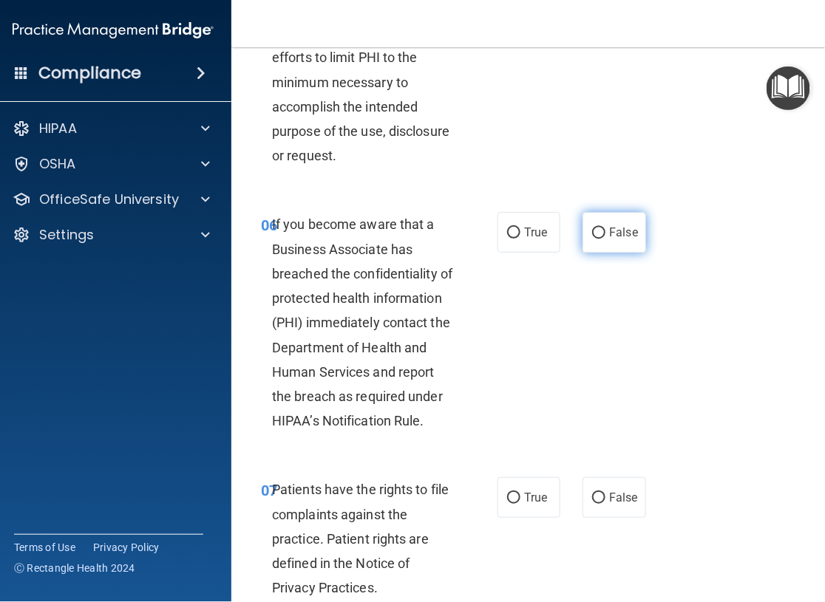
click at [598, 239] on input "False" at bounding box center [598, 233] width 13 height 11
radio input "true"
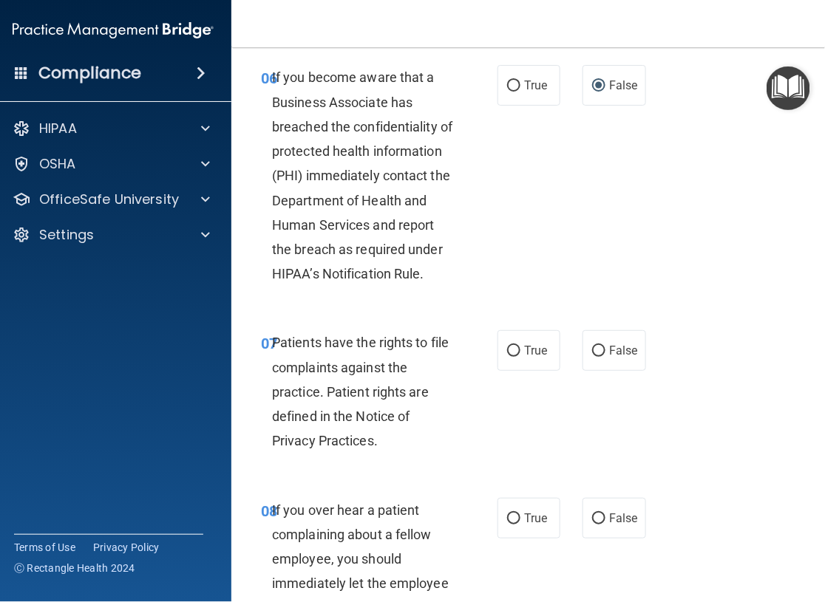
scroll to position [1182, 0]
click at [508, 356] on input "True" at bounding box center [513, 350] width 13 height 11
radio input "true"
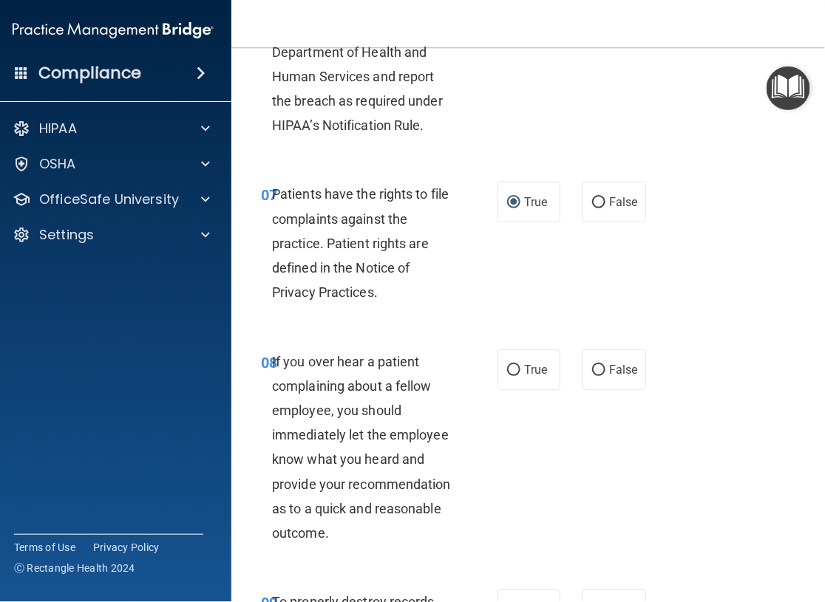
scroll to position [1404, 0]
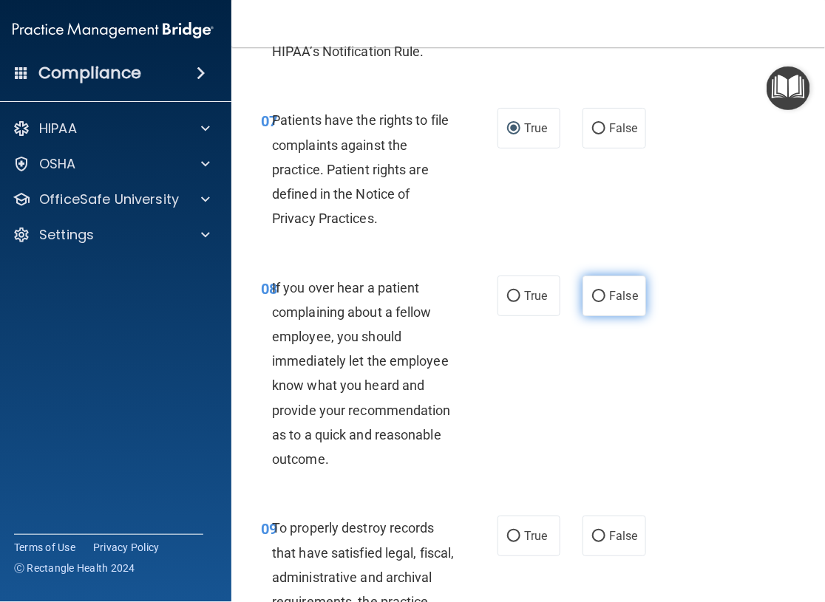
click at [592, 302] on input "False" at bounding box center [598, 296] width 13 height 11
radio input "true"
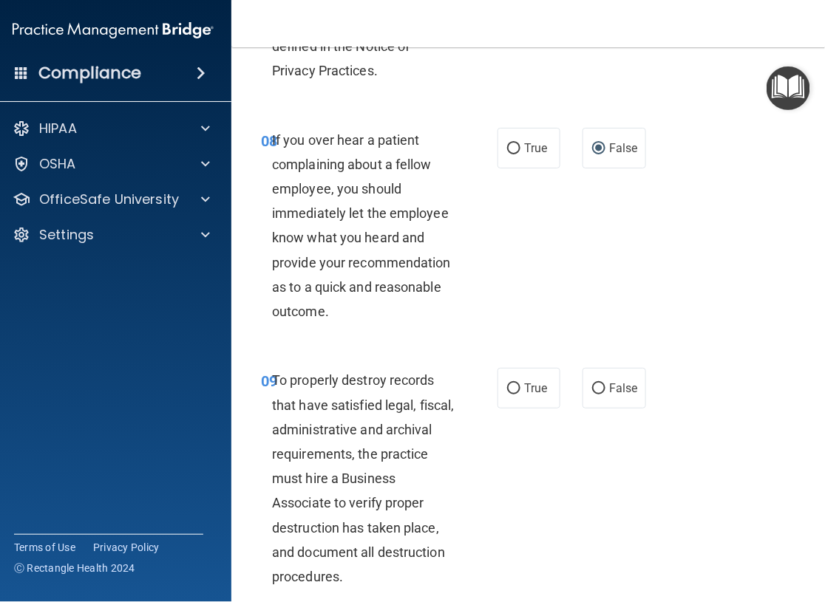
scroll to position [1699, 0]
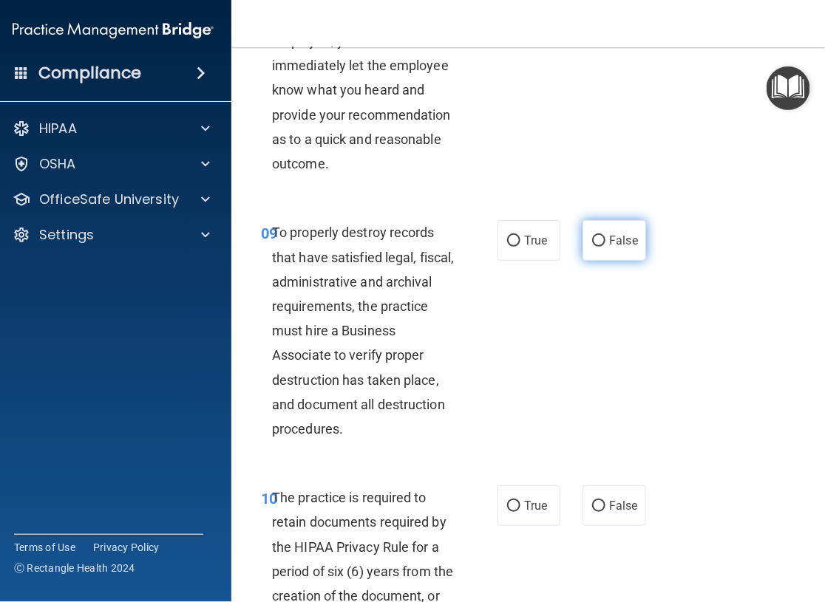
click at [592, 247] on input "False" at bounding box center [598, 241] width 13 height 11
radio input "true"
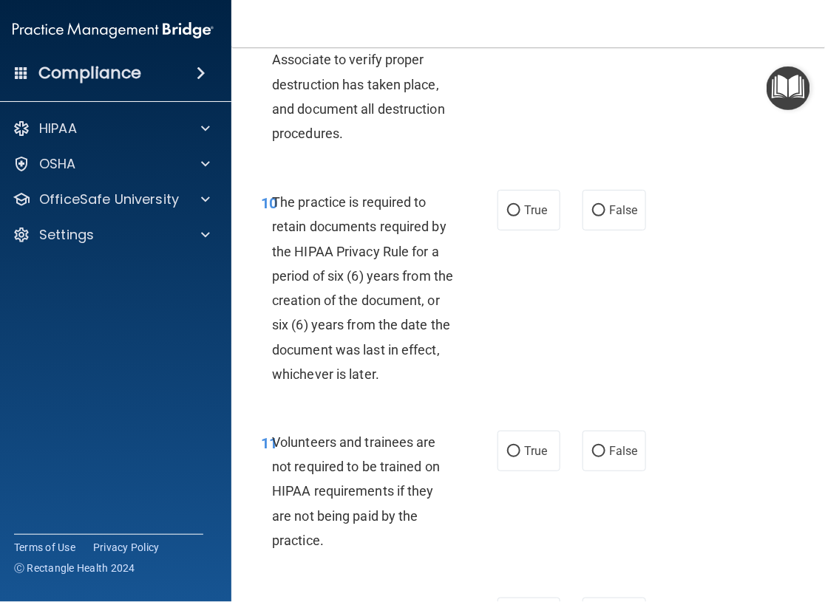
scroll to position [2069, 0]
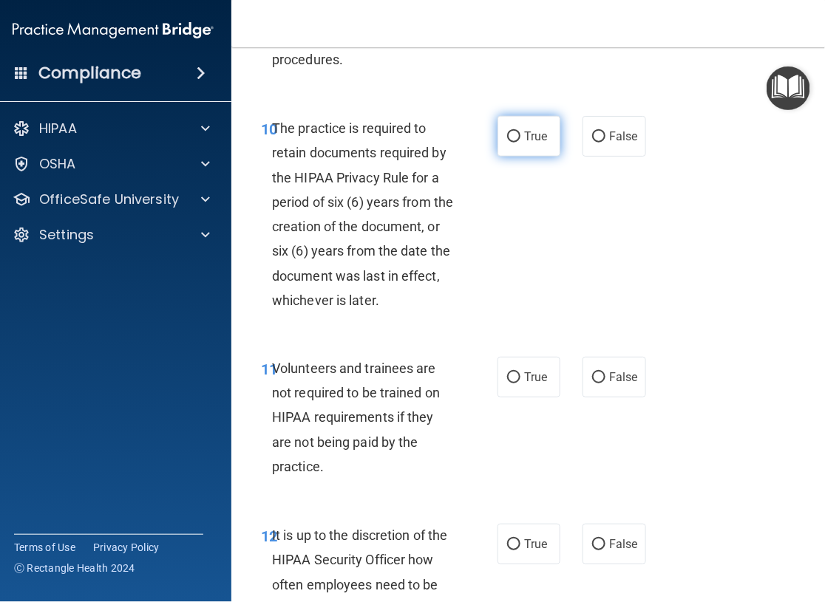
click at [514, 157] on label "True" at bounding box center [528, 136] width 63 height 41
click at [514, 143] on input "True" at bounding box center [513, 137] width 13 height 11
radio input "true"
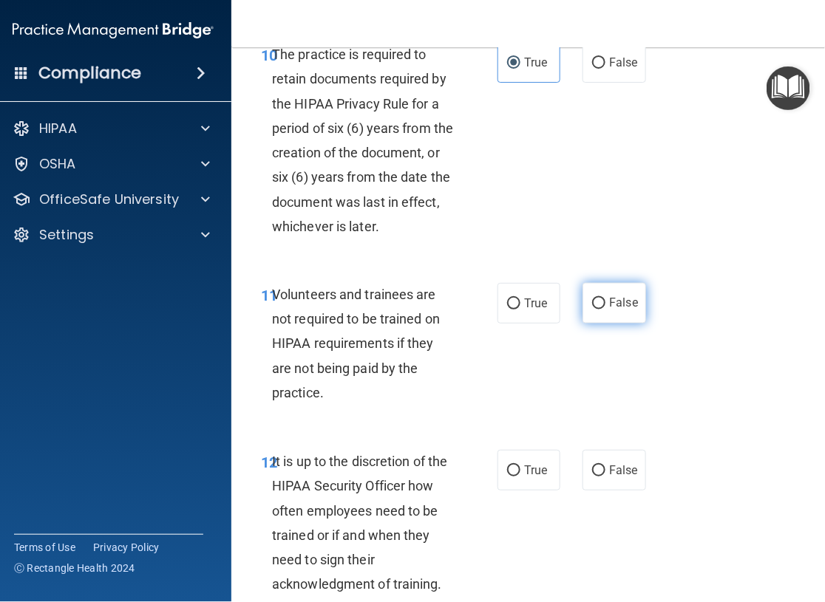
click at [593, 310] on input "False" at bounding box center [598, 303] width 13 height 11
radio input "true"
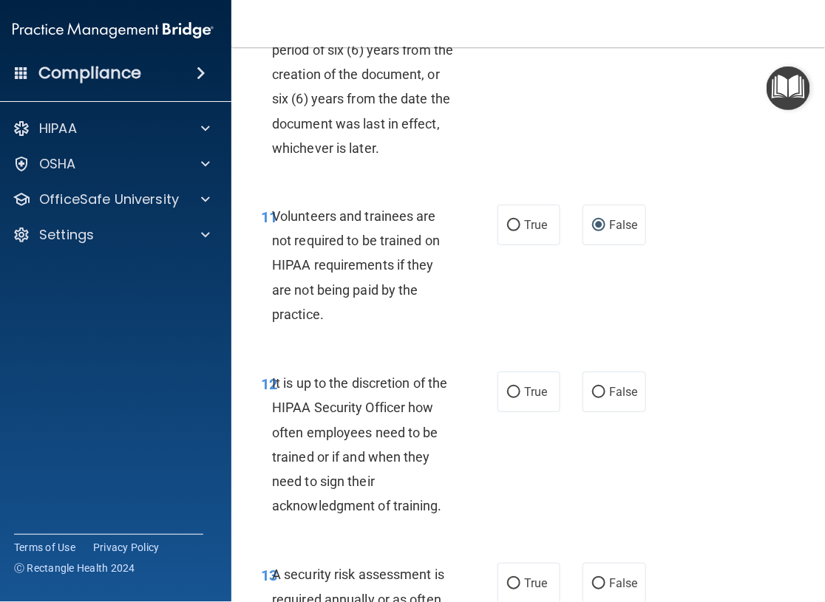
scroll to position [2290, 0]
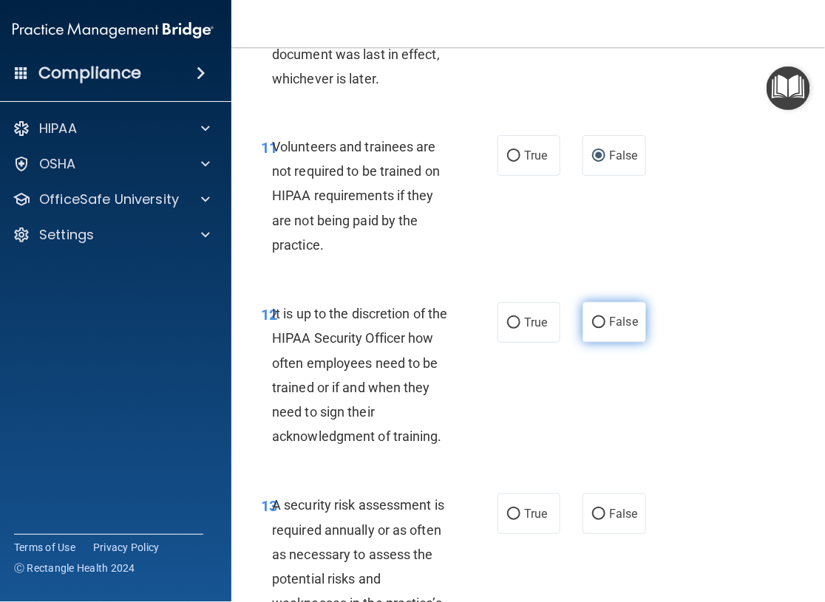
click at [592, 329] on input "False" at bounding box center [598, 323] width 13 height 11
radio input "true"
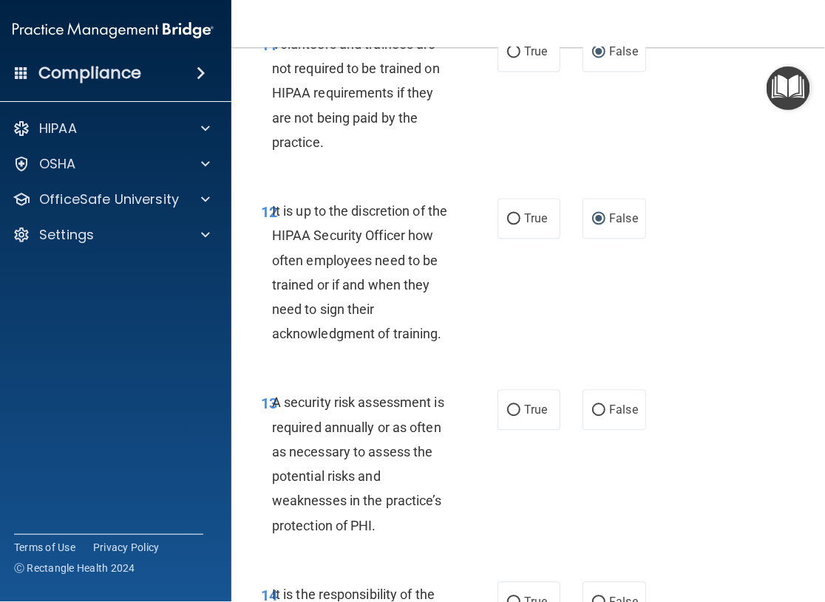
scroll to position [2438, 0]
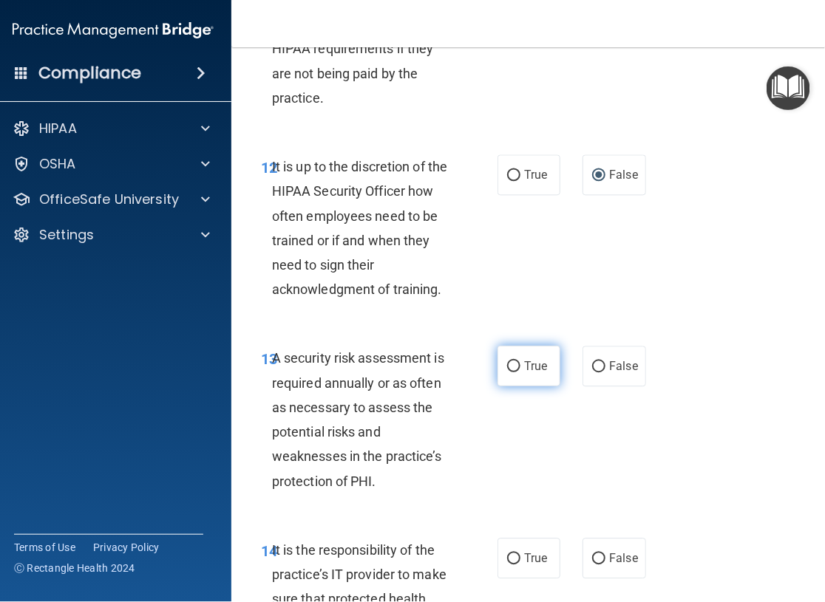
click at [509, 372] on input "True" at bounding box center [513, 366] width 13 height 11
radio input "true"
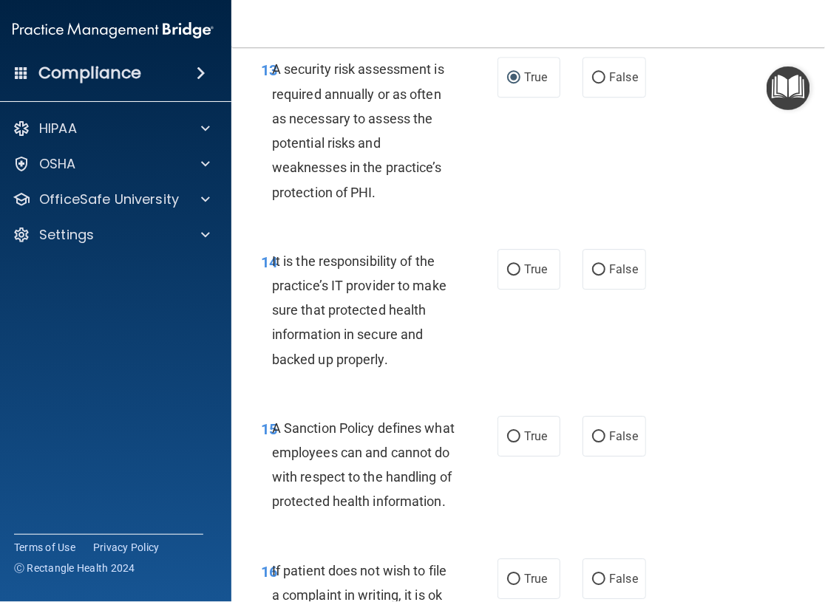
scroll to position [2734, 0]
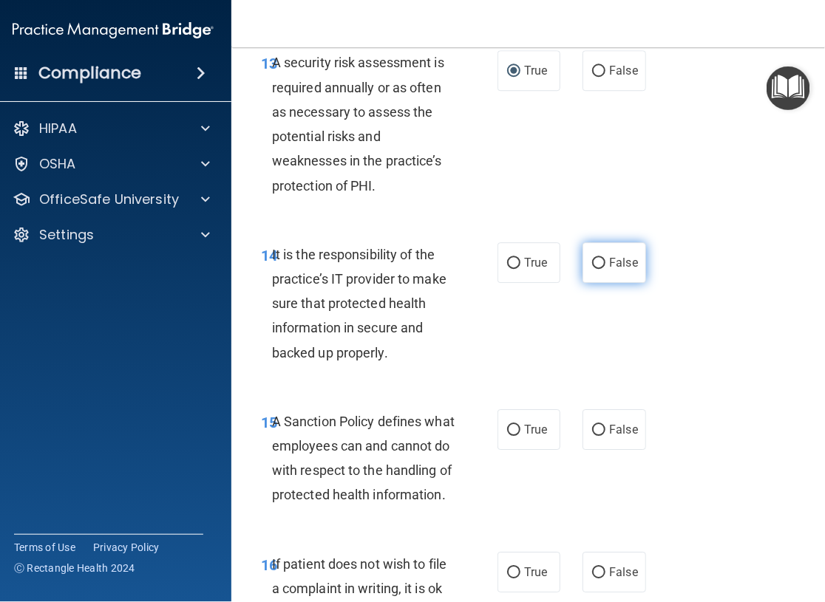
click at [592, 269] on input "False" at bounding box center [598, 263] width 13 height 11
radio input "true"
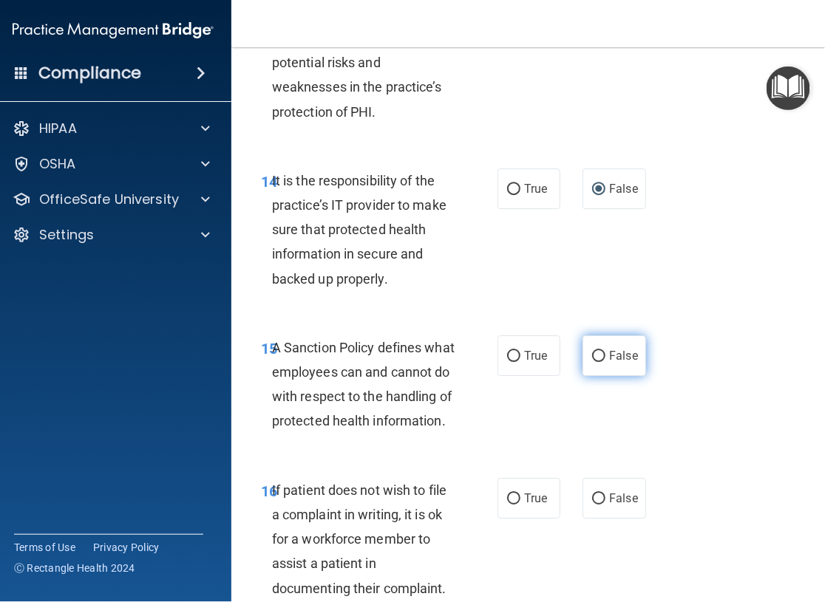
click at [592, 362] on input "False" at bounding box center [598, 356] width 13 height 11
radio input "true"
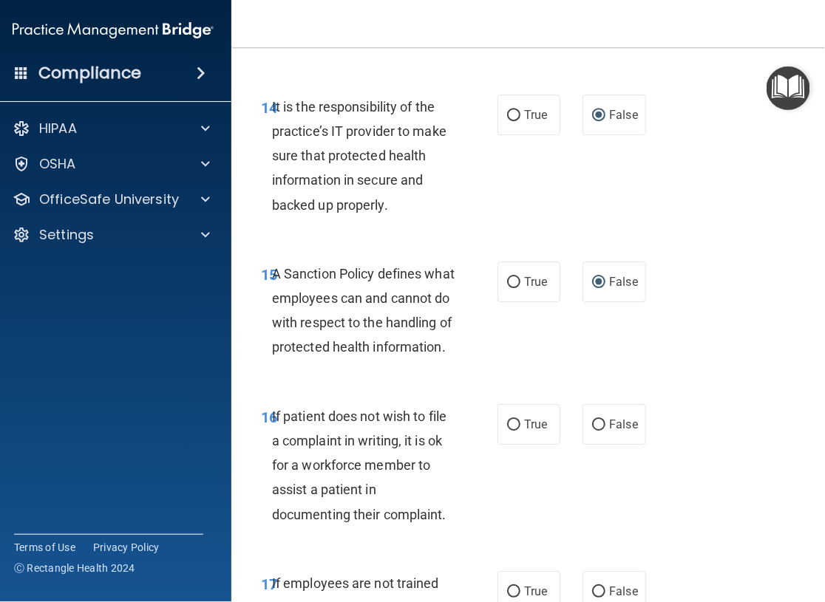
scroll to position [2955, 0]
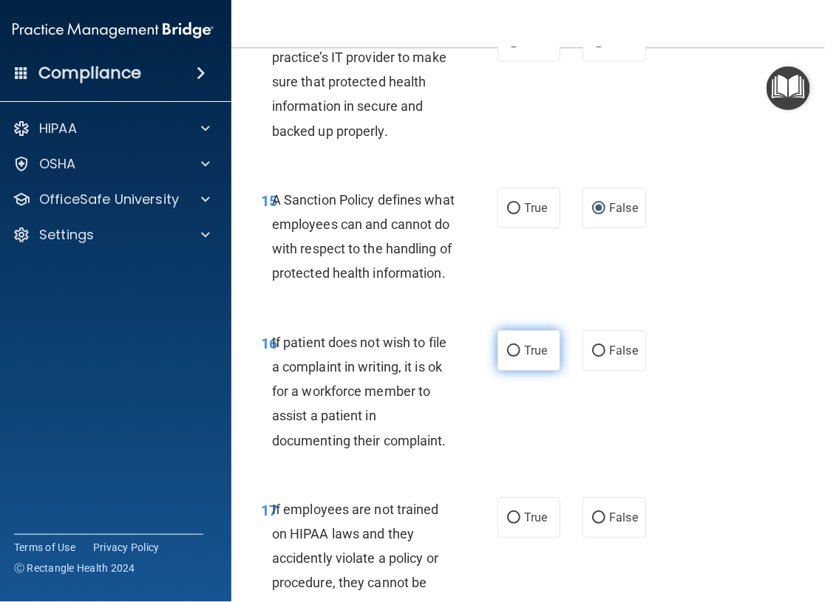
click at [511, 357] on input "True" at bounding box center [513, 351] width 13 height 11
radio input "true"
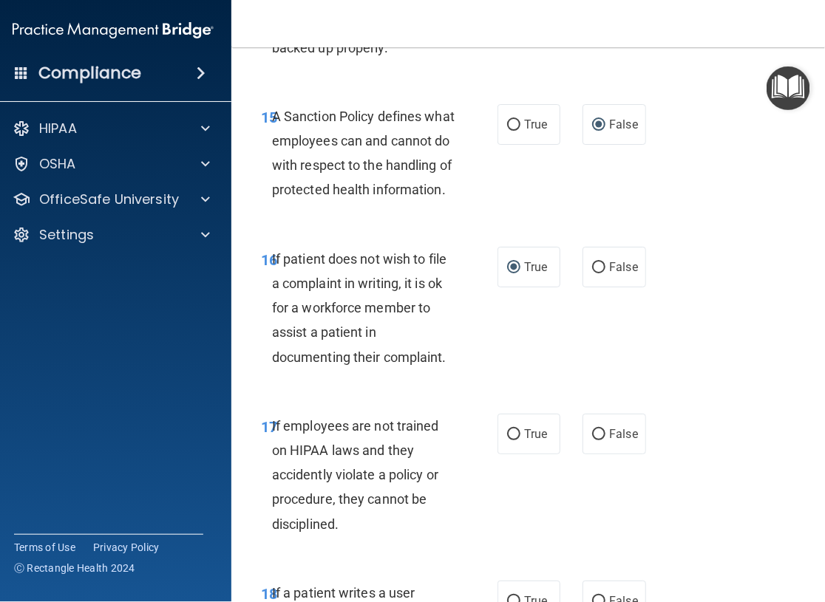
scroll to position [3103, 0]
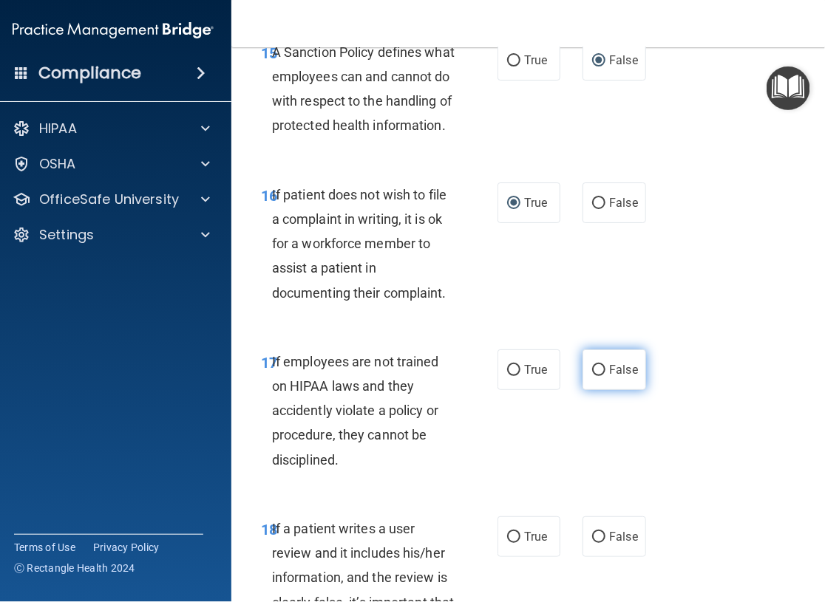
click at [596, 376] on input "False" at bounding box center [598, 370] width 13 height 11
radio input "true"
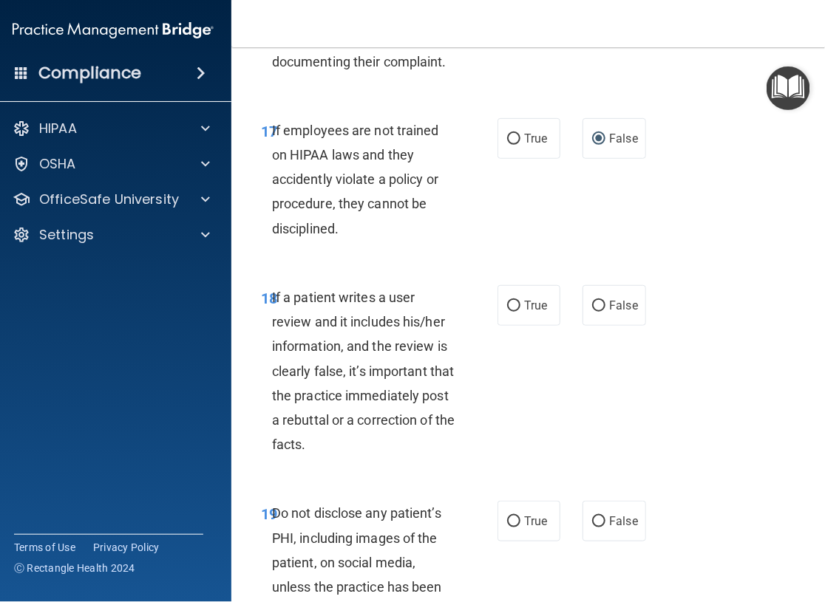
scroll to position [3399, 0]
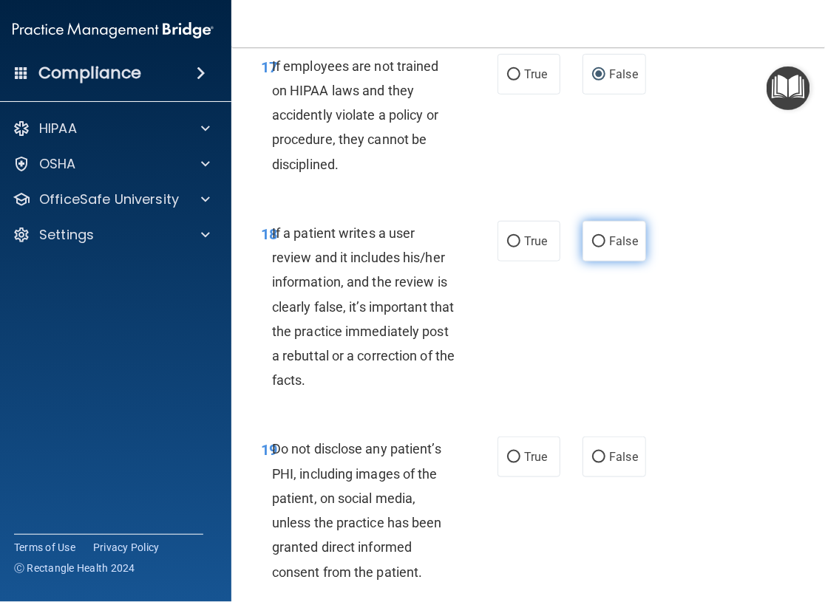
click at [593, 248] on input "False" at bounding box center [598, 241] width 13 height 11
radio input "true"
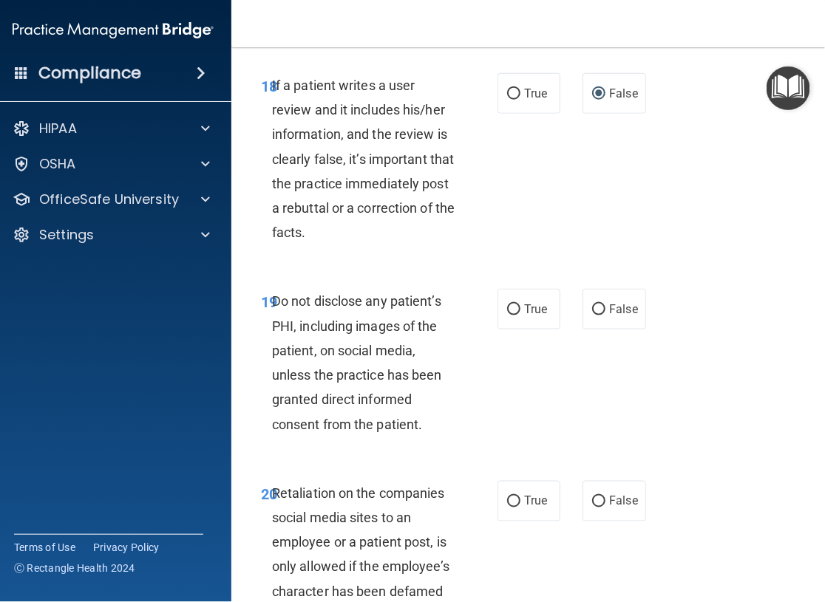
scroll to position [3620, 0]
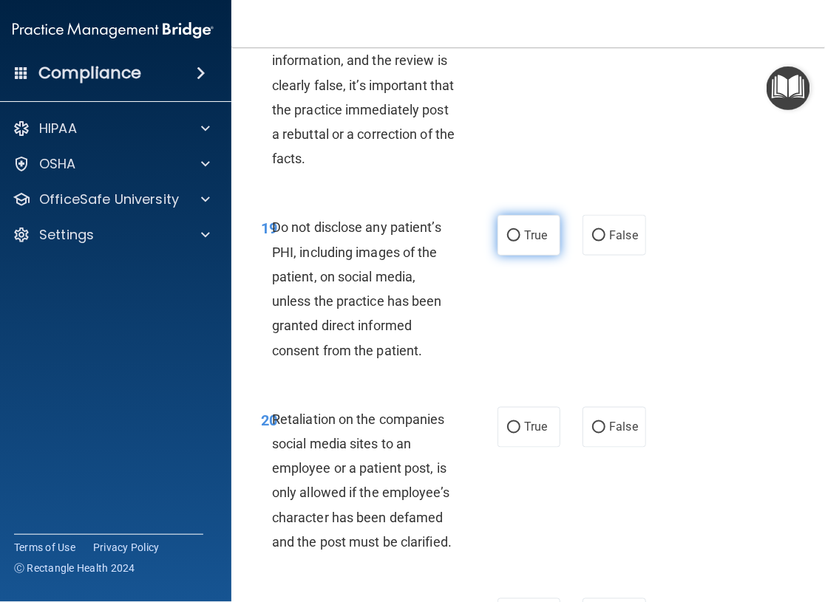
click at [507, 242] on input "True" at bounding box center [513, 236] width 13 height 11
radio input "true"
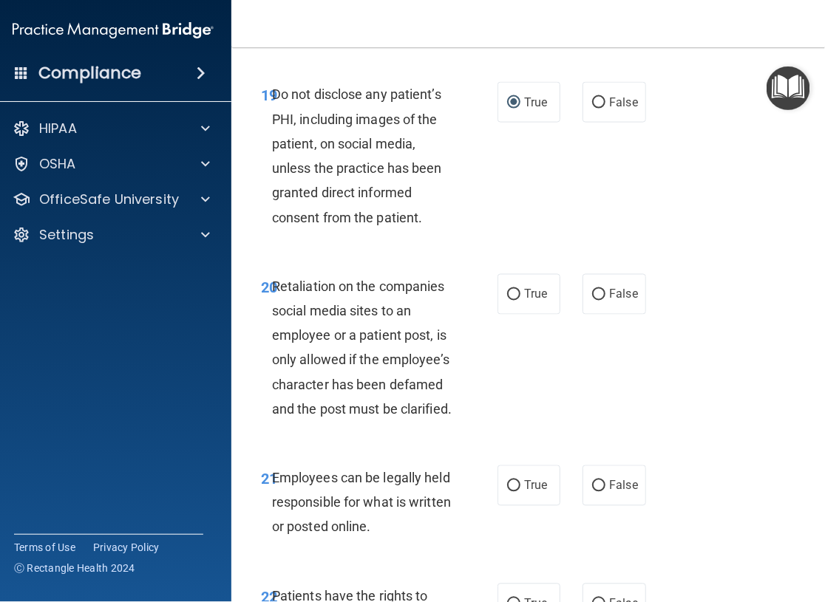
scroll to position [3768, 0]
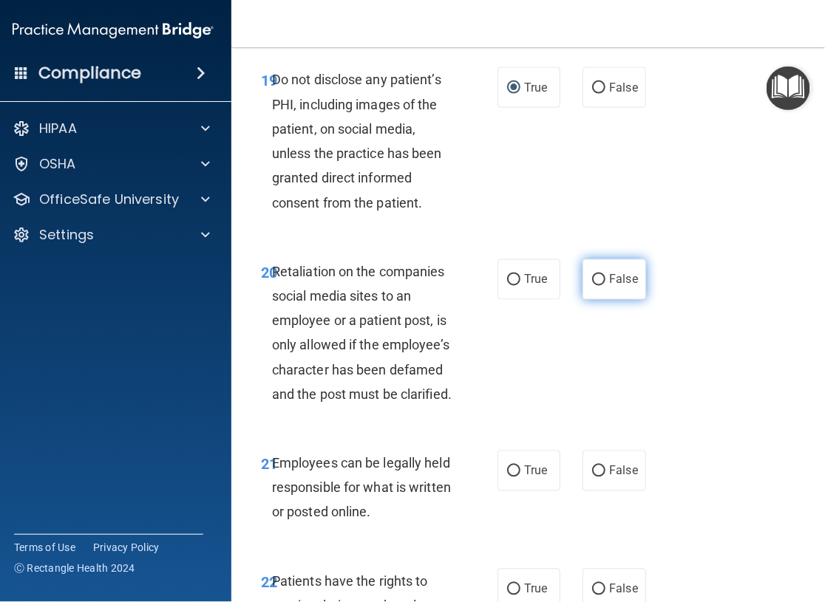
click at [592, 286] on input "False" at bounding box center [598, 280] width 13 height 11
radio input "true"
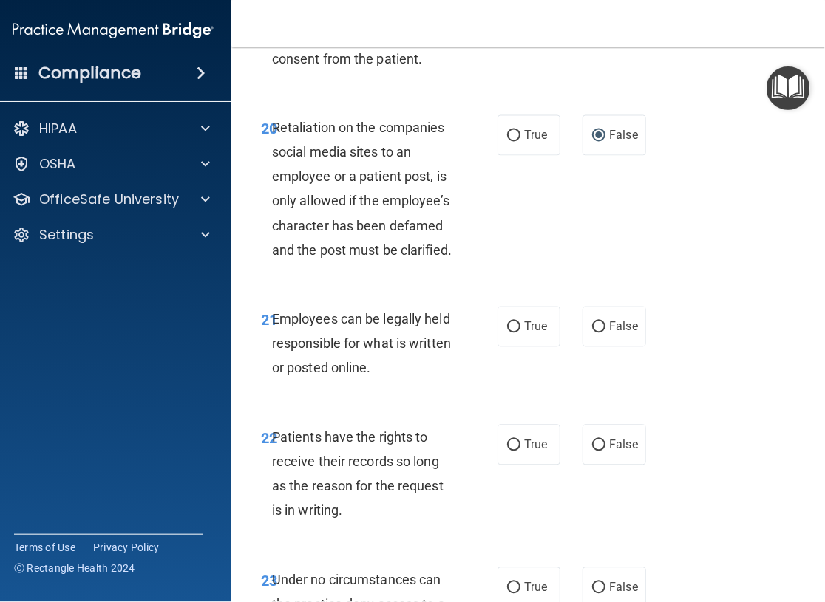
scroll to position [3916, 0]
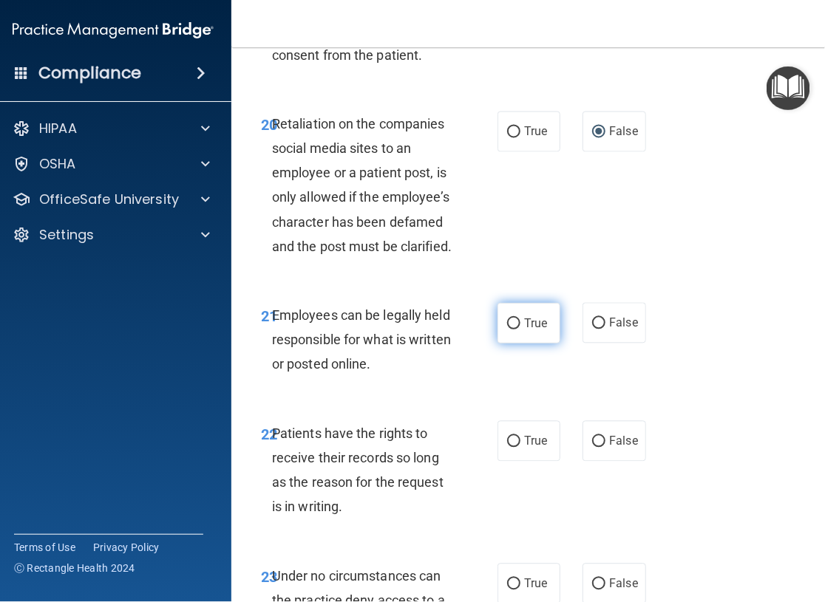
click at [508, 330] on input "True" at bounding box center [513, 323] width 13 height 11
radio input "true"
click at [592, 448] on input "False" at bounding box center [598, 442] width 13 height 11
radio input "true"
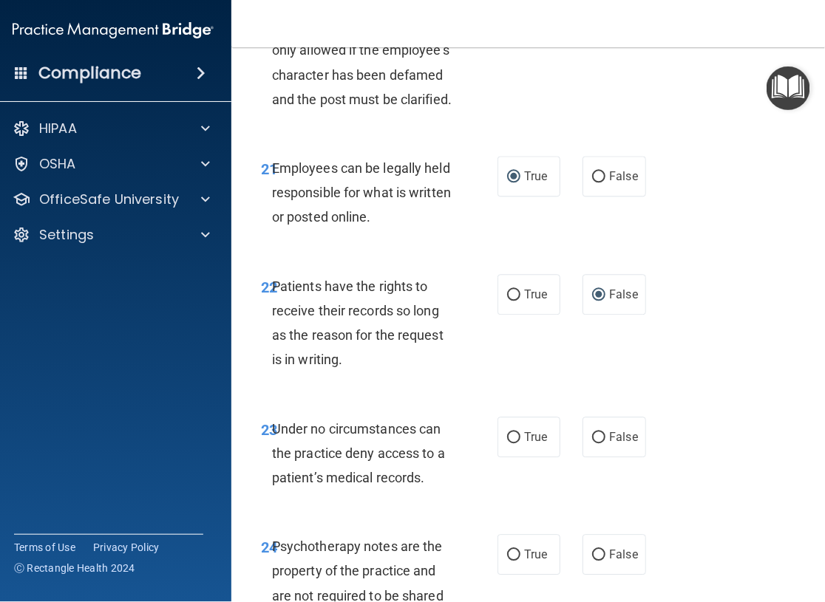
scroll to position [4064, 0]
click at [592, 443] on input "False" at bounding box center [598, 436] width 13 height 11
radio input "true"
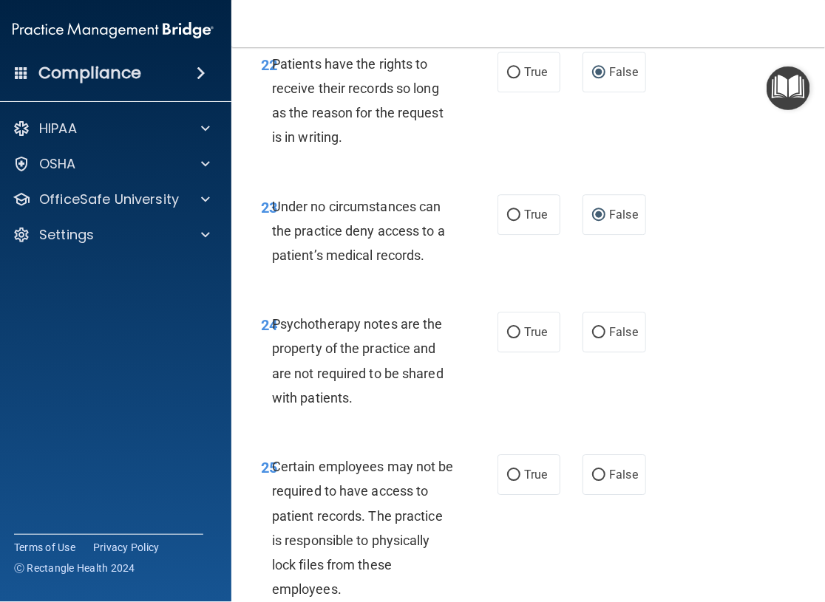
scroll to position [4359, 0]
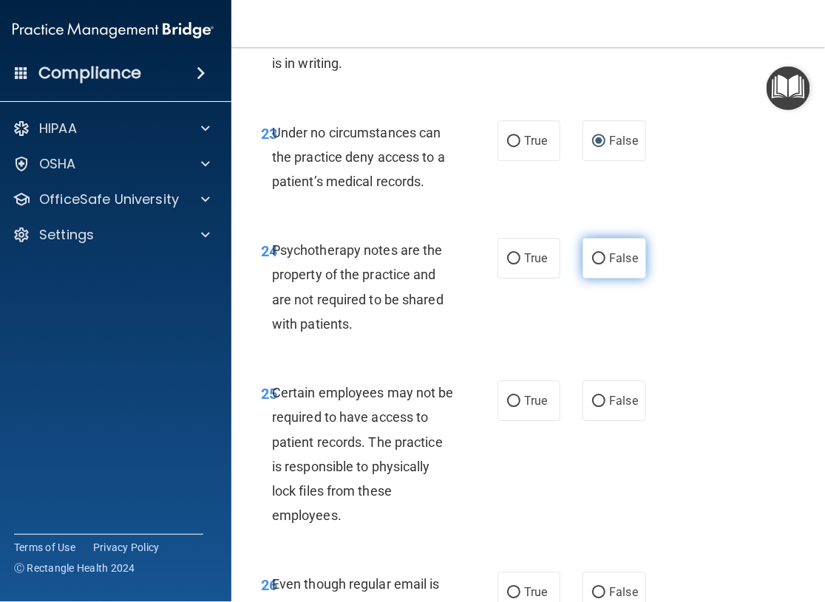
click at [597, 265] on input "False" at bounding box center [598, 258] width 13 height 11
radio input "true"
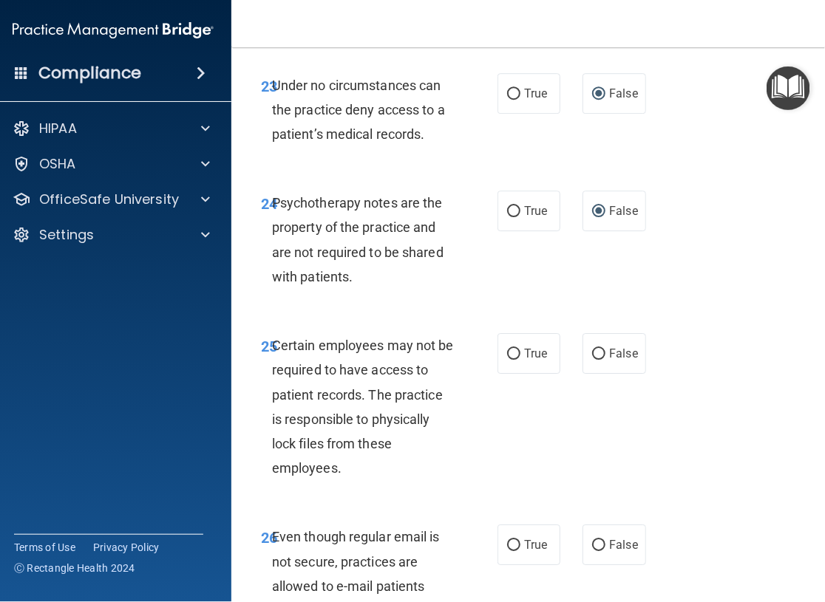
scroll to position [4433, 0]
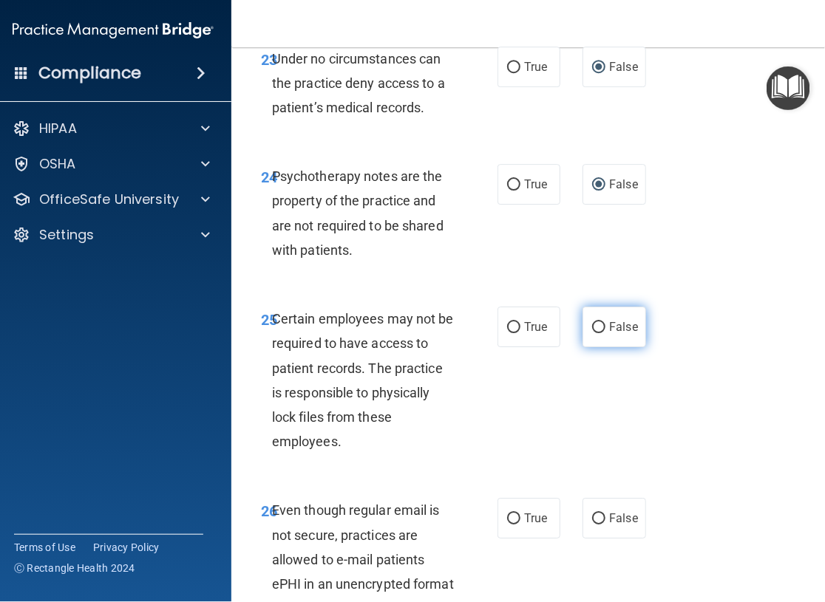
click at [592, 333] on input "False" at bounding box center [598, 327] width 13 height 11
radio input "true"
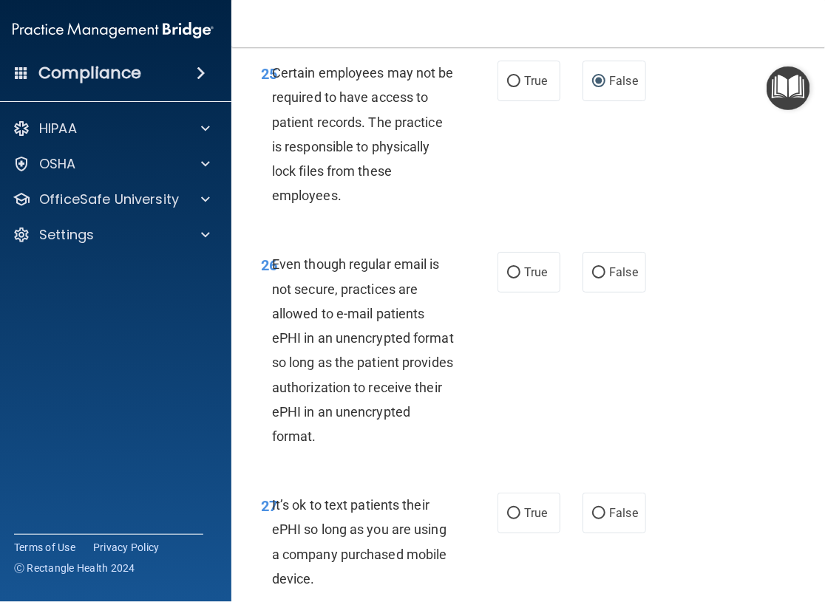
scroll to position [4729, 0]
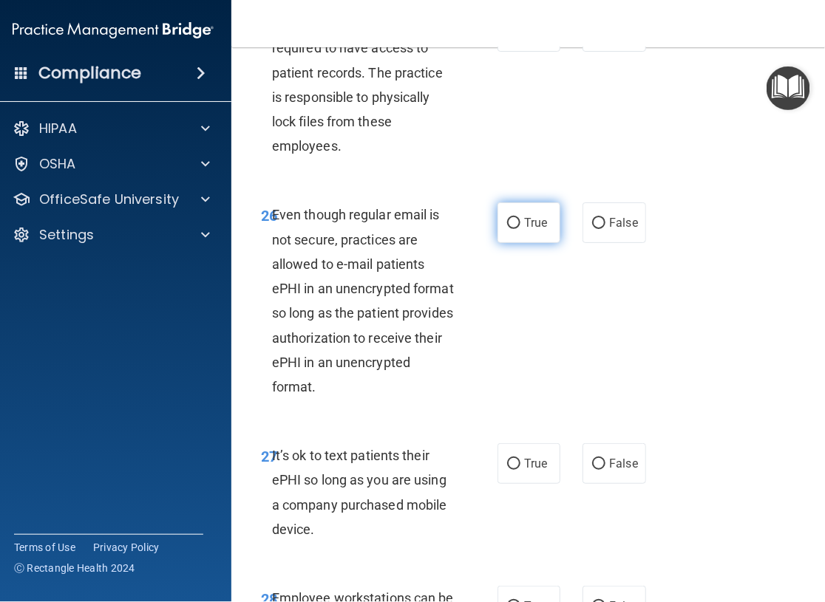
click at [514, 229] on input "True" at bounding box center [513, 223] width 13 height 11
radio input "true"
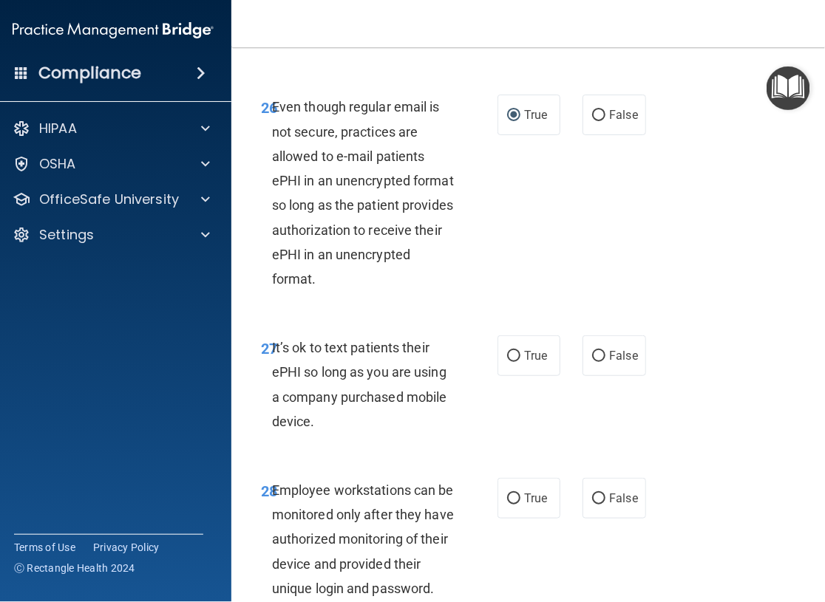
scroll to position [4876, 0]
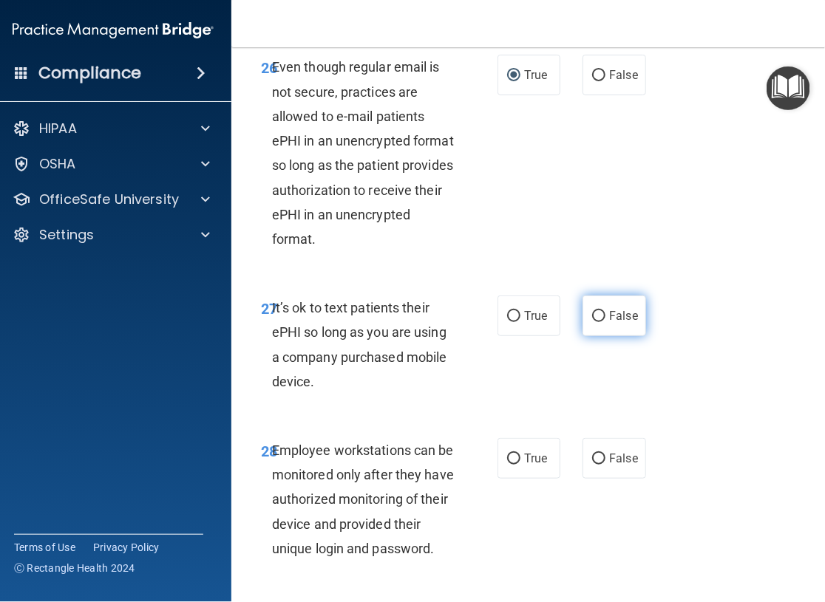
click at [592, 322] on input "False" at bounding box center [598, 316] width 13 height 11
radio input "true"
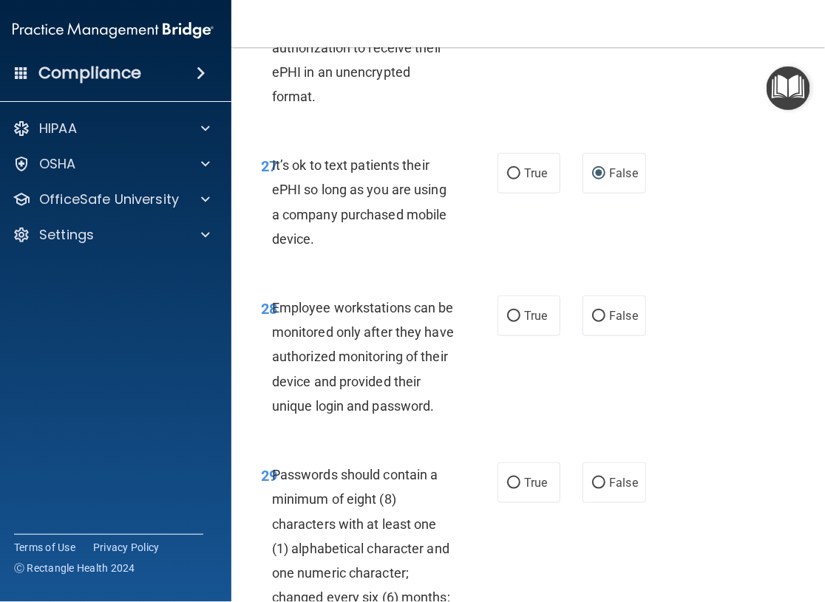
scroll to position [5024, 0]
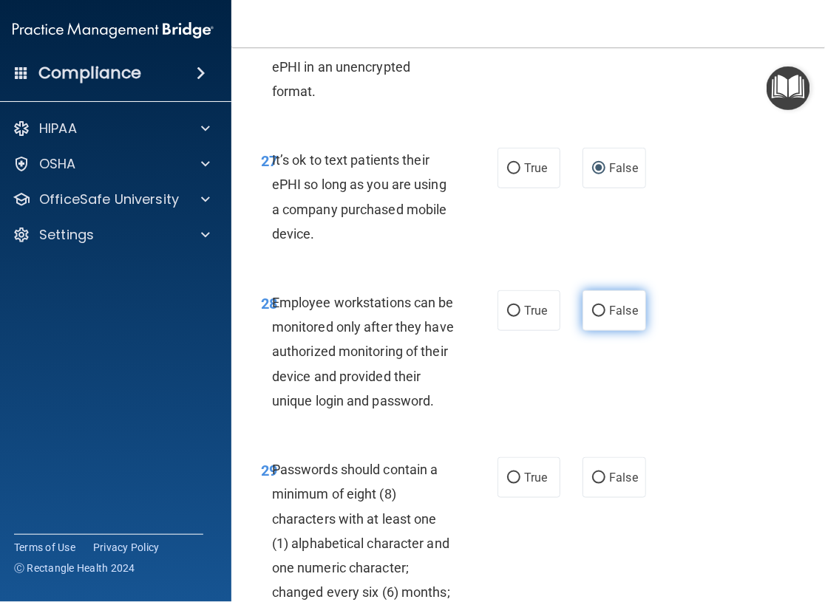
click at [593, 317] on input "False" at bounding box center [598, 311] width 13 height 11
radio input "true"
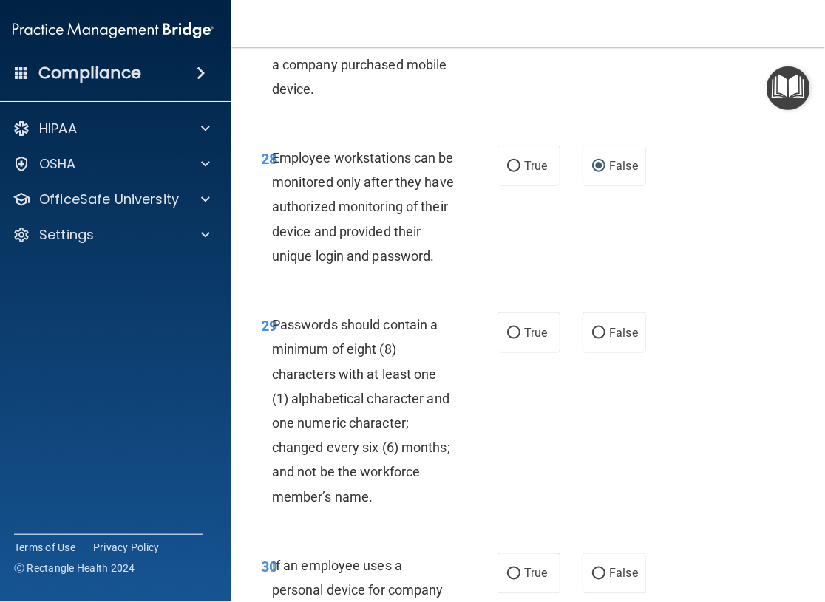
scroll to position [5172, 0]
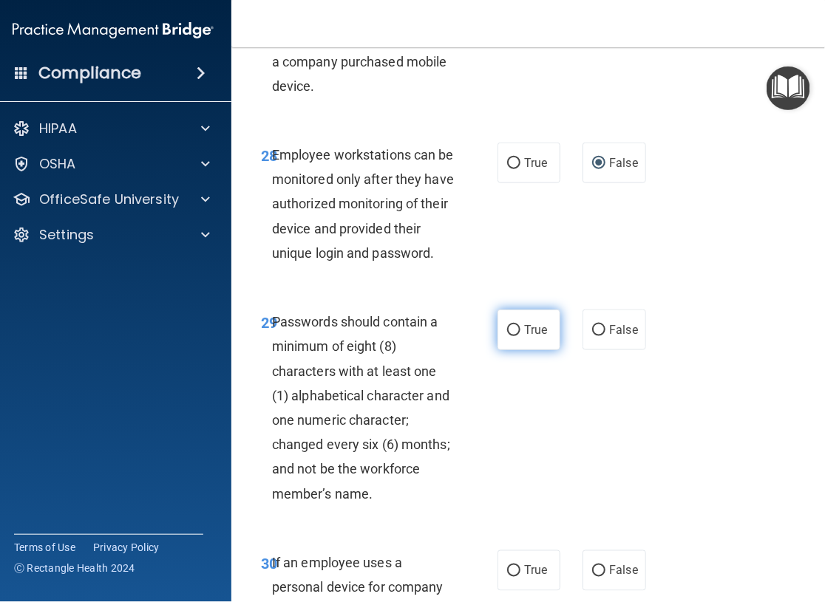
click at [511, 336] on input "True" at bounding box center [513, 330] width 13 height 11
radio input "true"
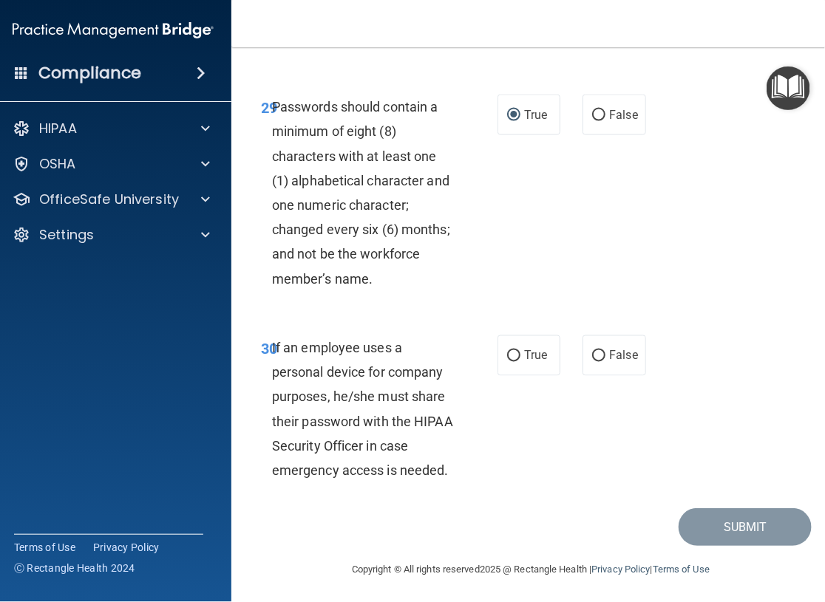
scroll to position [5394, 0]
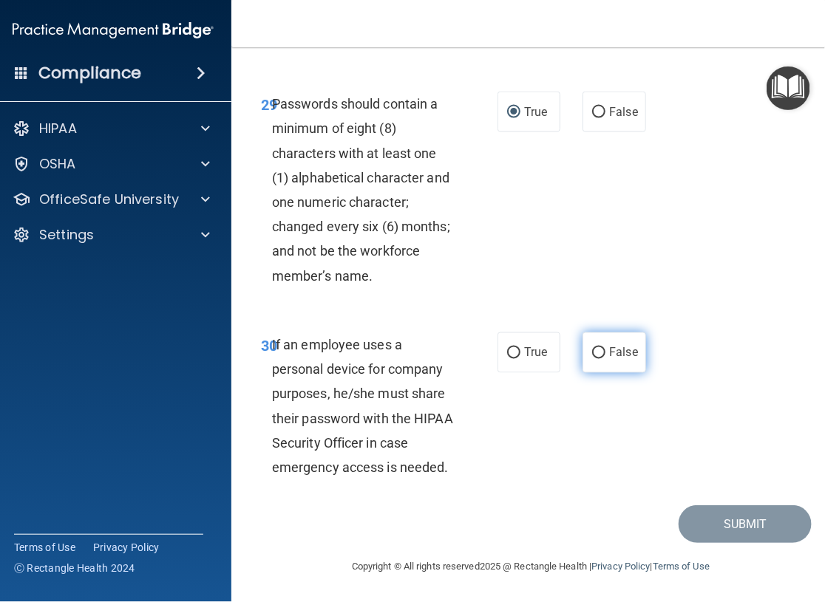
click at [595, 359] on input "False" at bounding box center [598, 353] width 13 height 11
radio input "true"
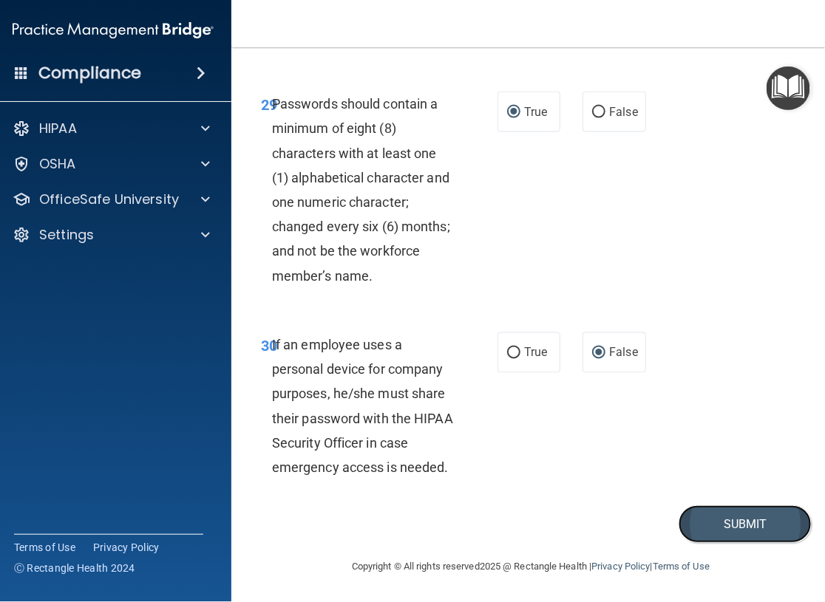
click at [717, 543] on button "Submit" at bounding box center [744, 524] width 133 height 38
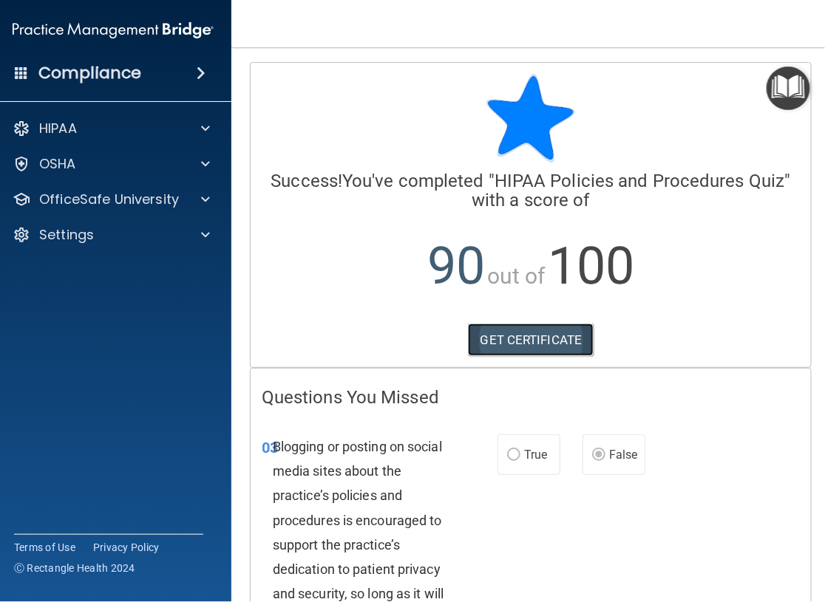
click at [547, 338] on link "GET CERTIFICATE" at bounding box center [531, 340] width 126 height 33
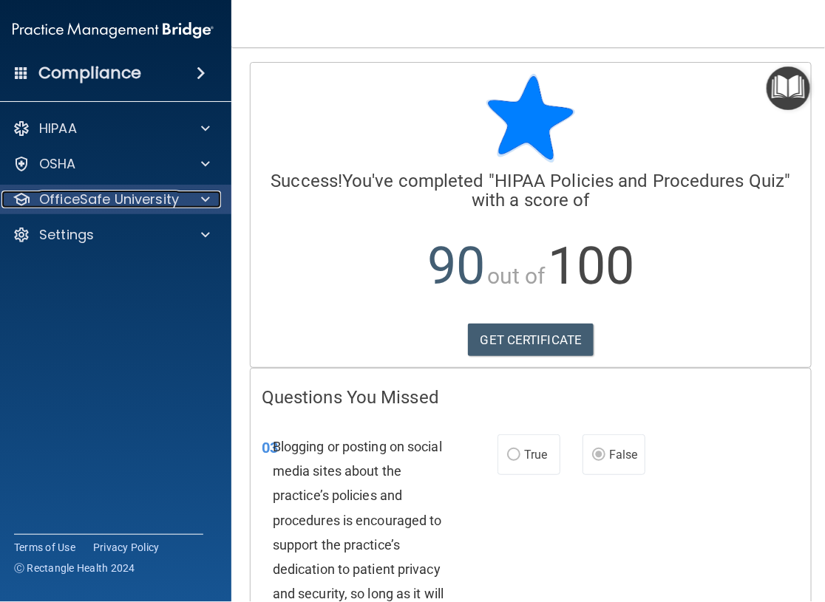
click at [122, 202] on p "OfficeSafe University" at bounding box center [109, 200] width 140 height 18
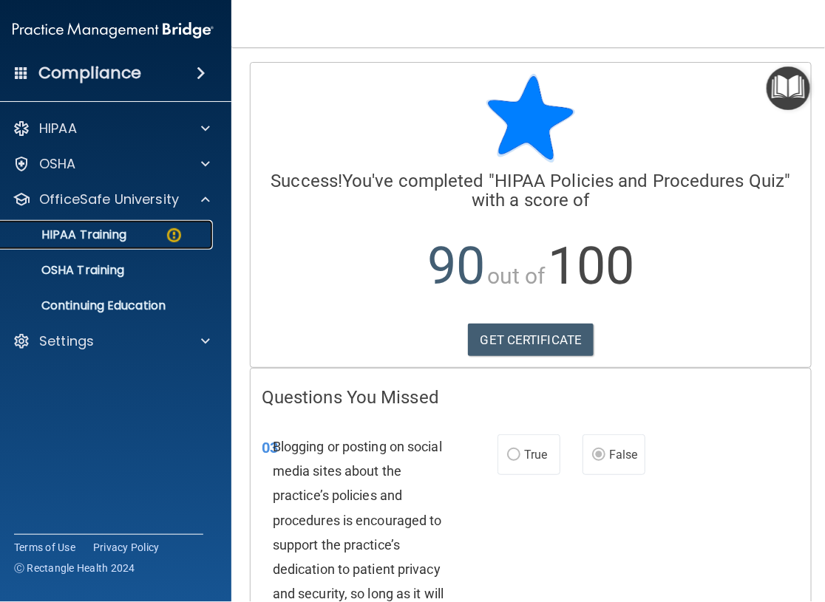
click at [122, 242] on p "HIPAA Training" at bounding box center [65, 235] width 122 height 15
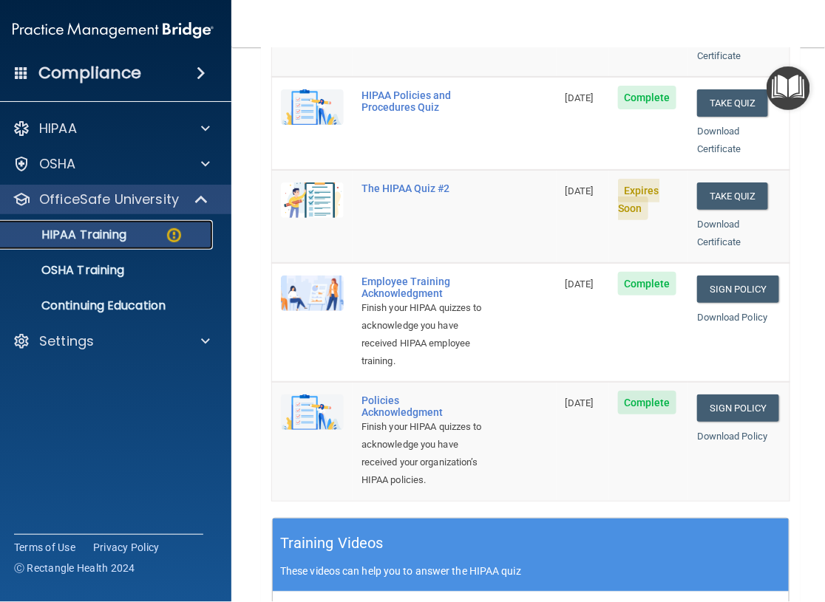
scroll to position [296, 0]
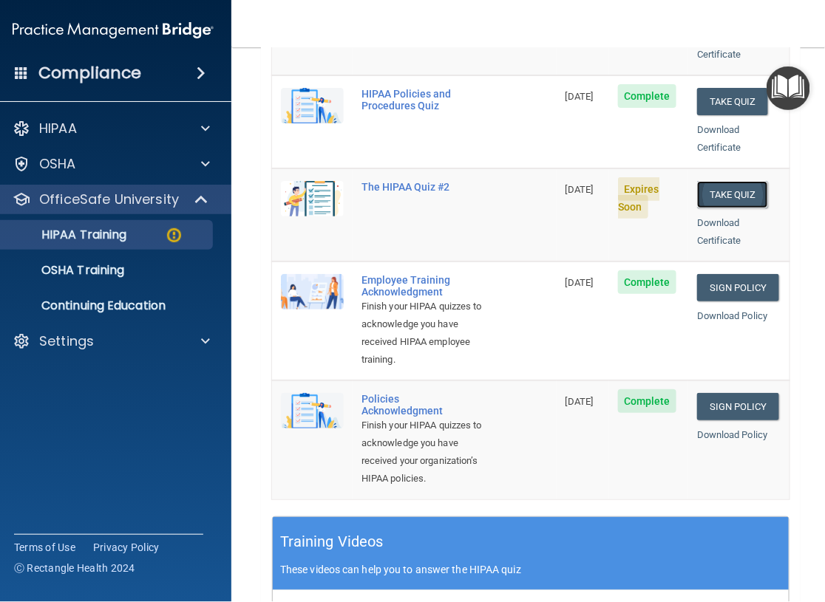
click at [742, 208] on button "Take Quiz" at bounding box center [732, 194] width 71 height 27
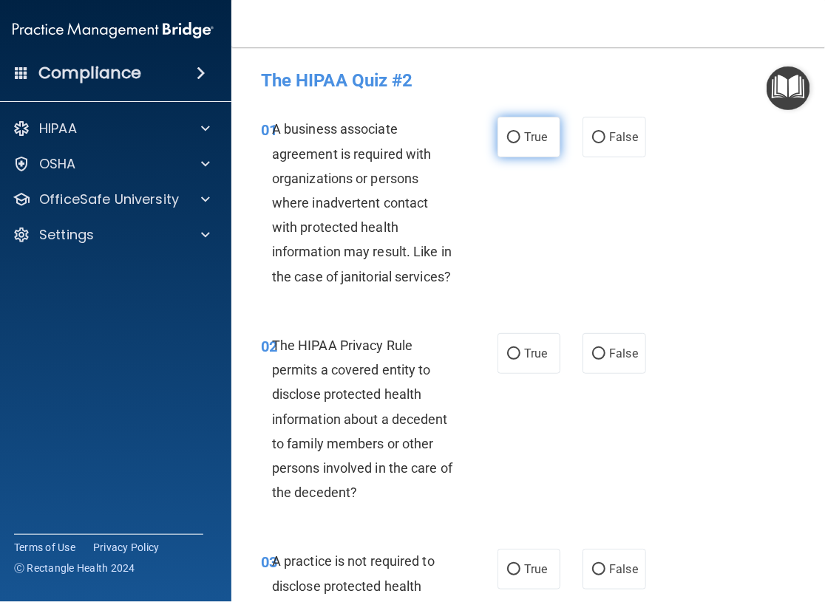
click at [511, 140] on input "True" at bounding box center [513, 137] width 13 height 11
radio input "true"
click at [507, 351] on input "True" at bounding box center [513, 354] width 13 height 11
radio input "true"
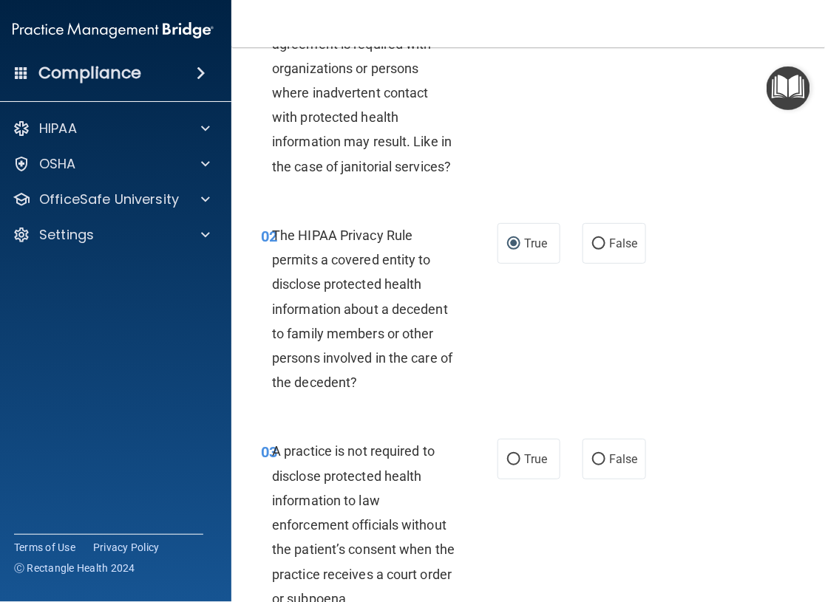
scroll to position [222, 0]
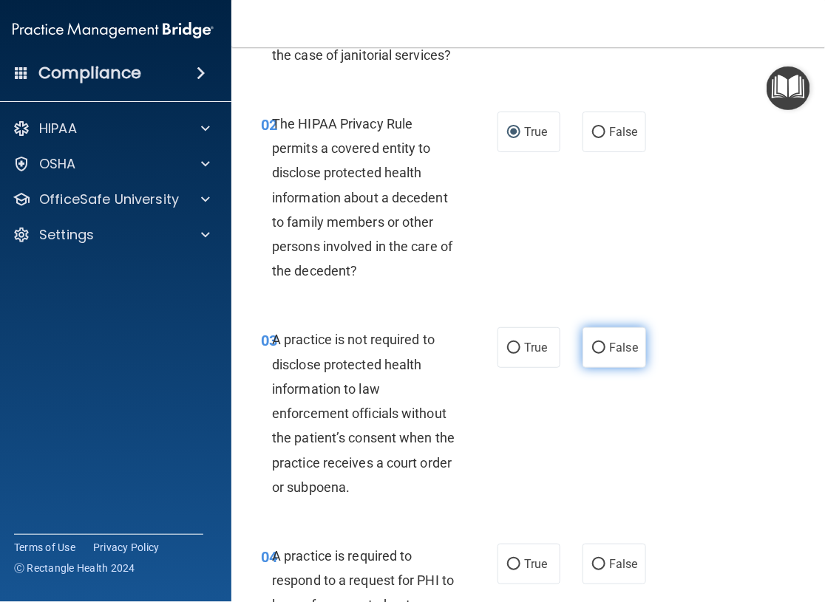
click at [594, 348] on input "False" at bounding box center [598, 348] width 13 height 11
radio input "true"
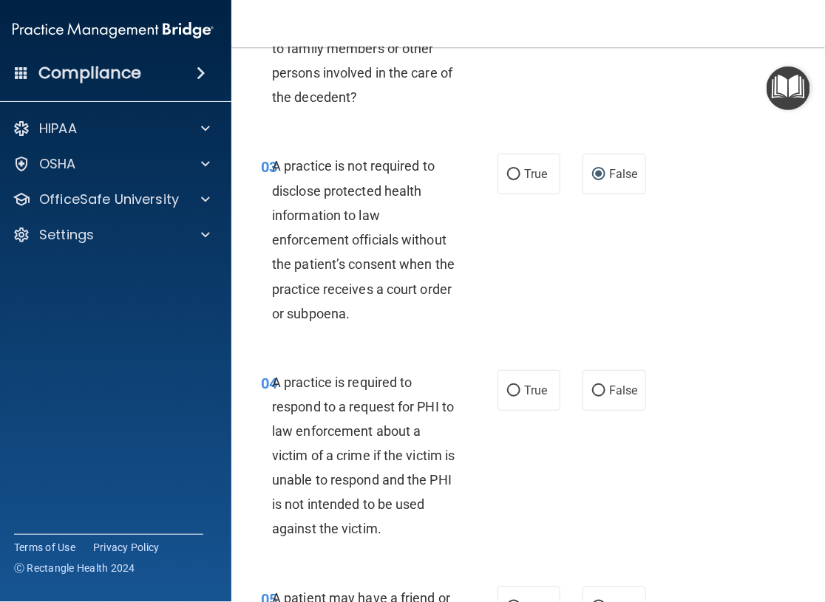
scroll to position [443, 0]
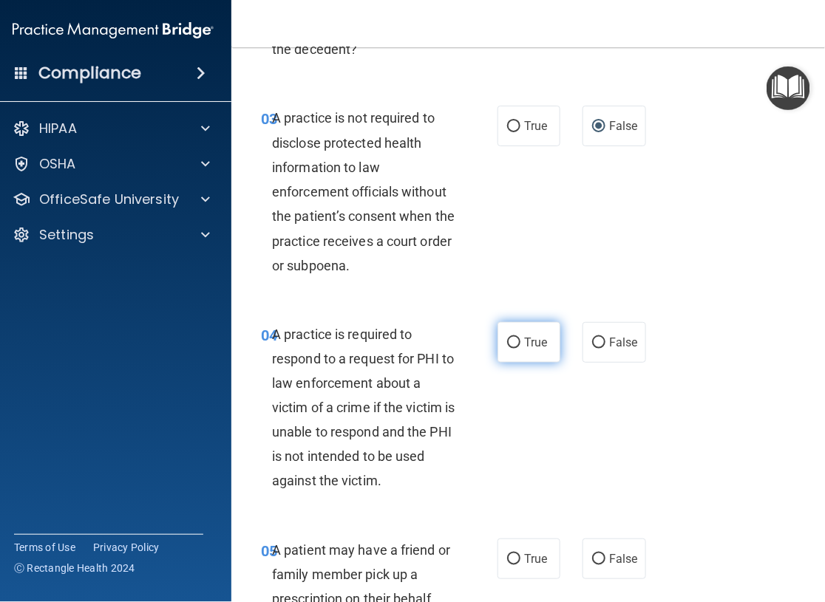
click at [508, 344] on input "True" at bounding box center [513, 343] width 13 height 11
radio input "true"
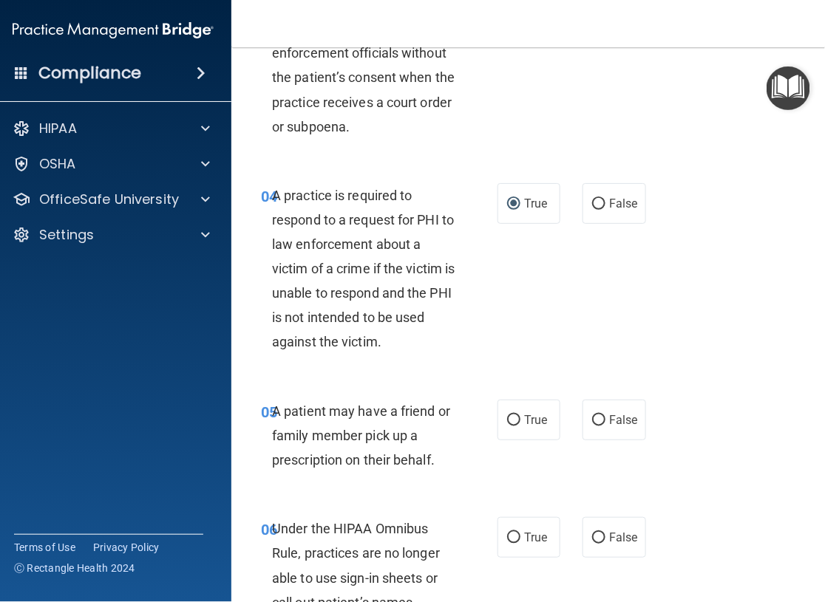
scroll to position [591, 0]
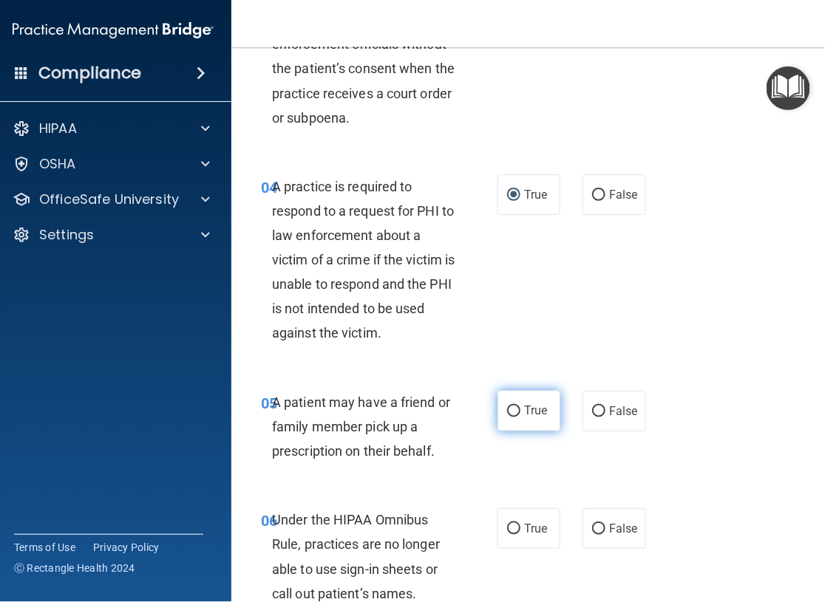
click at [510, 414] on input "True" at bounding box center [513, 411] width 13 height 11
radio input "true"
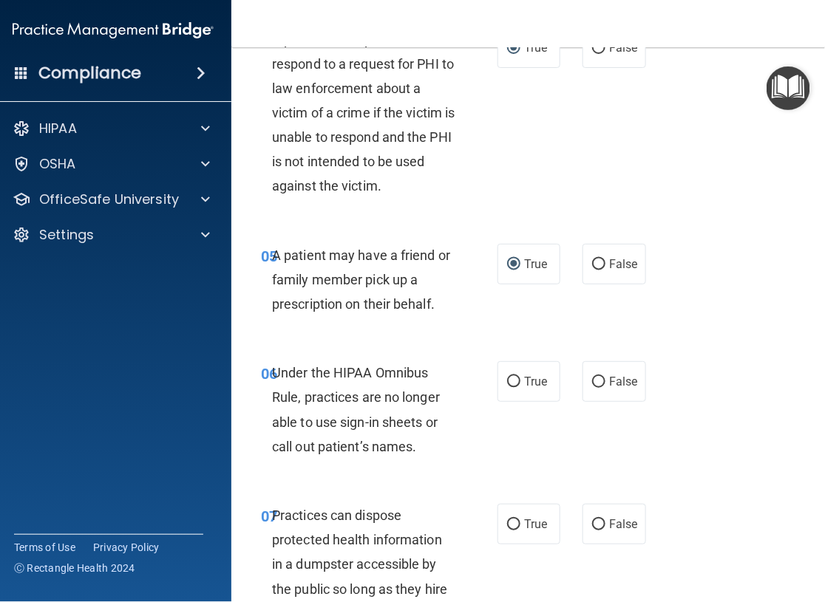
scroll to position [739, 0]
click at [592, 383] on input "False" at bounding box center [598, 381] width 13 height 11
radio input "true"
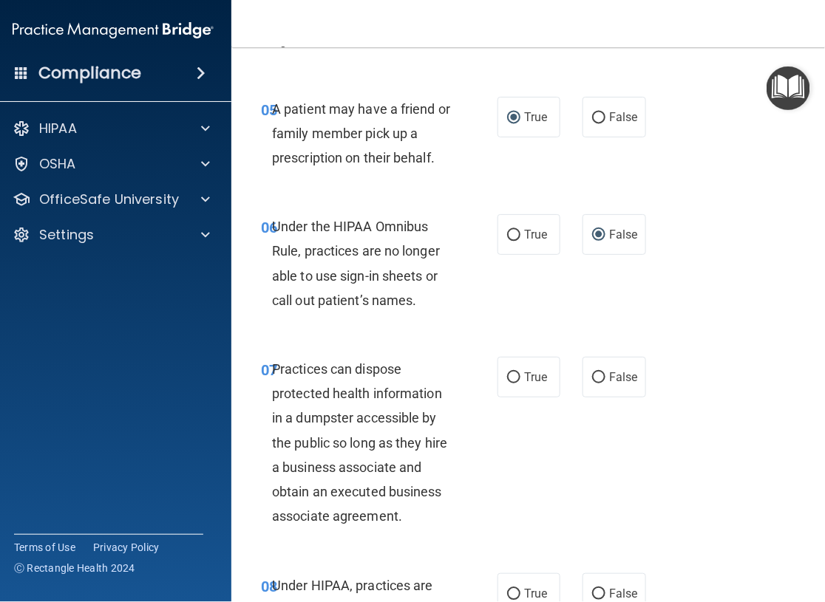
scroll to position [887, 0]
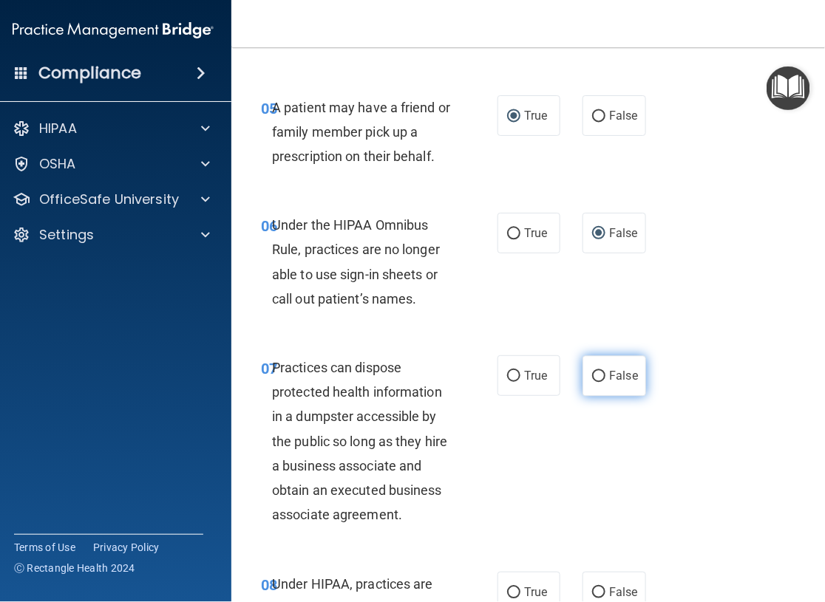
click at [592, 372] on input "False" at bounding box center [598, 376] width 13 height 11
radio input "true"
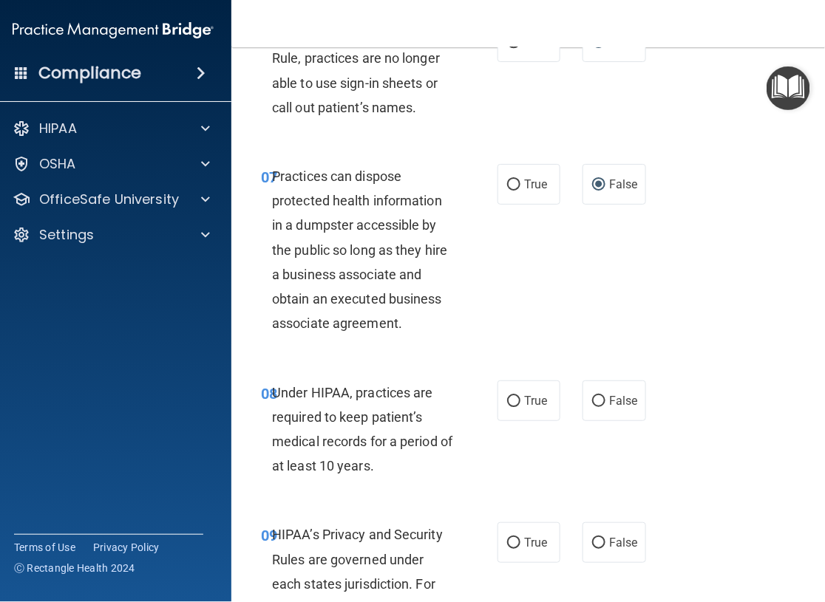
scroll to position [1108, 0]
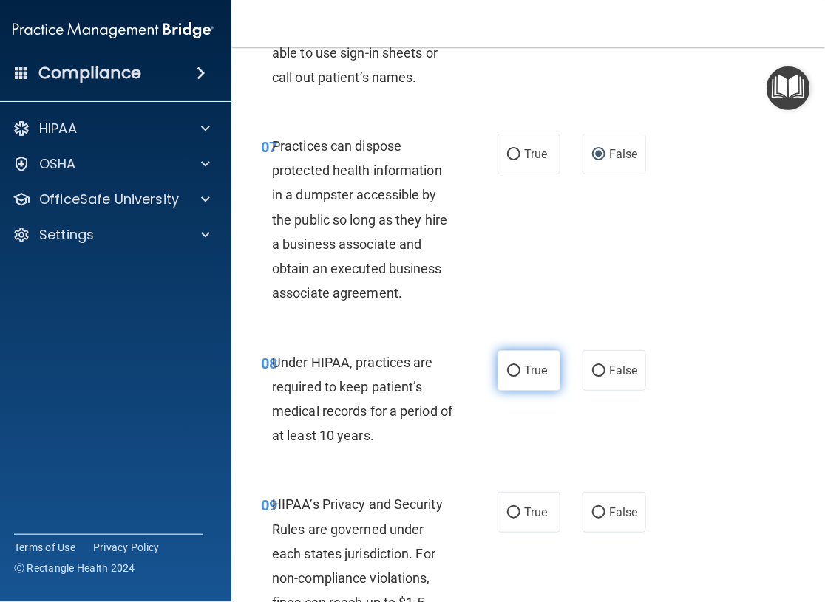
click at [513, 366] on input "True" at bounding box center [513, 371] width 13 height 11
radio input "true"
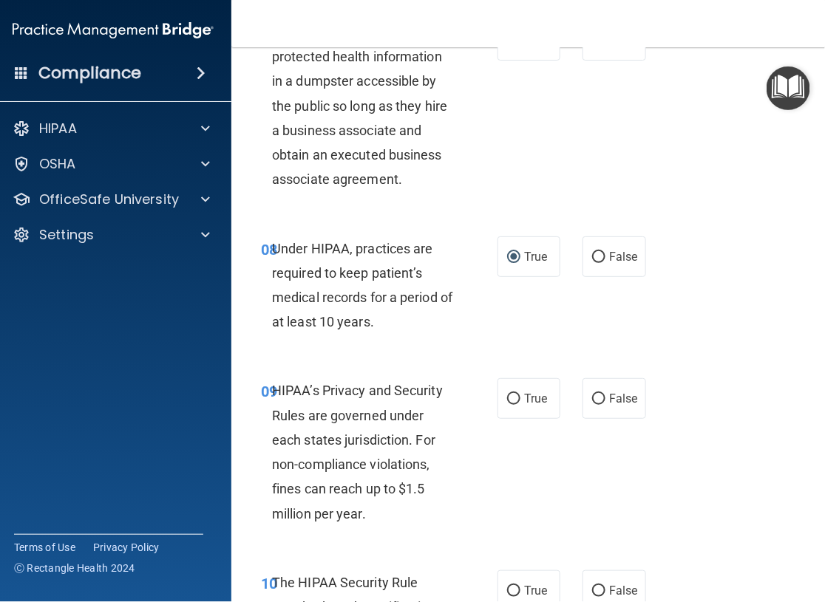
scroll to position [1256, 0]
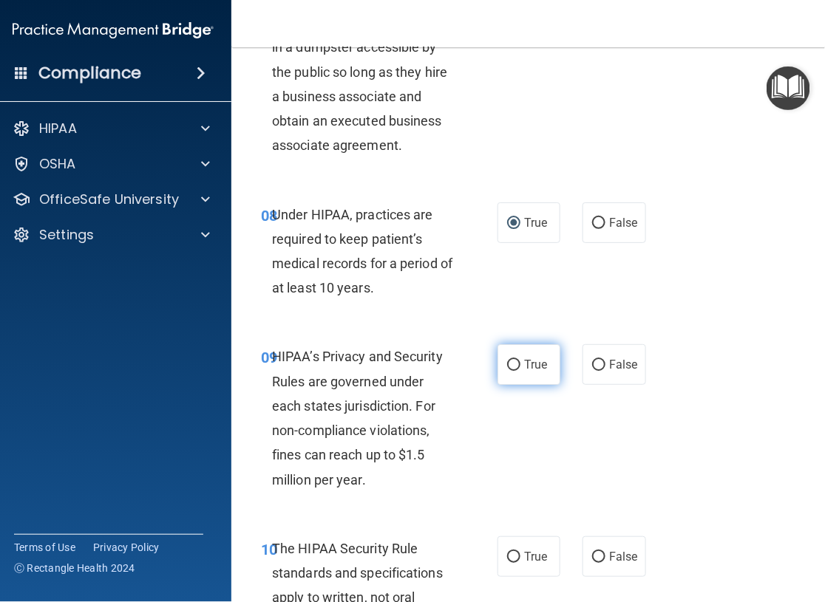
click at [509, 363] on input "True" at bounding box center [513, 365] width 13 height 11
radio input "true"
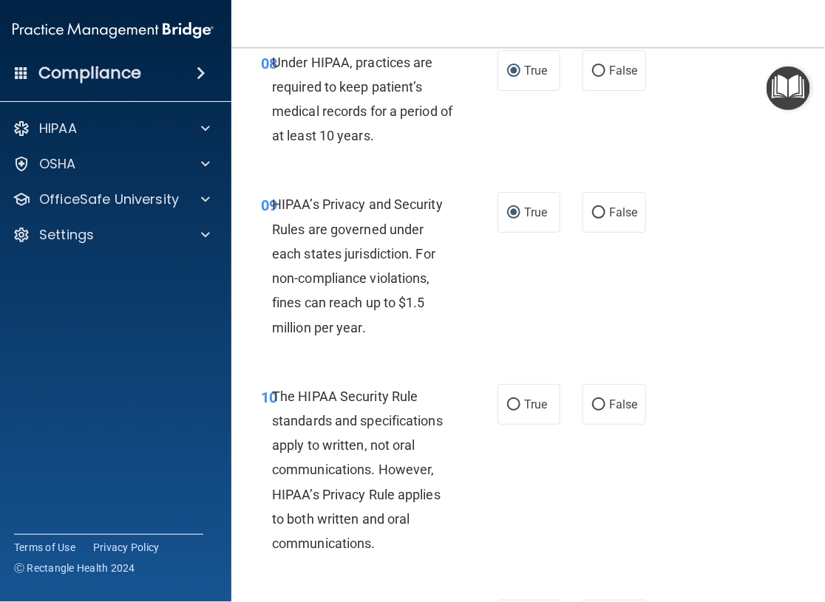
scroll to position [1478, 0]
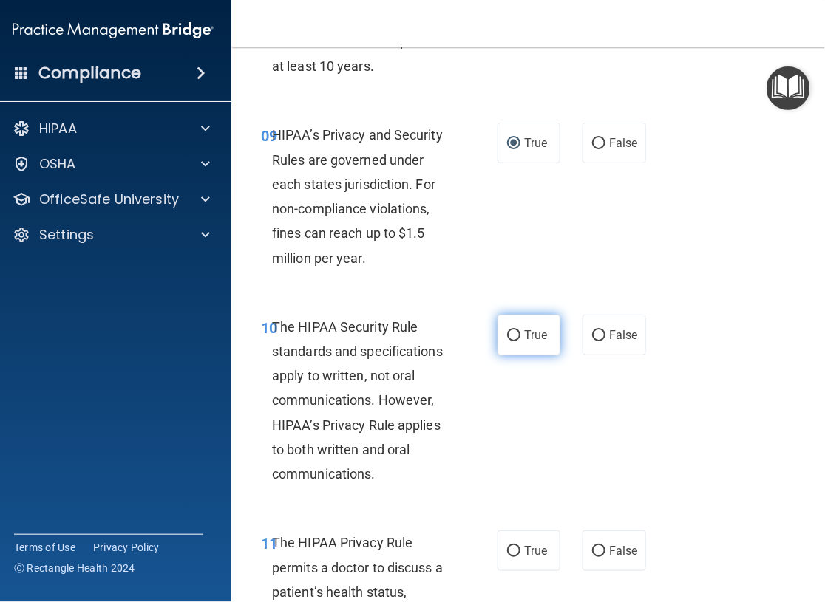
click at [507, 335] on input "True" at bounding box center [513, 335] width 13 height 11
radio input "true"
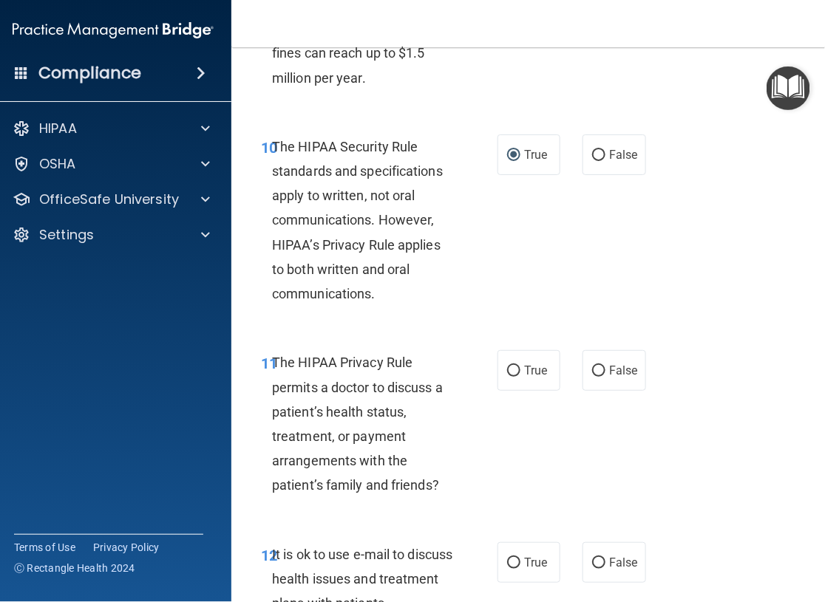
scroll to position [1699, 0]
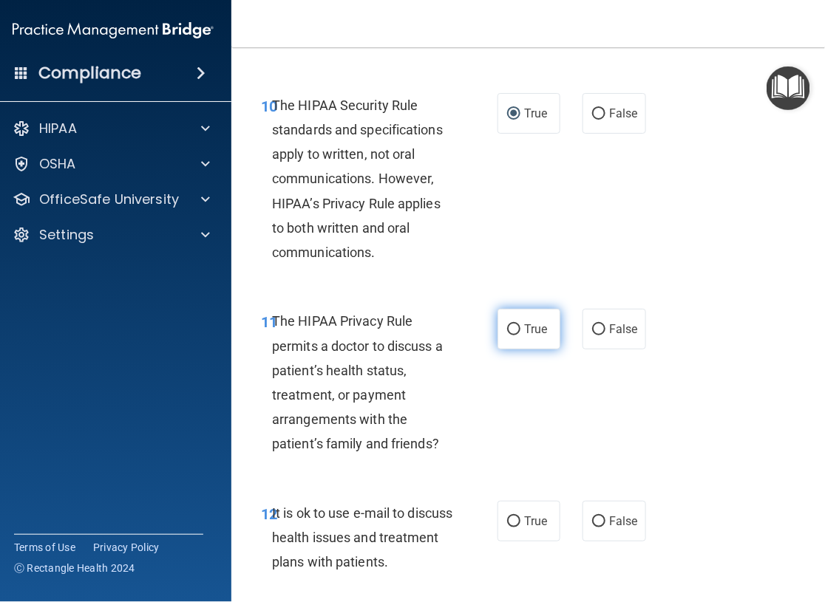
click at [510, 328] on input "True" at bounding box center [513, 329] width 13 height 11
radio input "true"
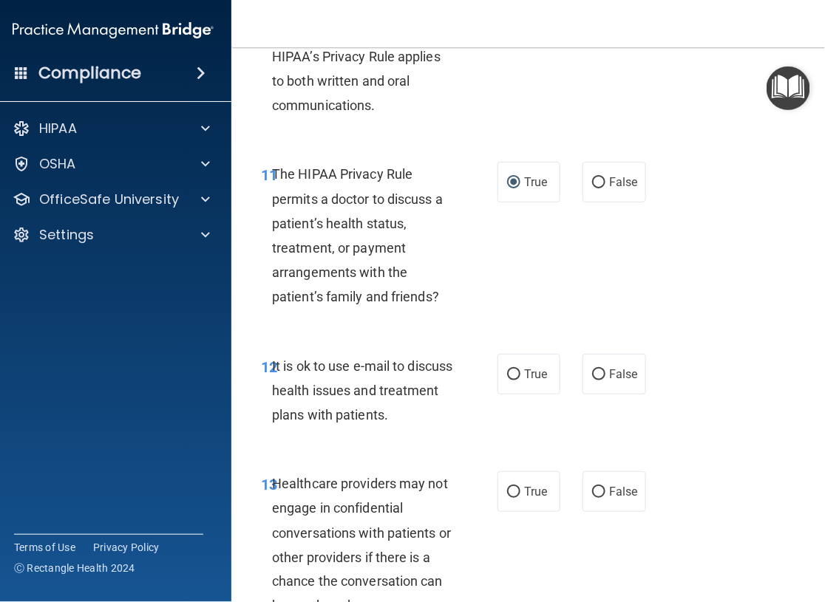
scroll to position [1847, 0]
click at [512, 372] on input "True" at bounding box center [513, 374] width 13 height 11
radio input "true"
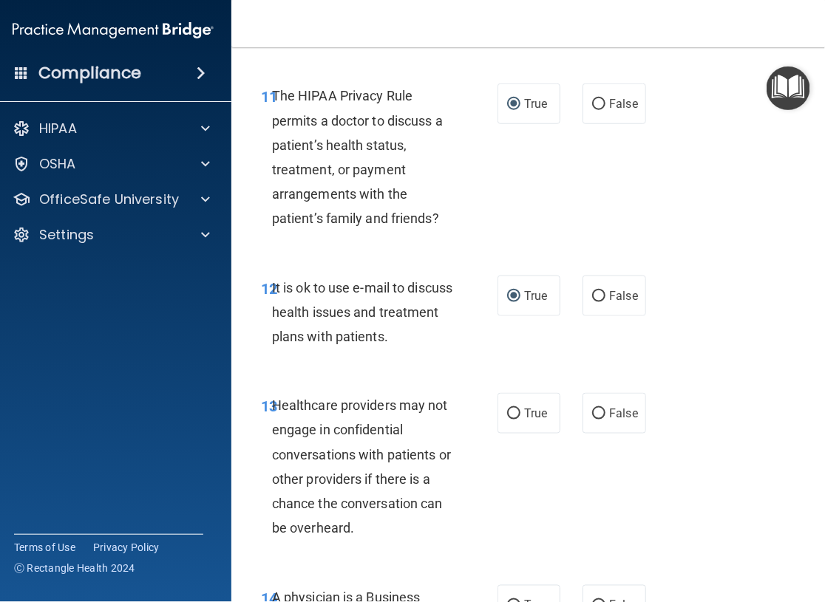
scroll to position [1995, 0]
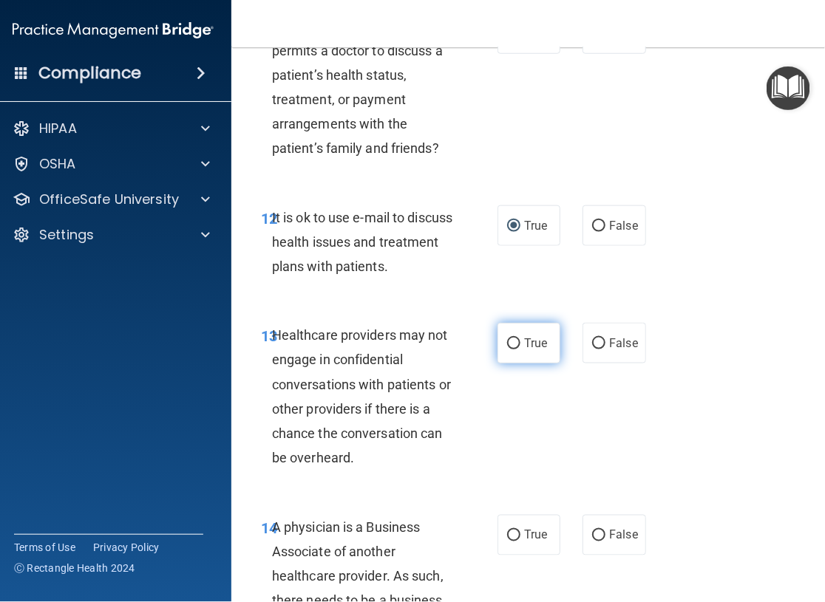
click at [511, 345] on input "True" at bounding box center [513, 343] width 13 height 11
radio input "true"
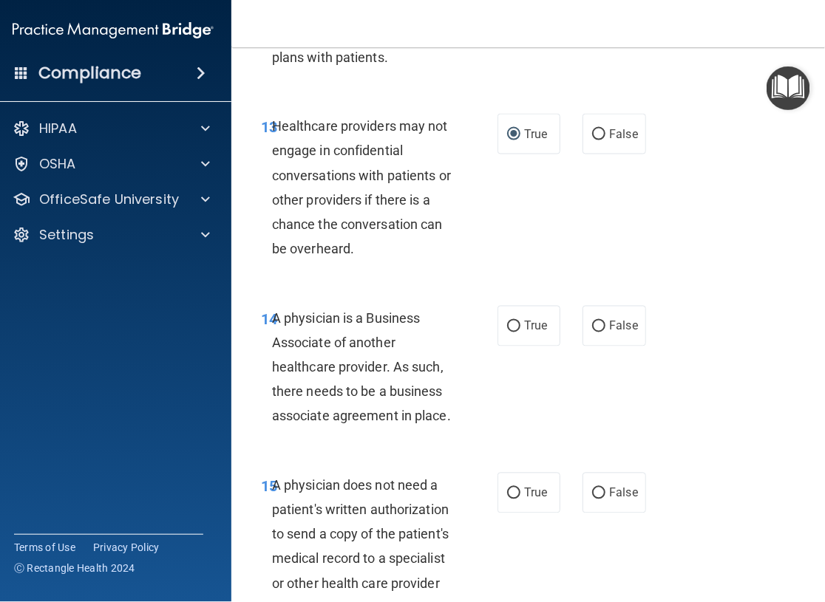
scroll to position [2217, 0]
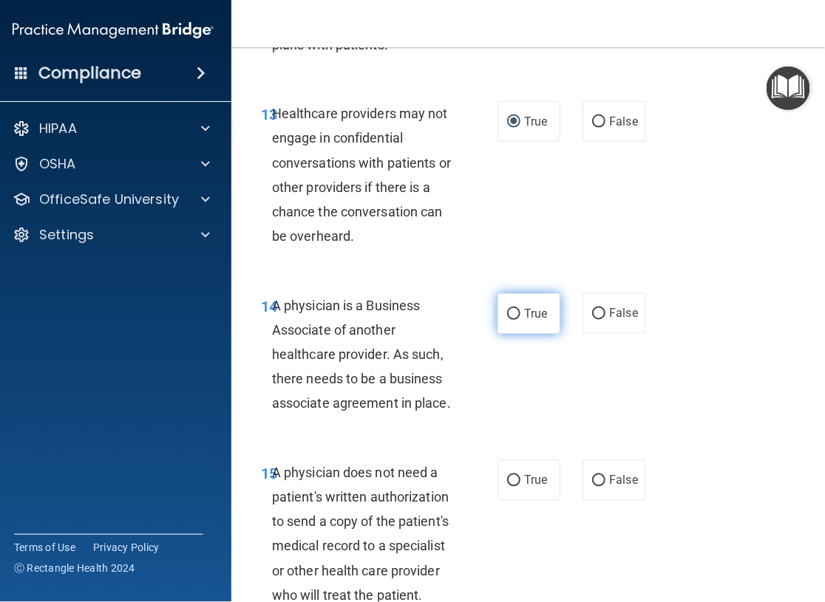
click at [509, 312] on input "True" at bounding box center [513, 314] width 13 height 11
radio input "true"
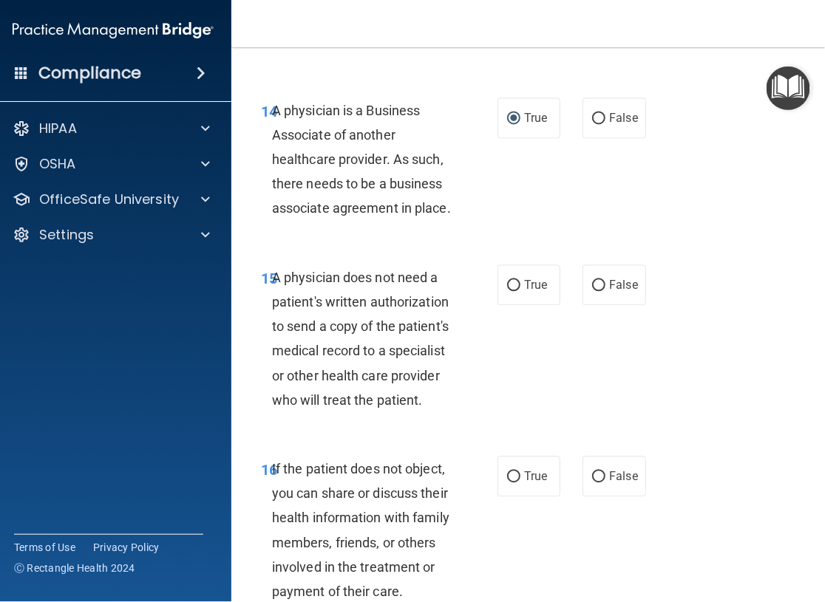
scroll to position [2438, 0]
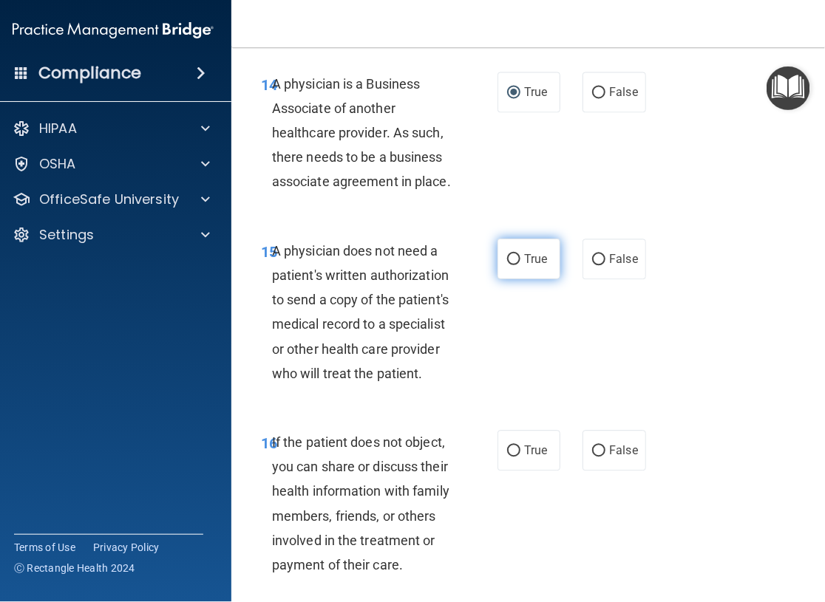
click at [511, 256] on input "True" at bounding box center [513, 259] width 13 height 11
radio input "true"
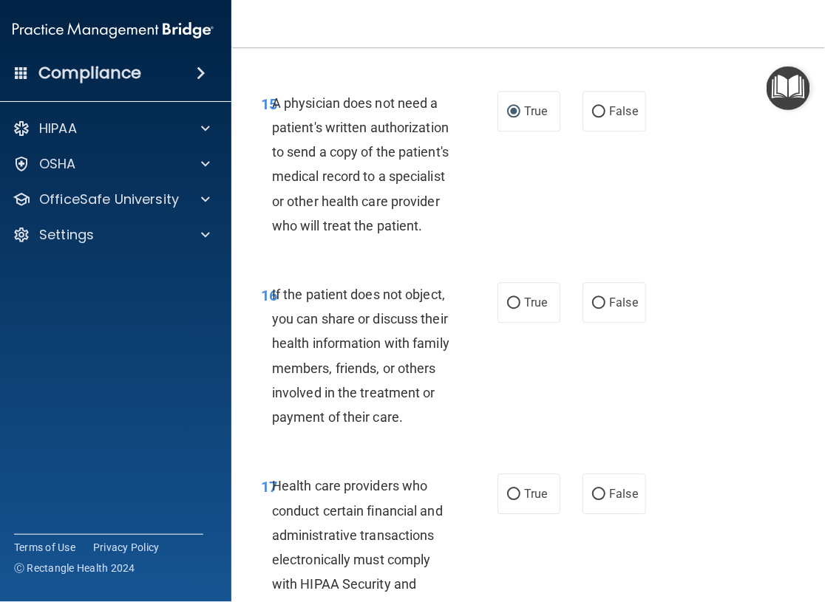
scroll to position [2660, 0]
